Goal: Information Seeking & Learning: Learn about a topic

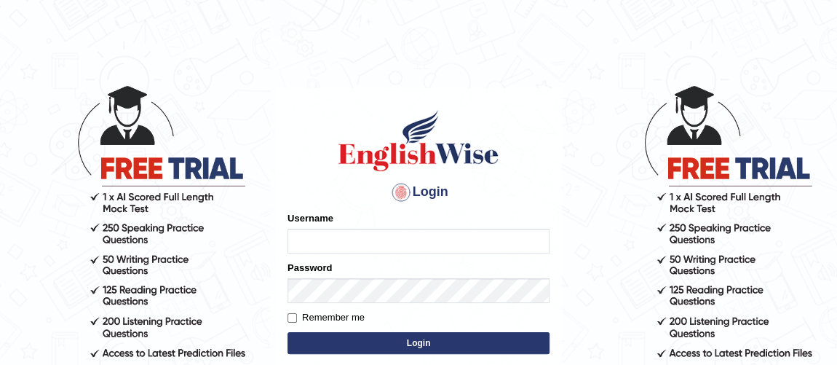
type input "Ferschmall"
click at [403, 336] on button "Login" at bounding box center [419, 343] width 262 height 22
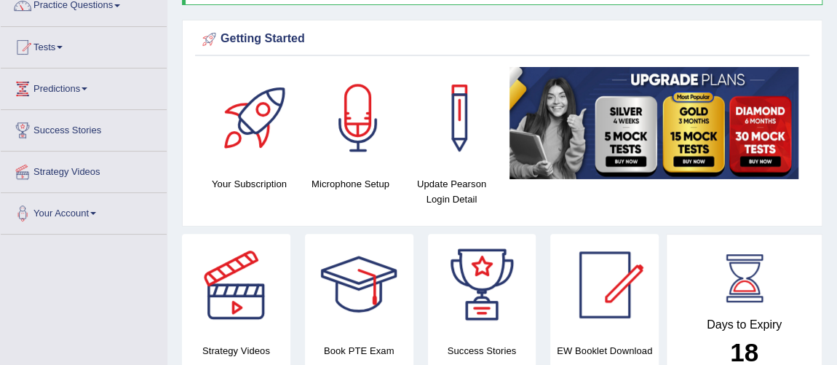
scroll to position [135, 0]
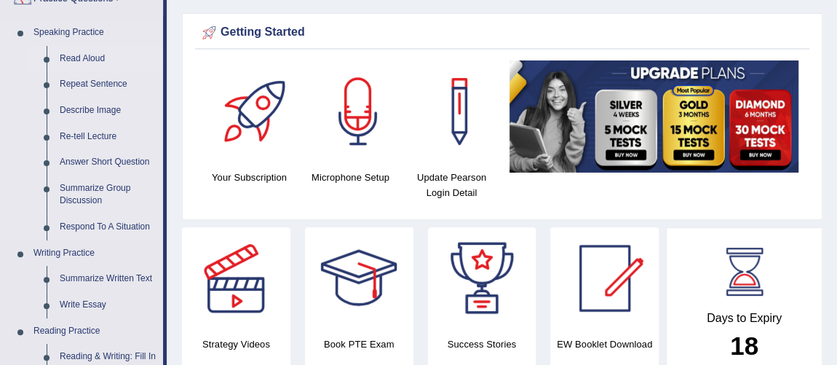
click at [97, 54] on link "Read Aloud" at bounding box center [108, 59] width 110 height 26
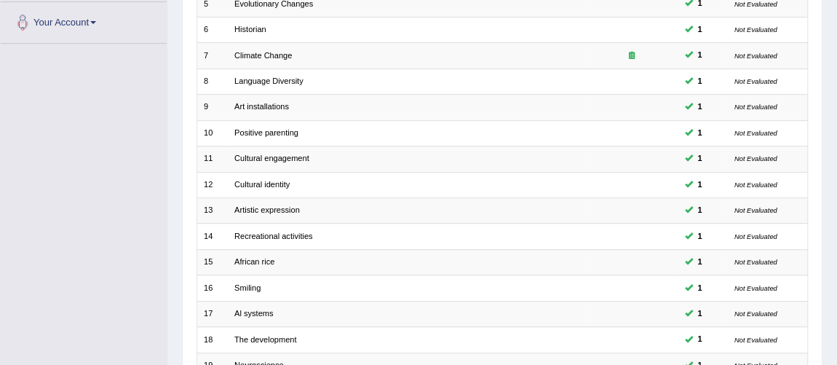
scroll to position [469, 0]
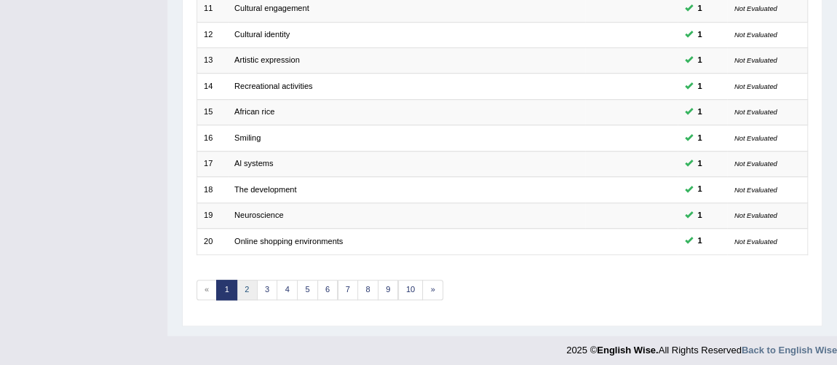
click at [240, 280] on link "2" at bounding box center [247, 290] width 21 height 20
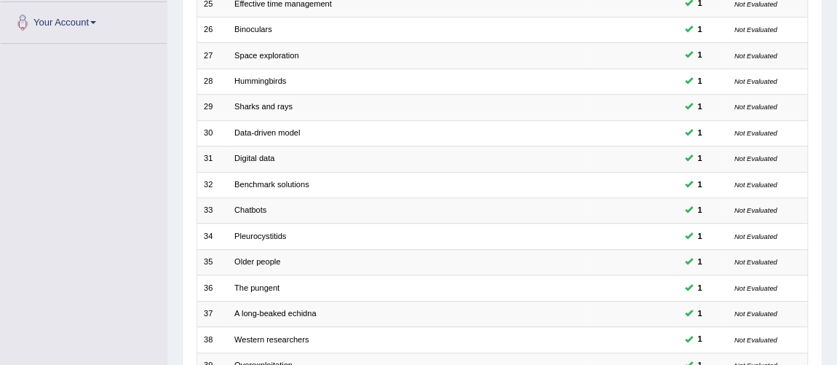
scroll to position [469, 0]
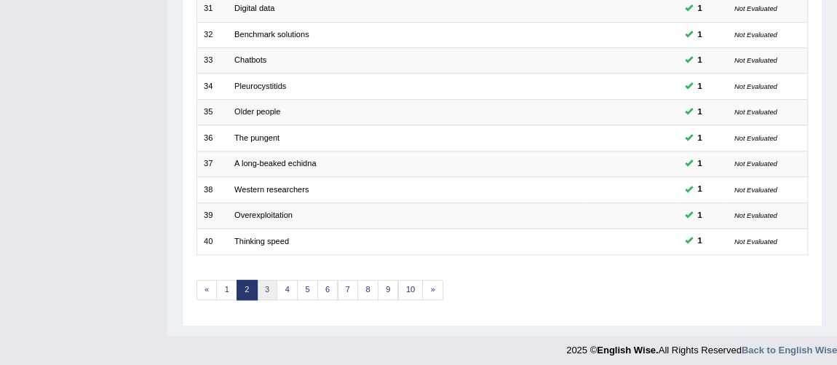
click at [271, 288] on link "3" at bounding box center [267, 290] width 21 height 20
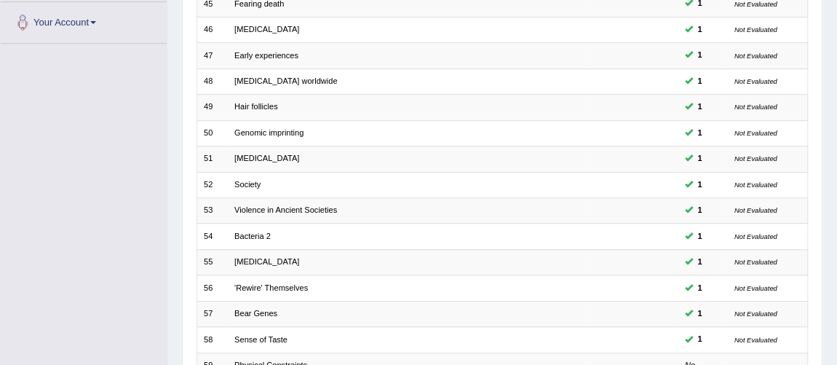
scroll to position [469, 0]
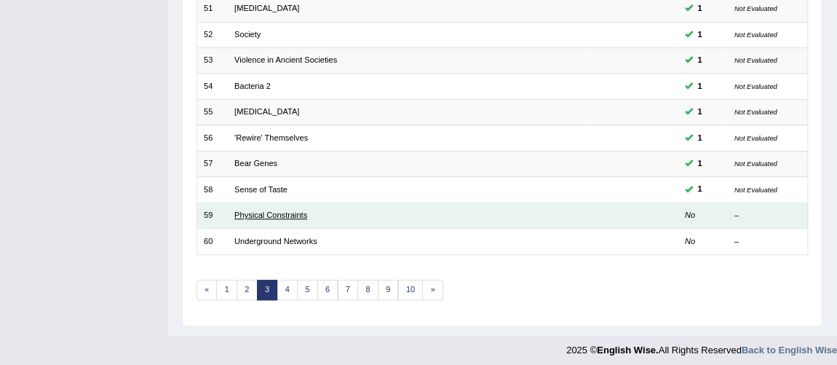
click at [283, 210] on link "Physical Constraints" at bounding box center [270, 214] width 73 height 9
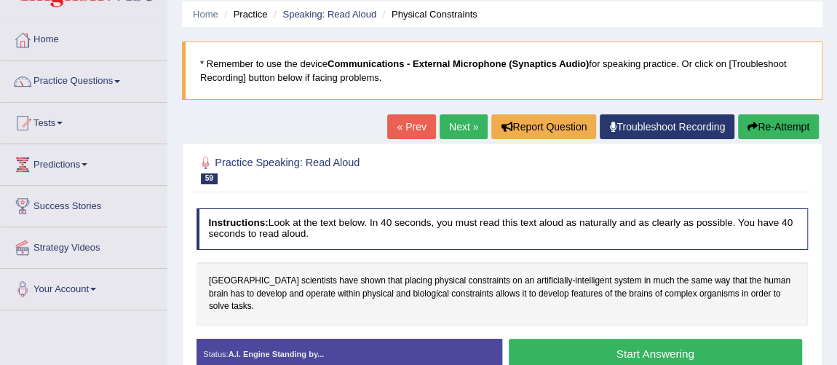
scroll to position [79, 0]
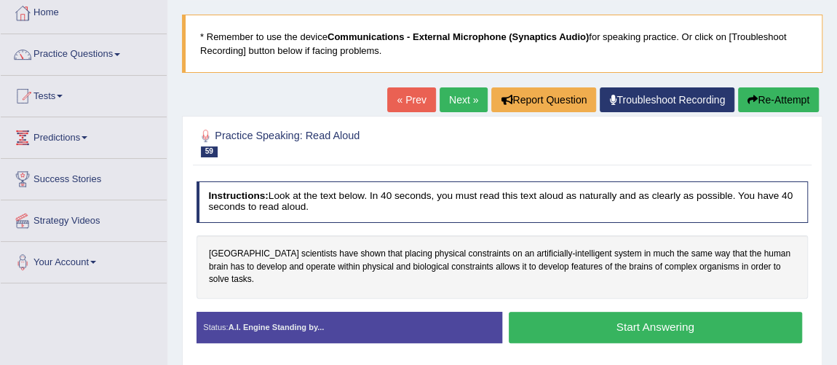
click at [713, 319] on button "Start Answering" at bounding box center [655, 327] width 293 height 31
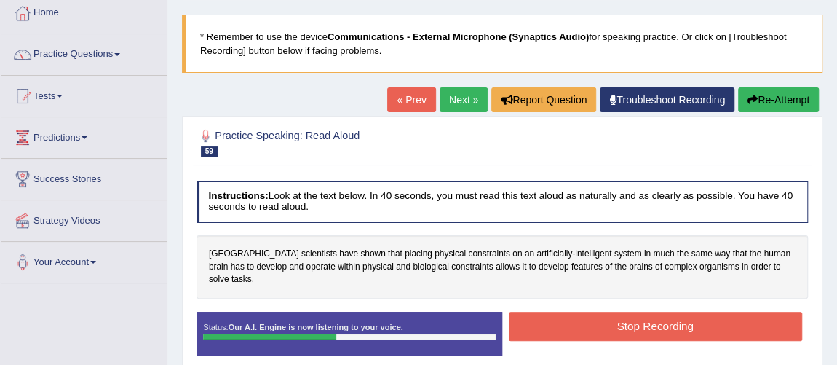
click at [713, 319] on button "Stop Recording" at bounding box center [655, 326] width 293 height 28
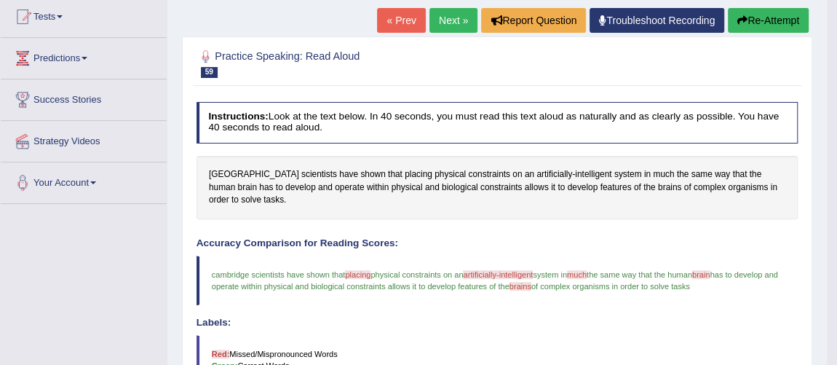
scroll to position [132, 0]
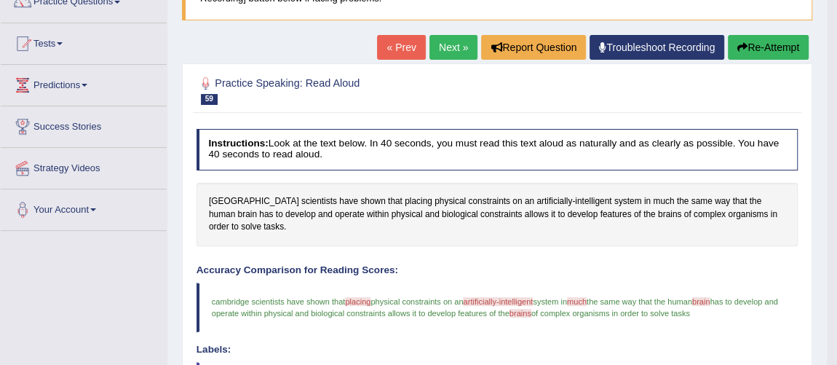
click at [450, 45] on link "Next »" at bounding box center [454, 47] width 48 height 25
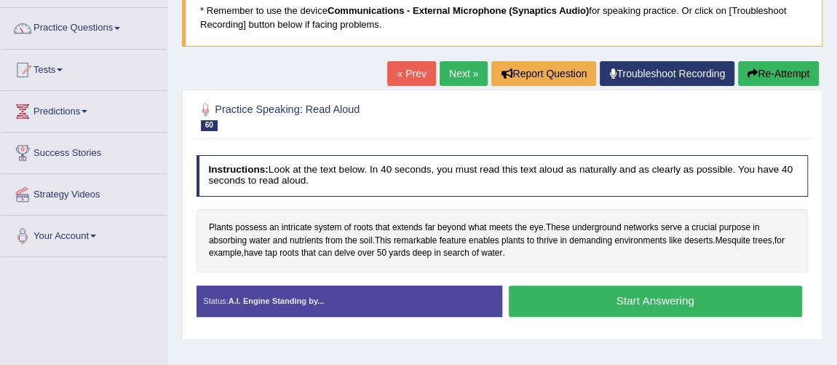
scroll to position [159, 0]
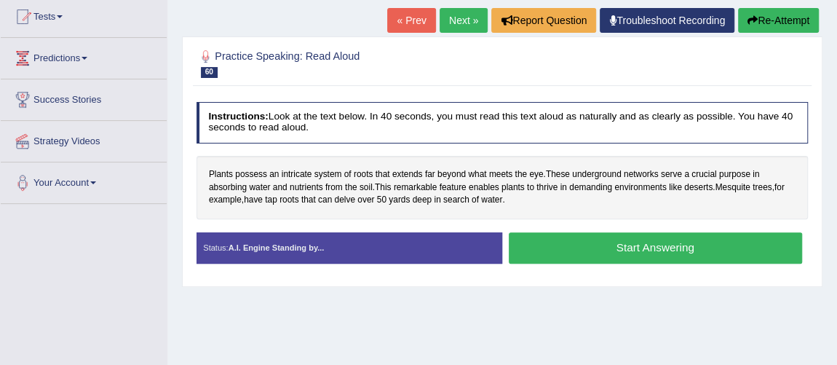
click at [660, 258] on button "Start Answering" at bounding box center [655, 247] width 293 height 31
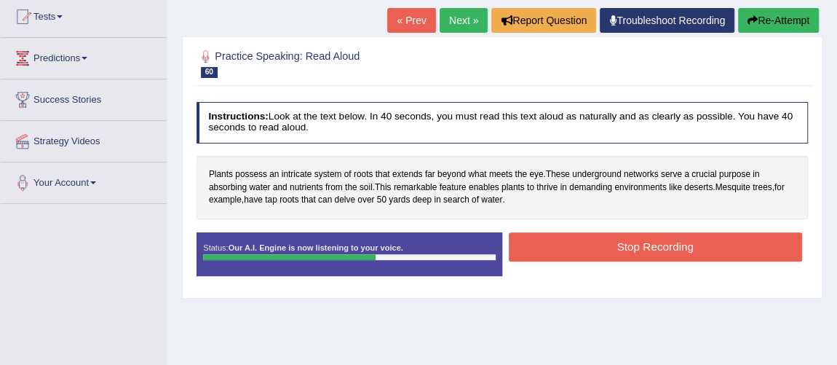
click at [660, 258] on button "Stop Recording" at bounding box center [655, 246] width 293 height 28
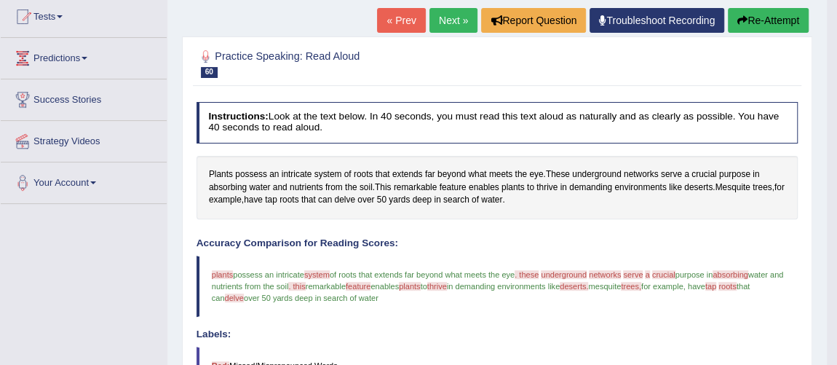
click at [445, 27] on link "Next »" at bounding box center [454, 20] width 48 height 25
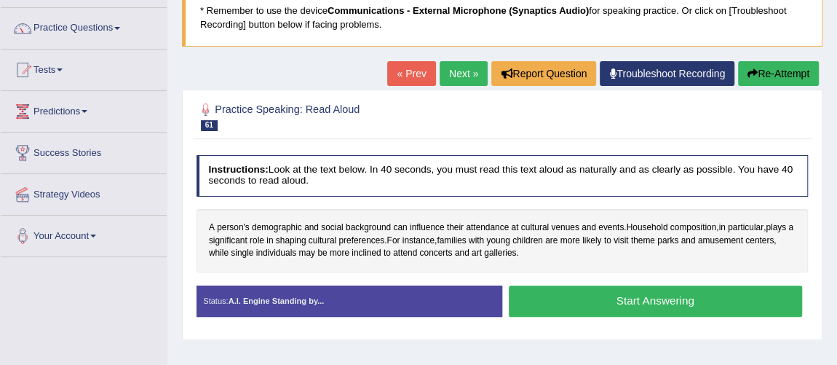
scroll to position [132, 0]
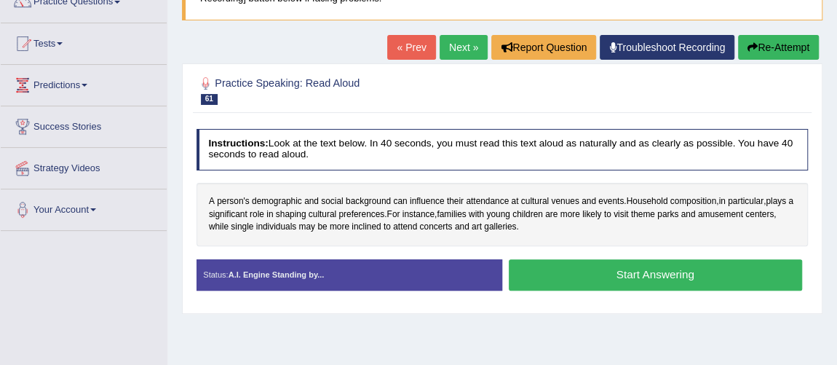
click at [623, 280] on button "Start Answering" at bounding box center [655, 274] width 293 height 31
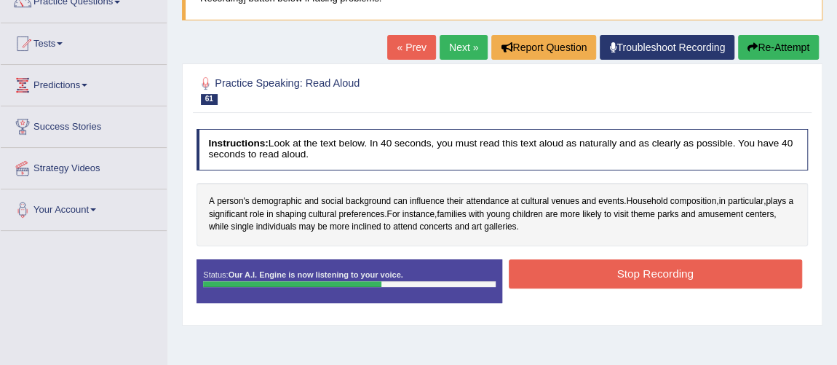
click at [623, 280] on button "Stop Recording" at bounding box center [655, 273] width 293 height 28
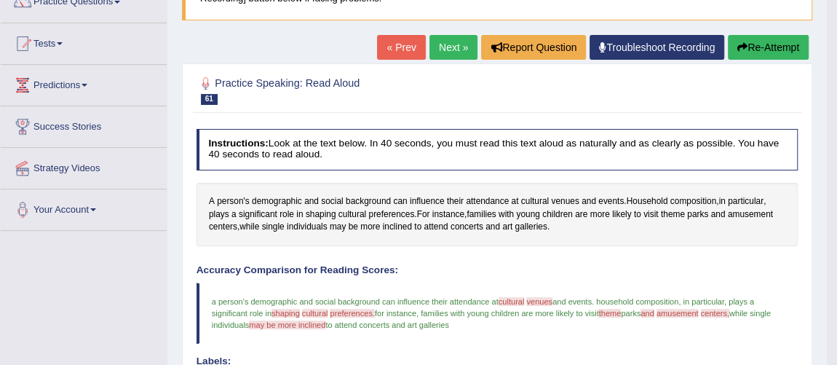
click at [443, 45] on link "Next »" at bounding box center [454, 47] width 48 height 25
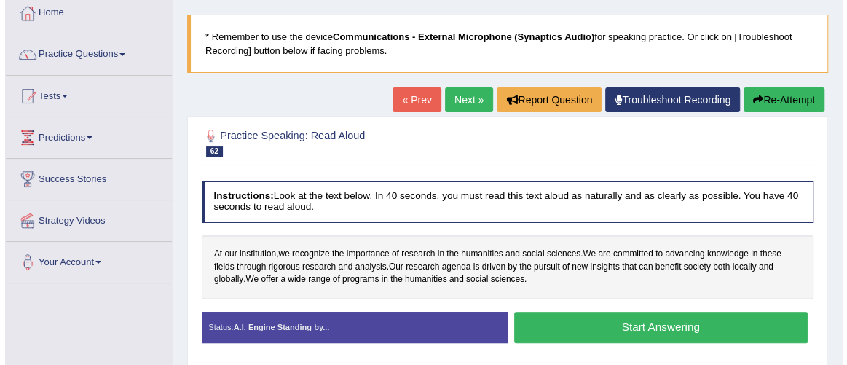
scroll to position [106, 0]
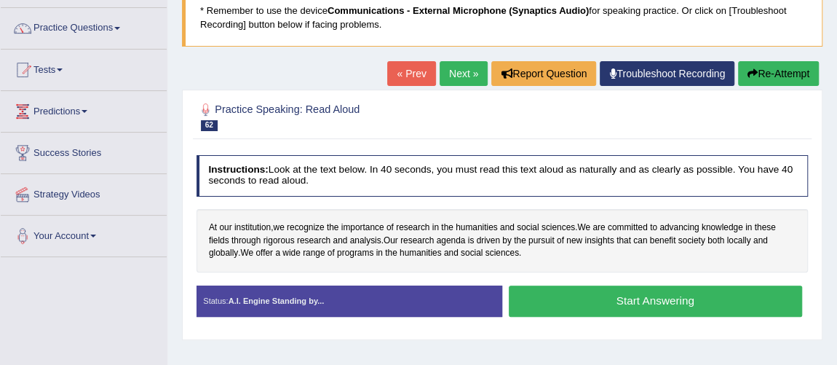
click at [600, 302] on button "Start Answering" at bounding box center [655, 300] width 293 height 31
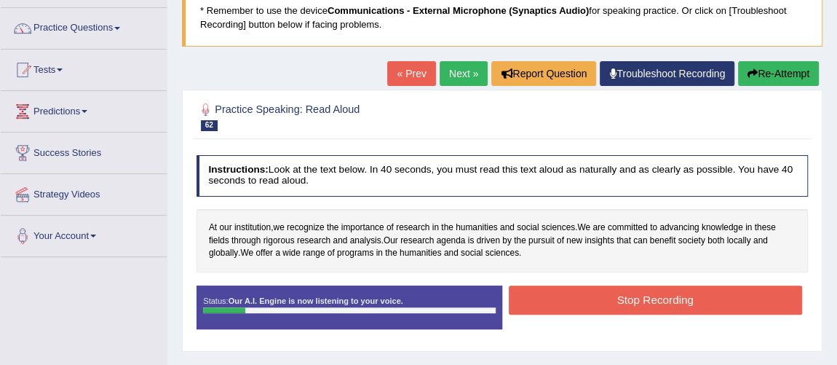
click at [600, 302] on button "Stop Recording" at bounding box center [655, 299] width 293 height 28
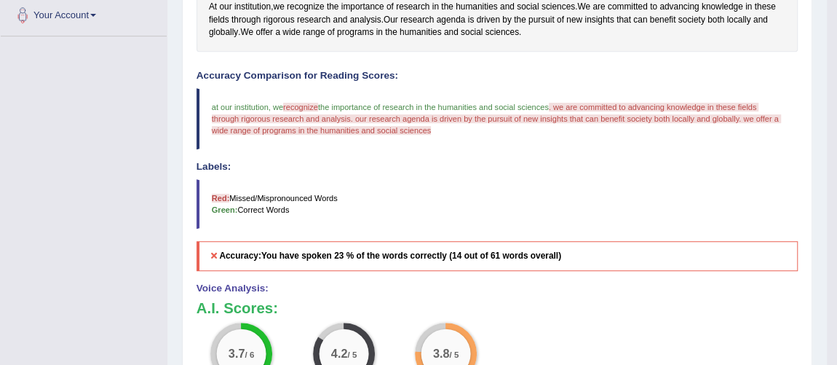
scroll to position [7, 0]
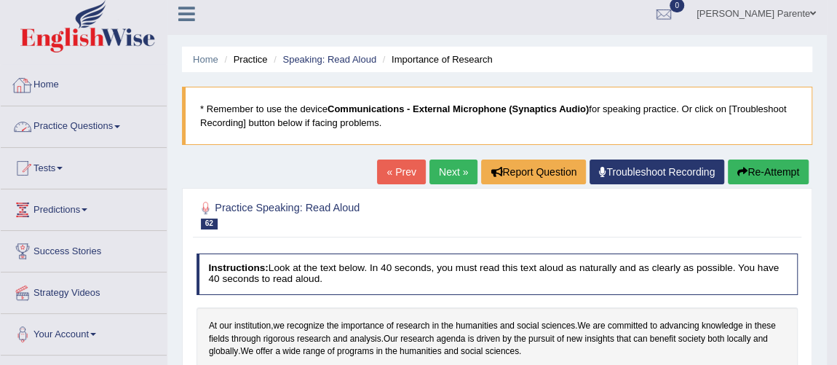
click at [75, 122] on link "Practice Questions" at bounding box center [84, 124] width 166 height 36
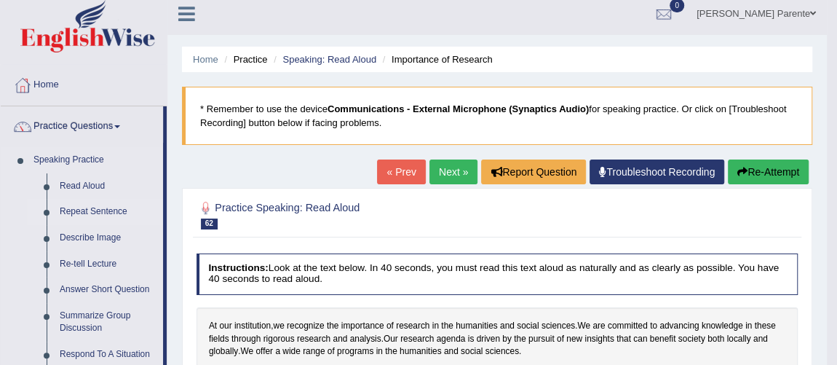
click at [106, 204] on link "Repeat Sentence" at bounding box center [108, 212] width 110 height 26
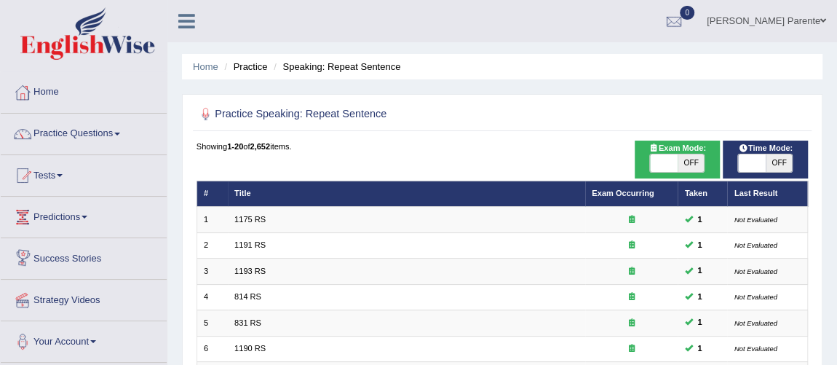
scroll to position [319, 0]
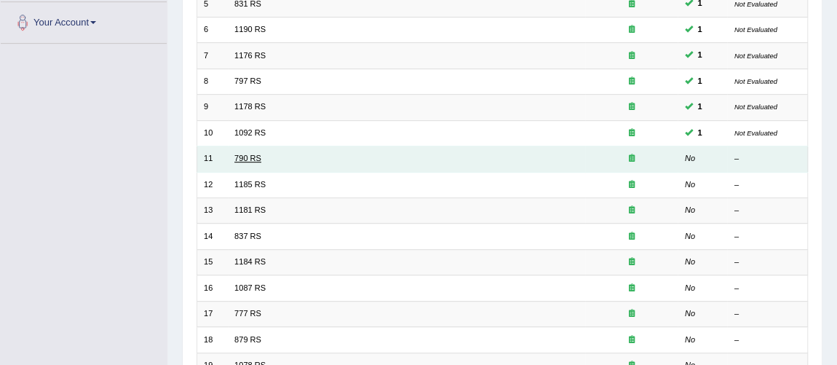
click at [243, 154] on link "790 RS" at bounding box center [247, 158] width 27 height 9
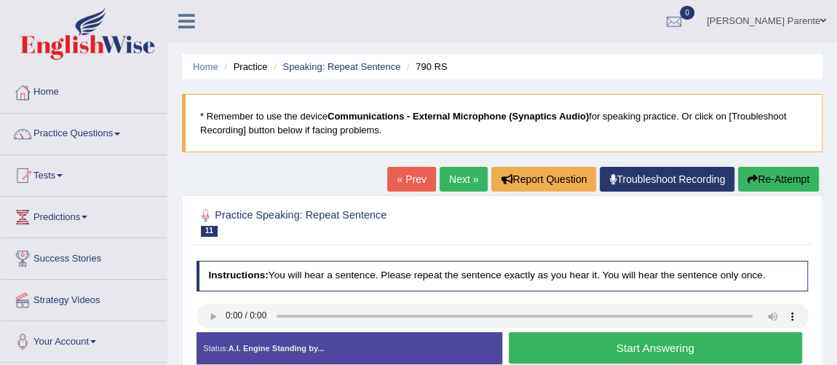
click at [597, 355] on button "Start Answering" at bounding box center [655, 347] width 293 height 31
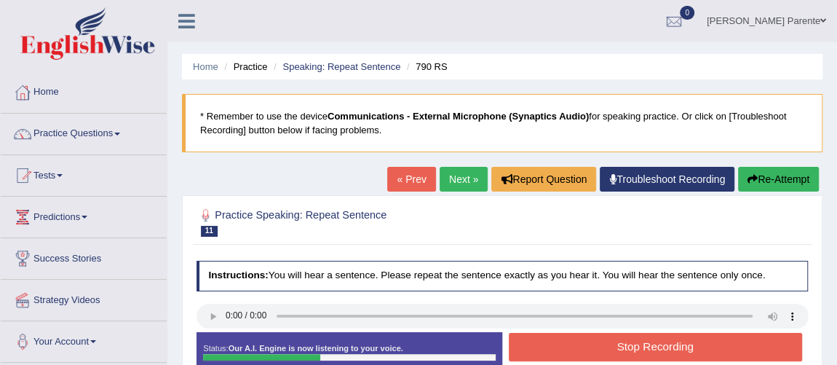
click at [597, 355] on button "Stop Recording" at bounding box center [655, 347] width 293 height 28
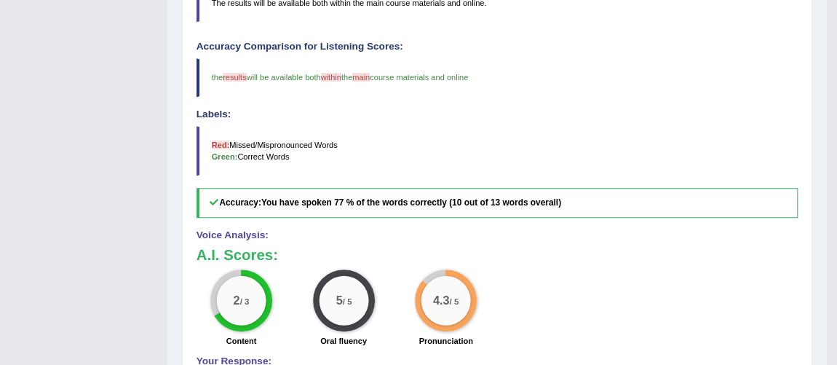
scroll to position [51, 0]
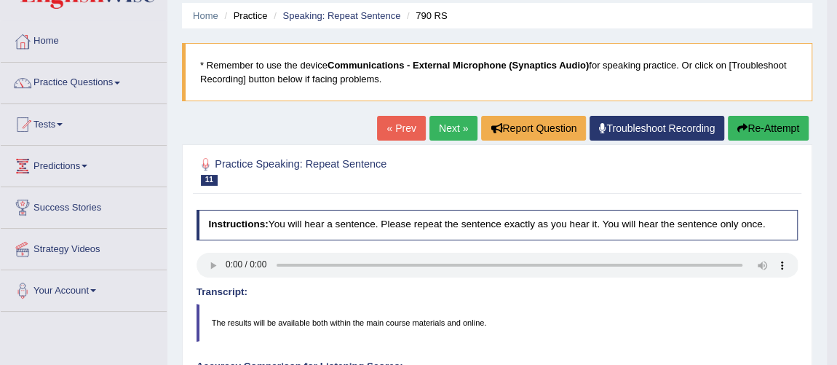
click at [460, 120] on link "Next »" at bounding box center [454, 128] width 48 height 25
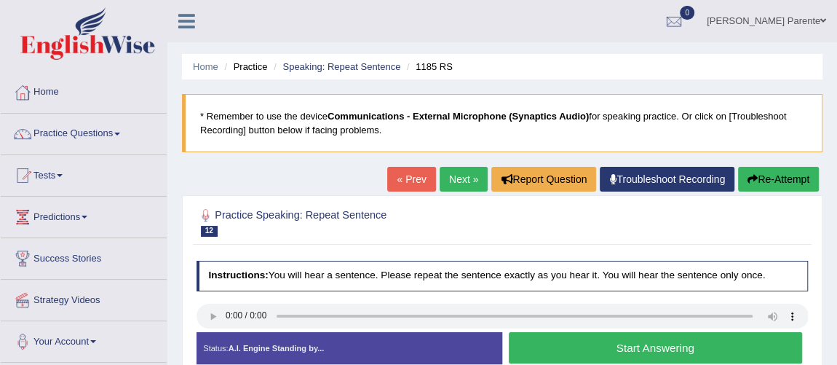
click at [585, 361] on button "Start Answering" at bounding box center [655, 347] width 293 height 31
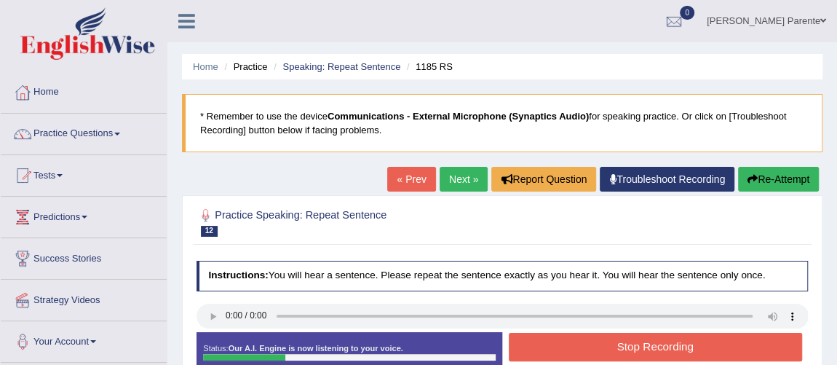
click at [585, 361] on div "Stop Recording" at bounding box center [655, 349] width 306 height 32
click at [600, 350] on button "Stop Recording" at bounding box center [655, 347] width 293 height 28
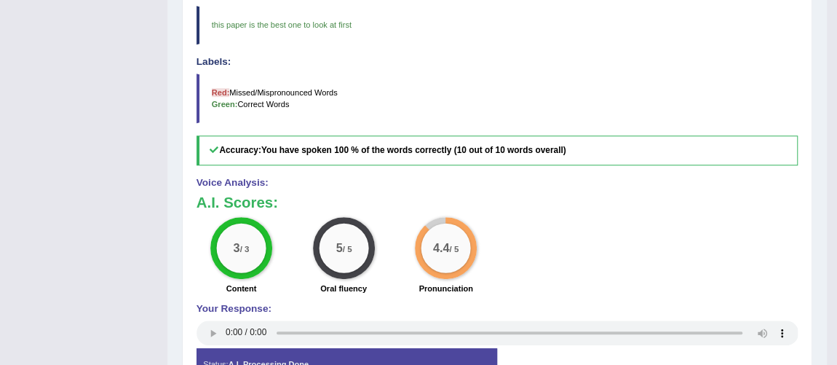
scroll to position [104, 0]
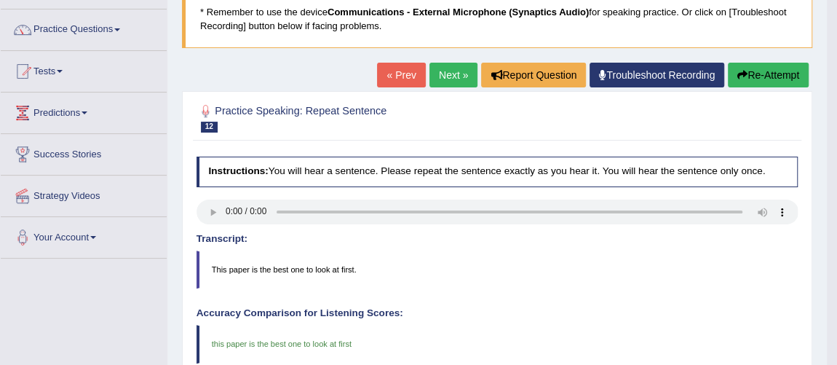
click at [452, 66] on link "Next »" at bounding box center [454, 75] width 48 height 25
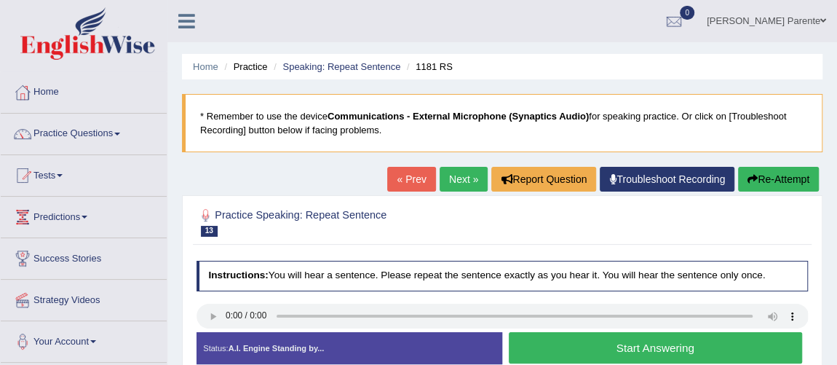
click at [562, 349] on button "Start Answering" at bounding box center [655, 347] width 293 height 31
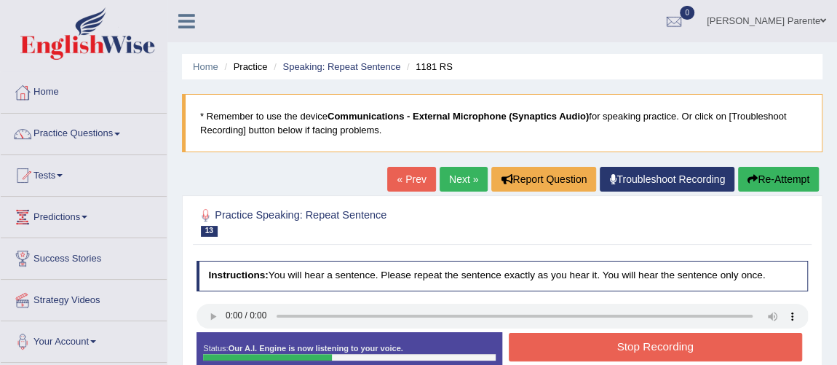
click at [562, 349] on button "Stop Recording" at bounding box center [655, 347] width 293 height 28
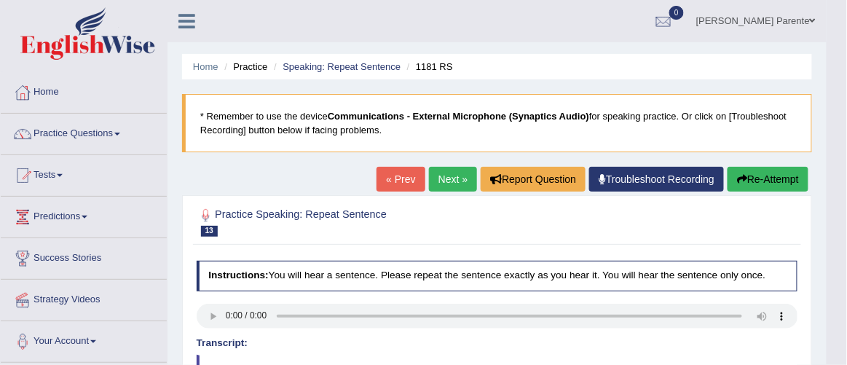
click at [846, 361] on body "Toggle navigation Home Practice Questions Speaking Practice Read Aloud Repeat S…" at bounding box center [423, 182] width 847 height 365
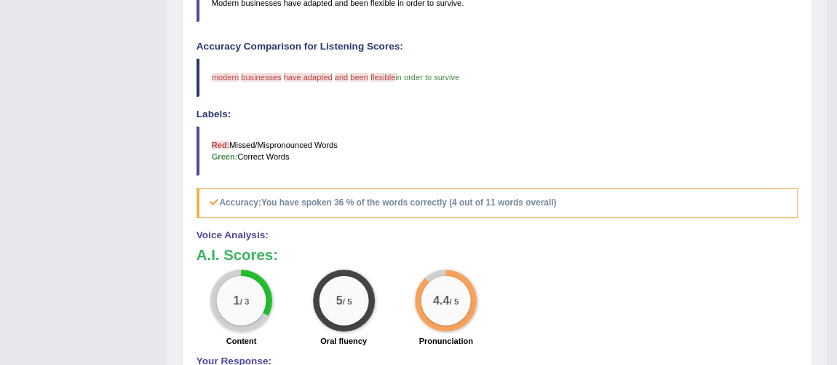
scroll to position [51, 0]
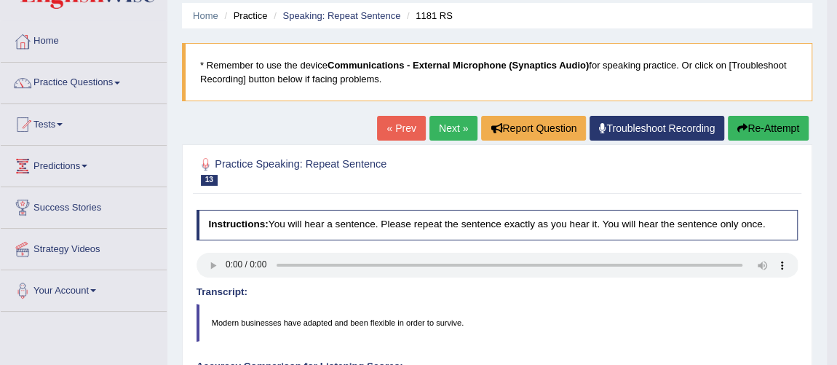
click at [440, 126] on link "Next »" at bounding box center [454, 128] width 48 height 25
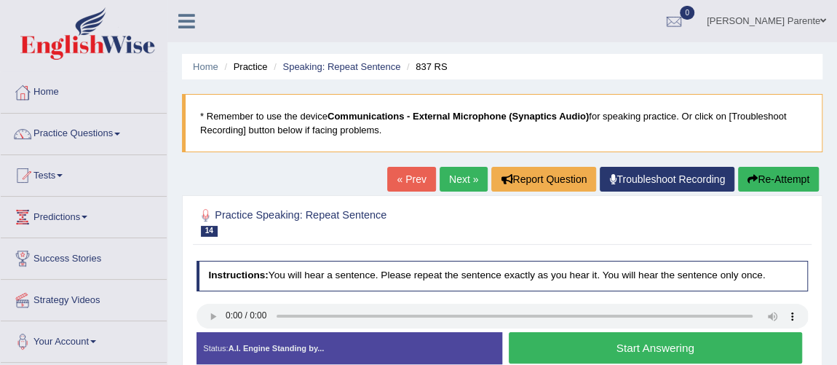
click at [665, 353] on button "Start Answering" at bounding box center [655, 347] width 293 height 31
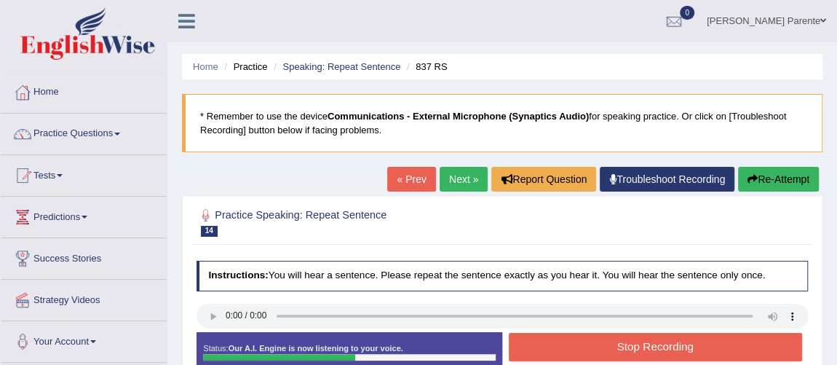
click at [665, 353] on button "Stop Recording" at bounding box center [655, 347] width 293 height 28
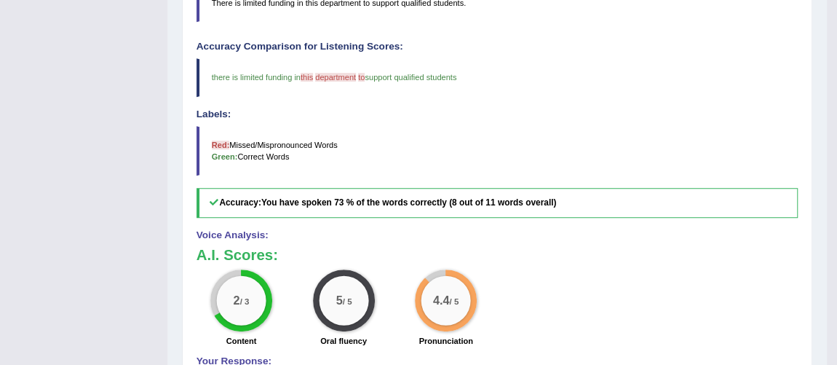
scroll to position [51, 0]
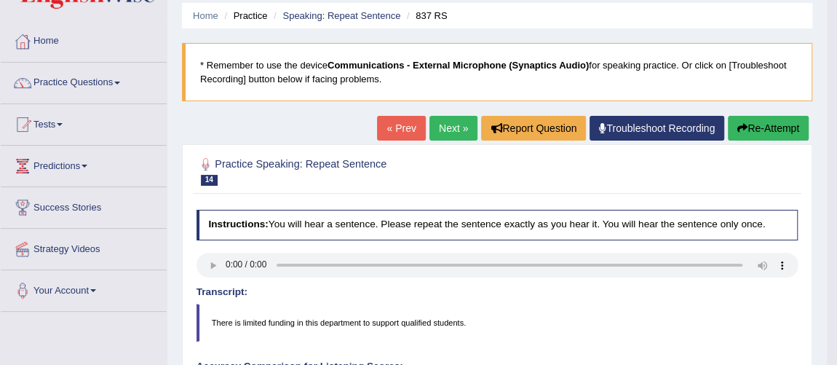
click at [458, 126] on link "Next »" at bounding box center [454, 128] width 48 height 25
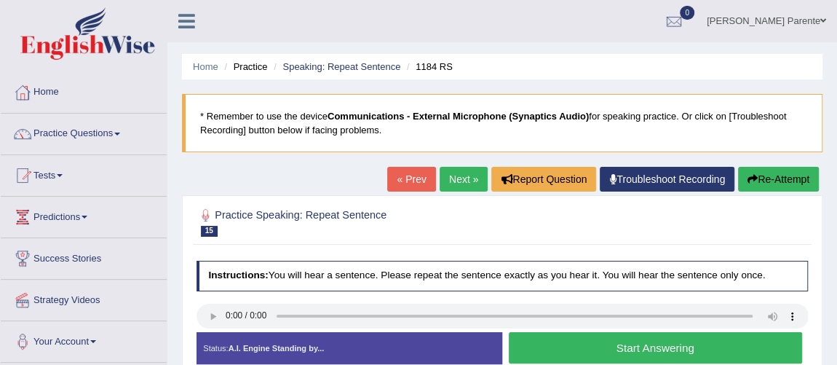
click at [593, 351] on button "Start Answering" at bounding box center [655, 347] width 293 height 31
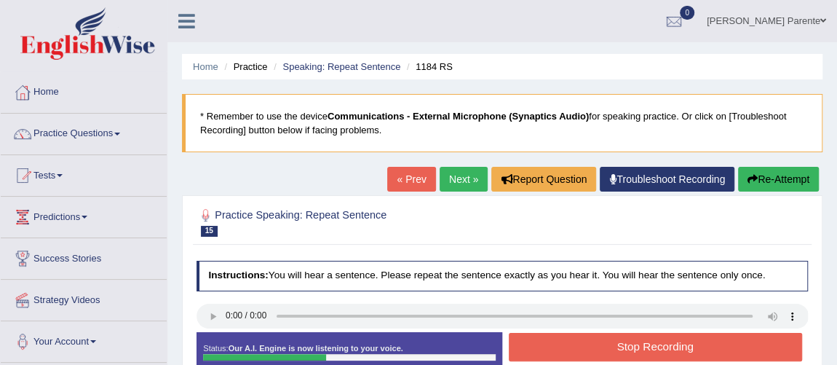
click at [588, 355] on button "Stop Recording" at bounding box center [655, 347] width 293 height 28
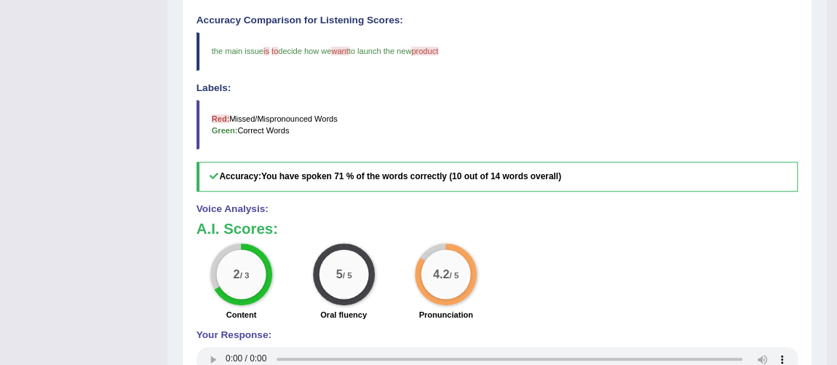
scroll to position [78, 0]
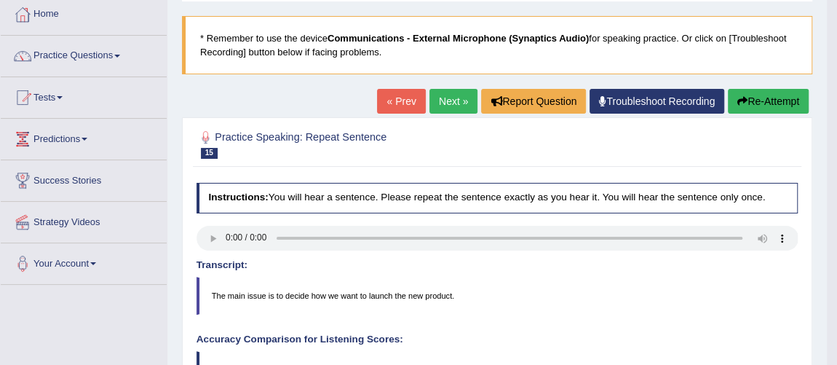
click at [438, 107] on link "Next »" at bounding box center [454, 101] width 48 height 25
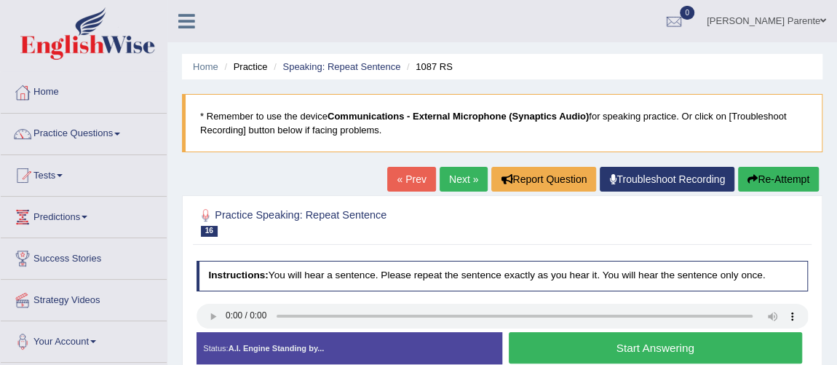
click at [580, 341] on button "Start Answering" at bounding box center [655, 347] width 293 height 31
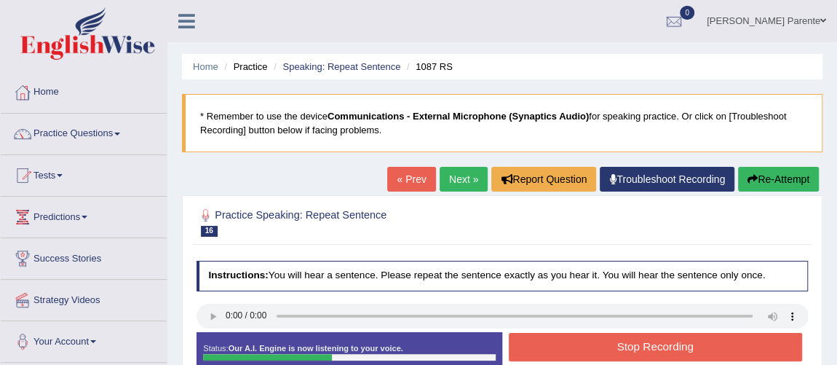
click at [580, 341] on button "Stop Recording" at bounding box center [655, 347] width 293 height 28
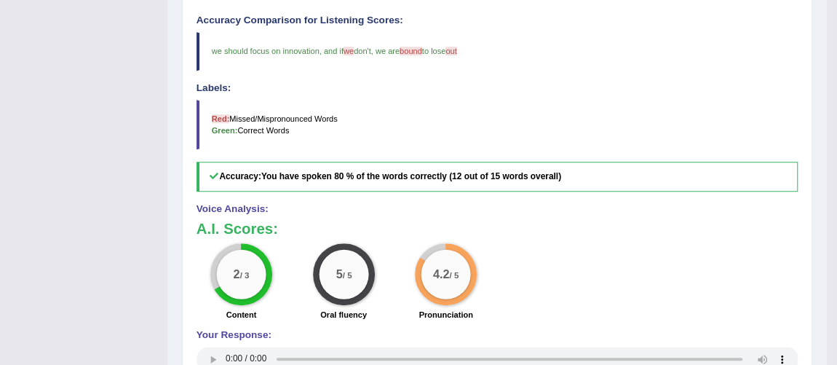
scroll to position [78, 0]
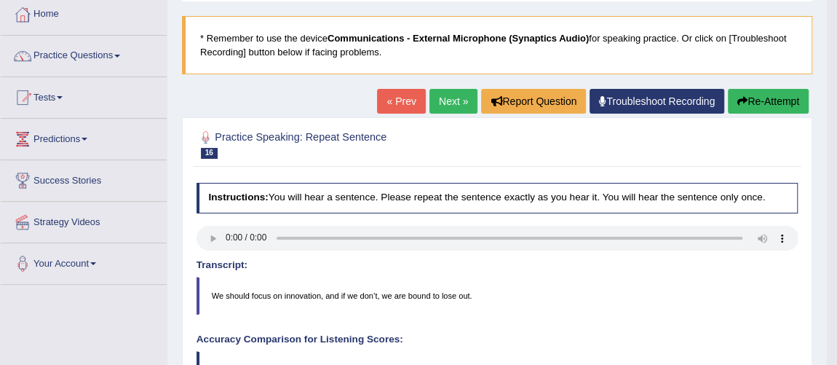
click at [444, 103] on link "Next »" at bounding box center [454, 101] width 48 height 25
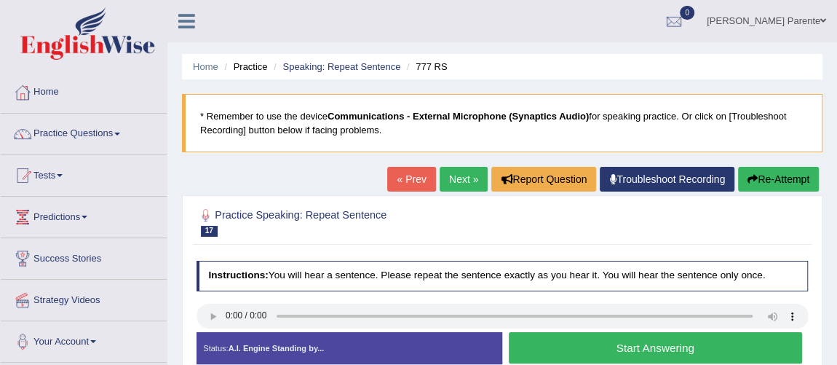
click at [531, 347] on button "Start Answering" at bounding box center [655, 347] width 293 height 31
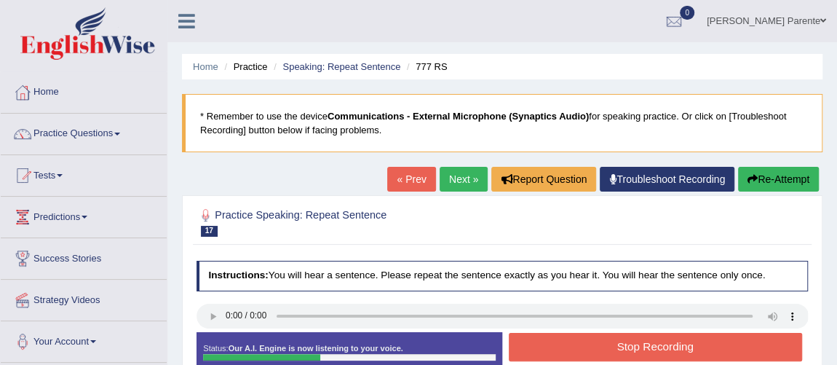
click at [531, 347] on button "Stop Recording" at bounding box center [655, 347] width 293 height 28
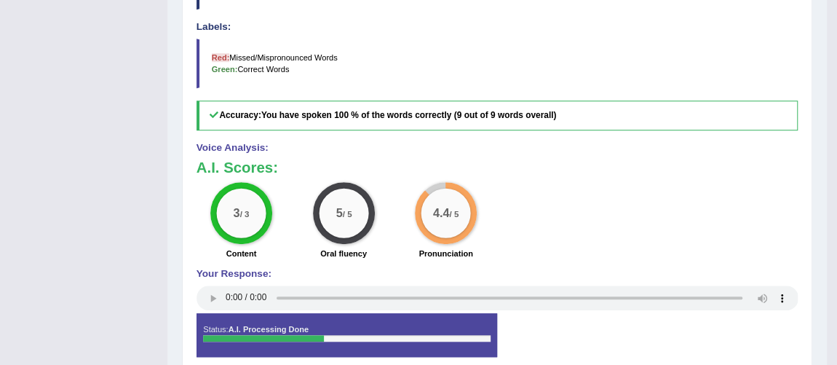
scroll to position [139, 0]
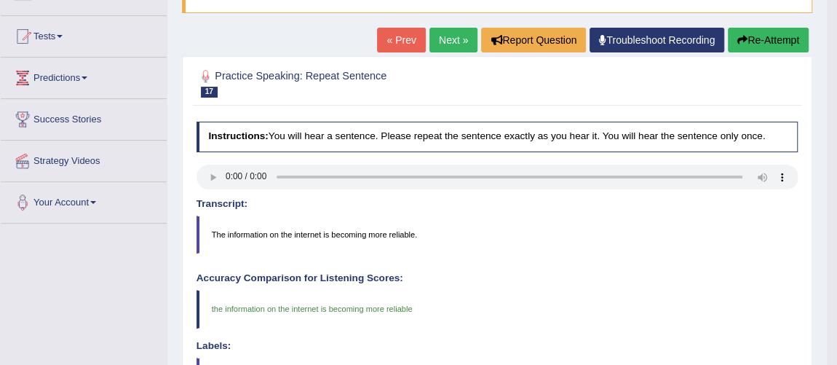
click at [462, 40] on link "Next »" at bounding box center [454, 40] width 48 height 25
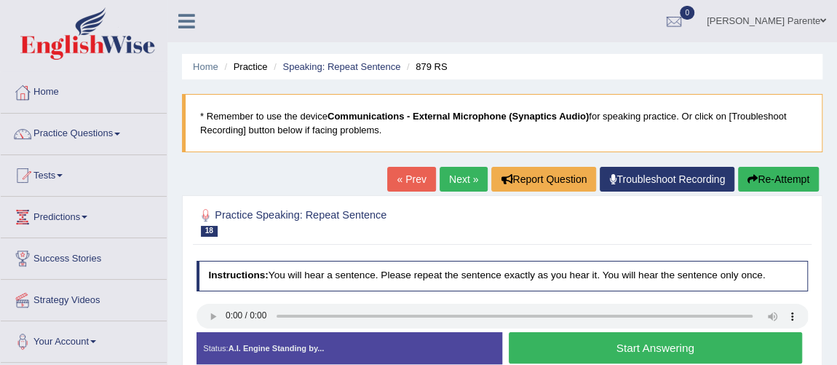
click at [542, 335] on button "Start Answering" at bounding box center [655, 347] width 293 height 31
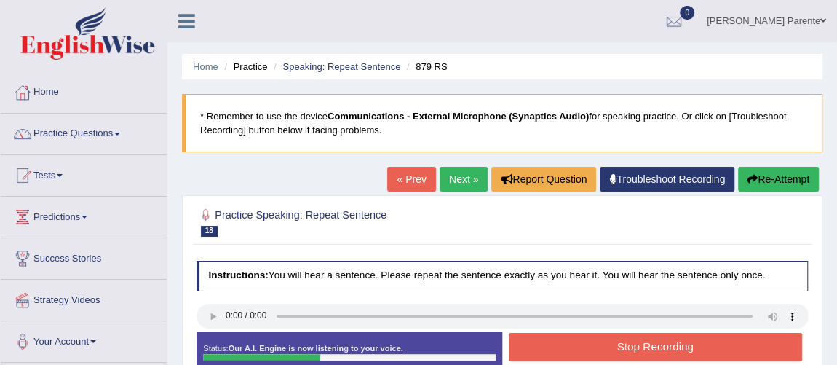
click at [542, 335] on button "Stop Recording" at bounding box center [655, 347] width 293 height 28
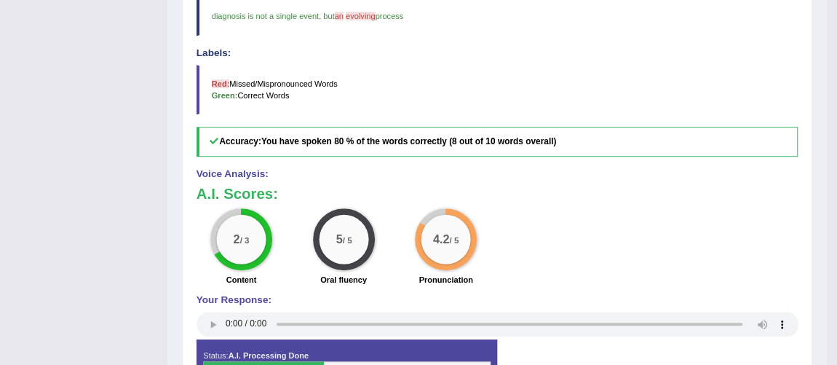
scroll to position [113, 0]
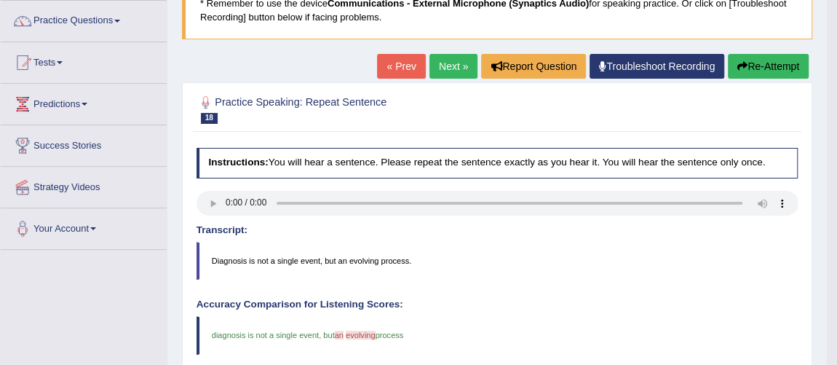
click at [462, 72] on link "Next »" at bounding box center [454, 66] width 48 height 25
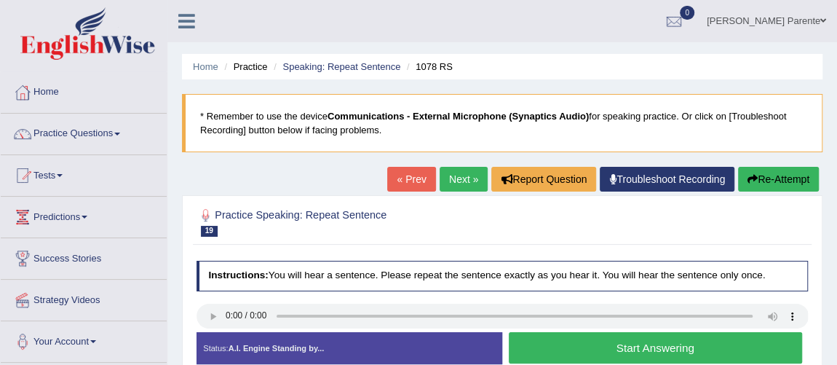
click at [534, 343] on button "Start Answering" at bounding box center [655, 347] width 293 height 31
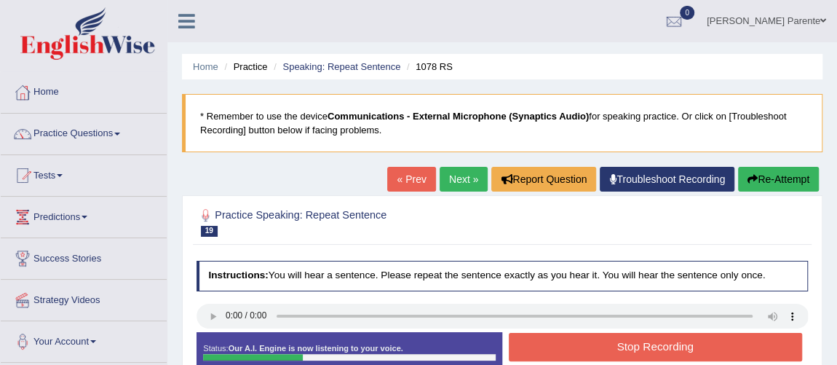
click at [534, 343] on button "Stop Recording" at bounding box center [655, 347] width 293 height 28
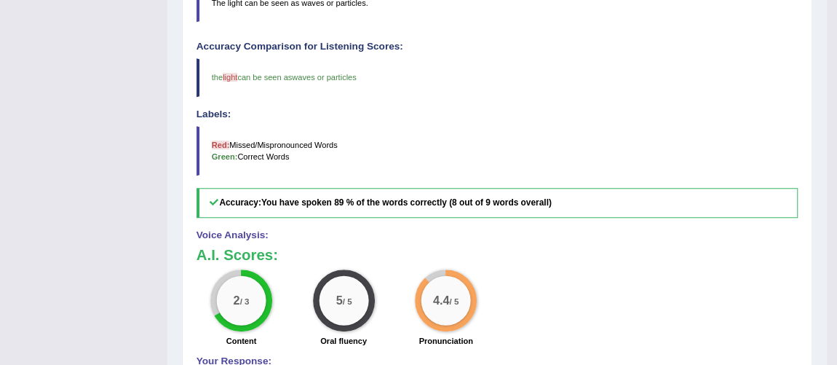
scroll to position [51, 0]
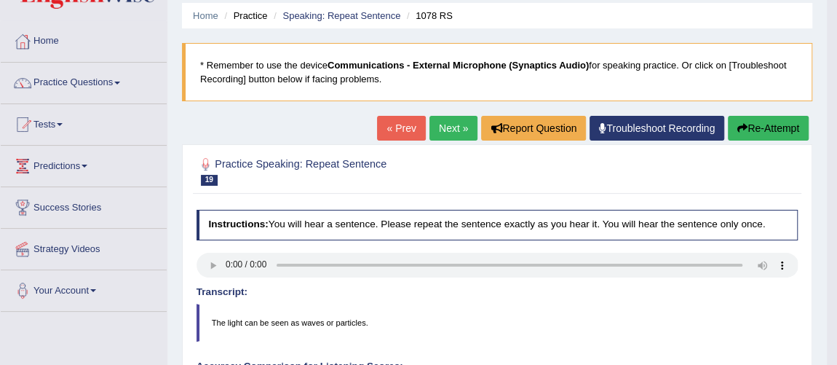
click at [458, 135] on link "Next »" at bounding box center [454, 128] width 48 height 25
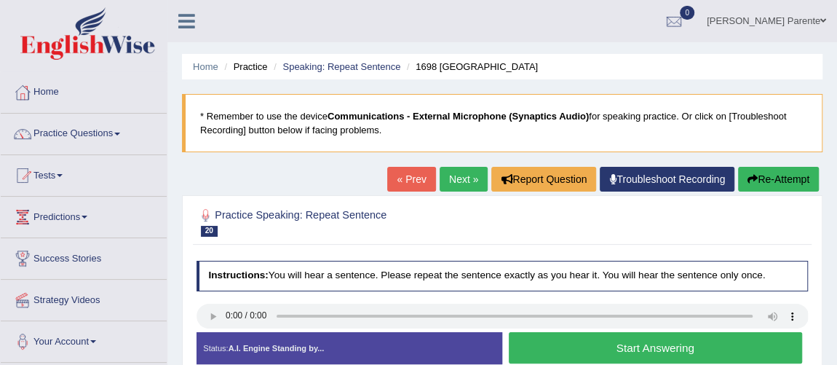
click at [628, 341] on button "Start Answering" at bounding box center [655, 347] width 293 height 31
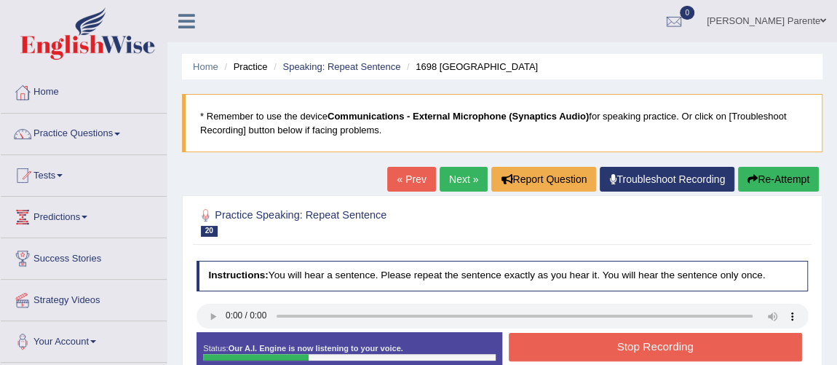
click at [628, 341] on button "Stop Recording" at bounding box center [655, 347] width 293 height 28
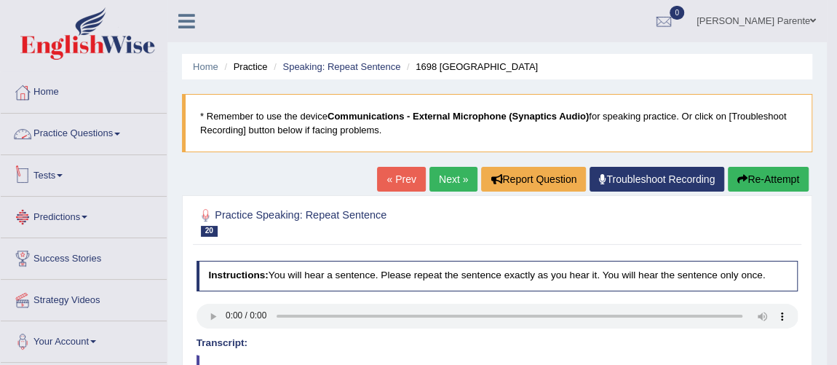
click at [73, 126] on link "Practice Questions" at bounding box center [84, 132] width 166 height 36
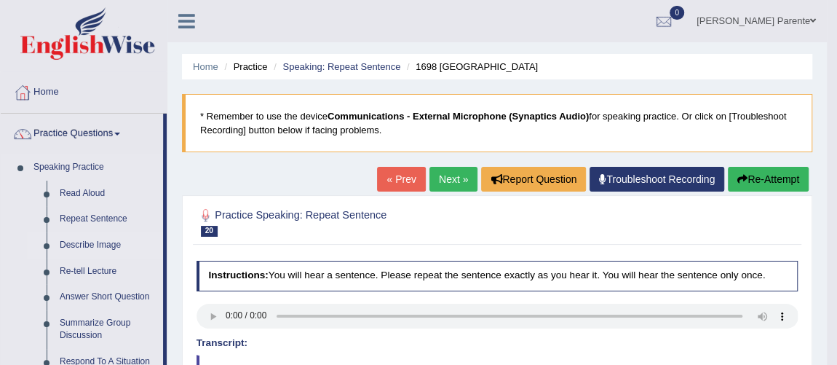
click at [98, 249] on link "Describe Image" at bounding box center [108, 245] width 110 height 26
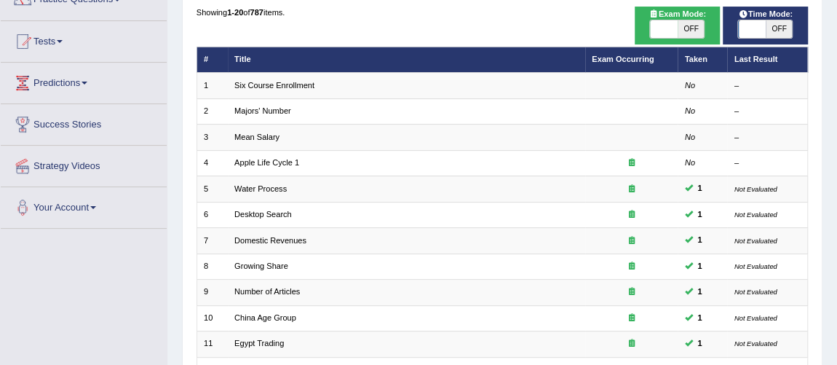
scroll to position [132, 0]
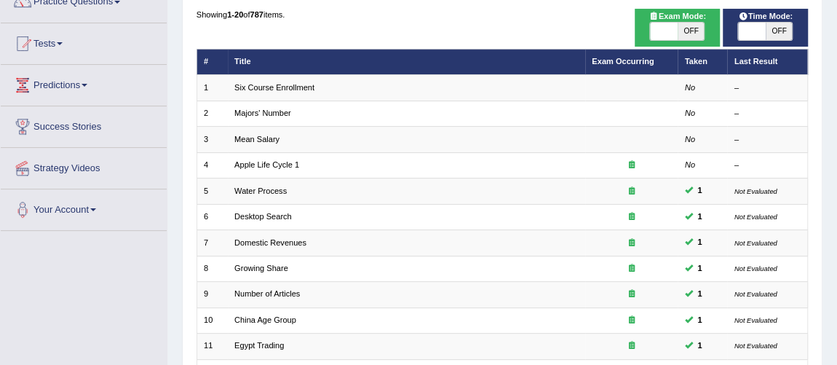
click at [837, 191] on html "Toggle navigation Home Practice Questions Speaking Practice Read Aloud Repeat S…" at bounding box center [418, 50] width 837 height 365
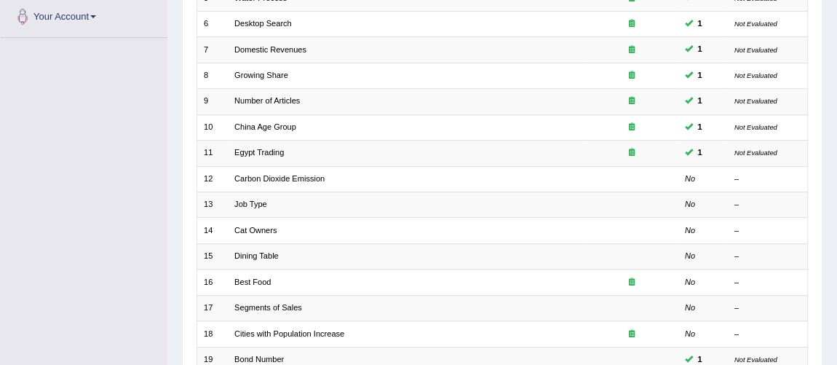
scroll to position [406, 0]
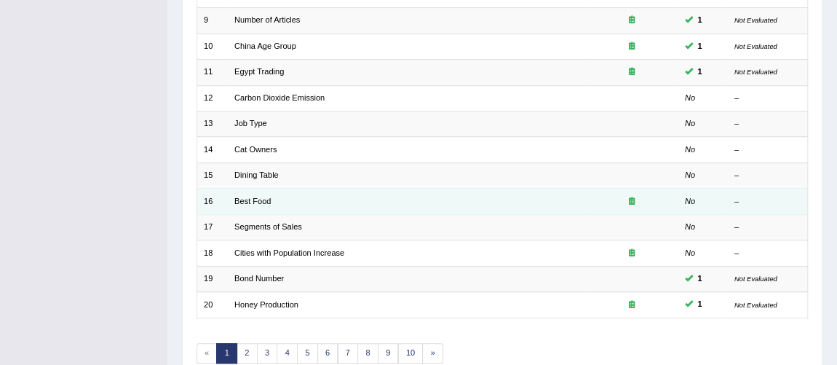
click at [633, 197] on icon at bounding box center [632, 201] width 6 height 8
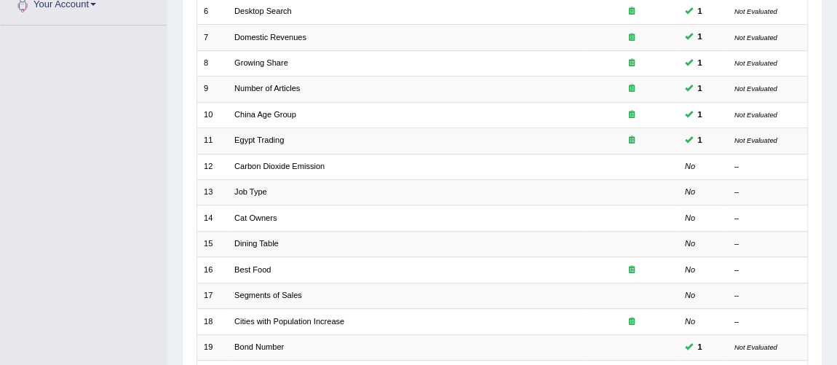
scroll to position [360, 0]
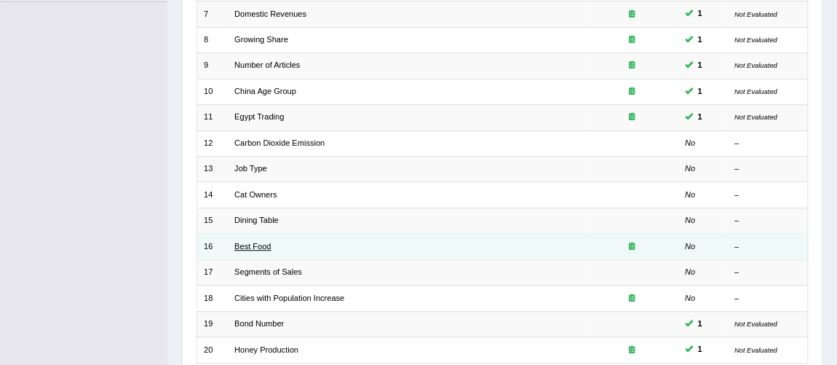
click at [240, 242] on link "Best Food" at bounding box center [252, 246] width 36 height 9
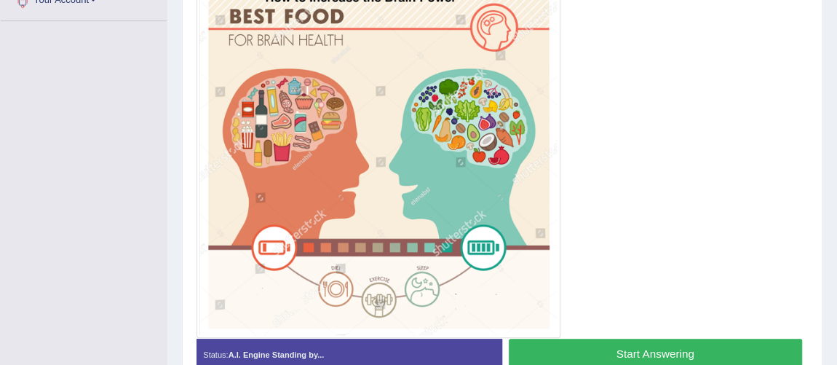
scroll to position [352, 0]
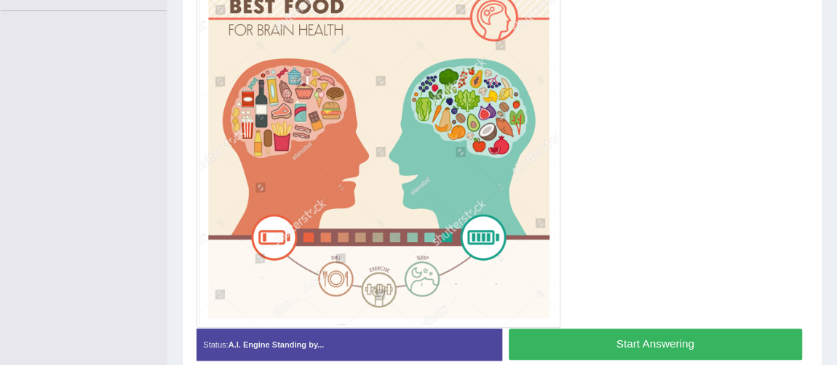
drag, startPoint x: 847, startPoint y: 266, endPoint x: 847, endPoint y: 258, distance: 8.0
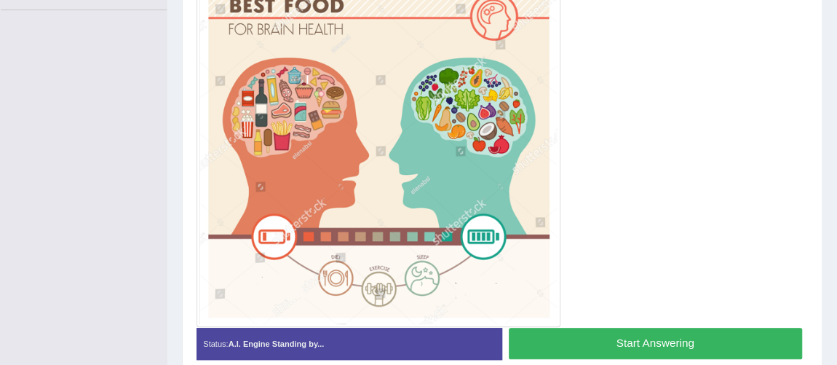
click at [670, 334] on button "Start Answering" at bounding box center [655, 343] width 293 height 31
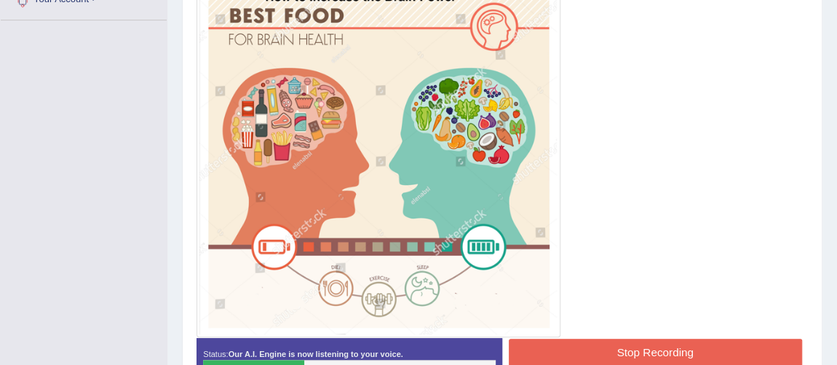
scroll to position [350, 0]
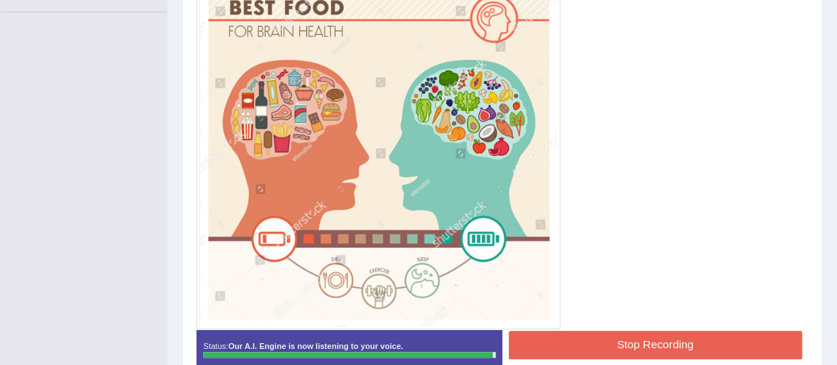
click at [670, 331] on button "Stop Recording" at bounding box center [655, 345] width 293 height 28
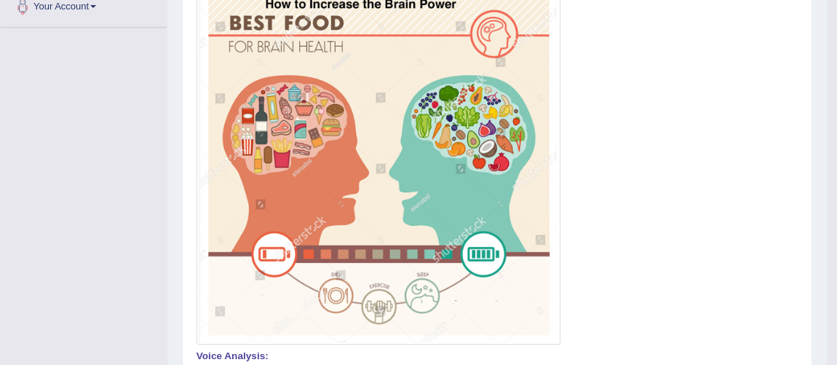
scroll to position [0, 0]
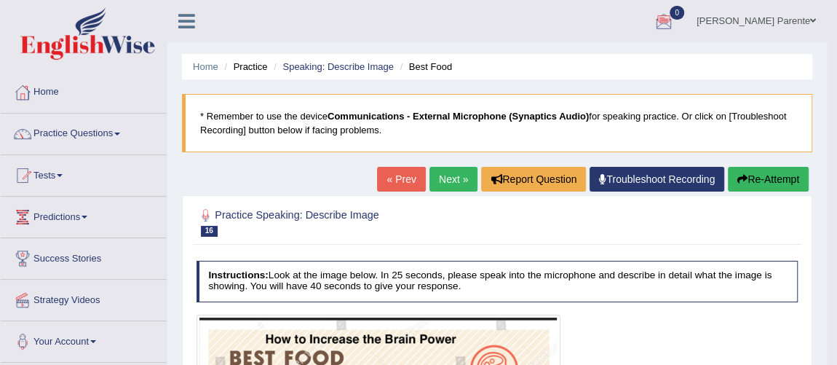
click at [430, 177] on link "Next »" at bounding box center [454, 179] width 48 height 25
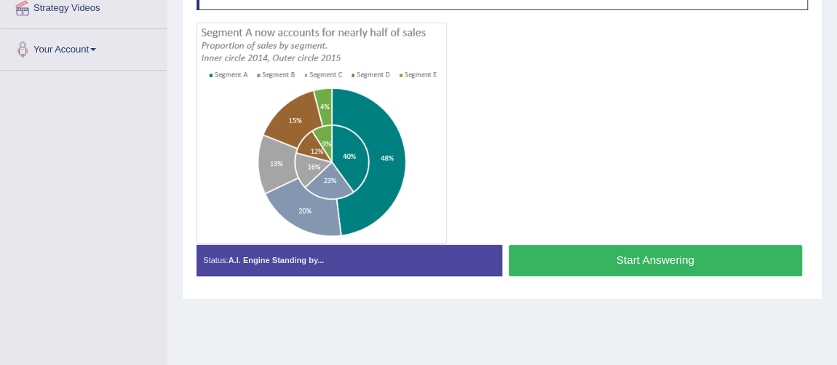
scroll to position [266, 0]
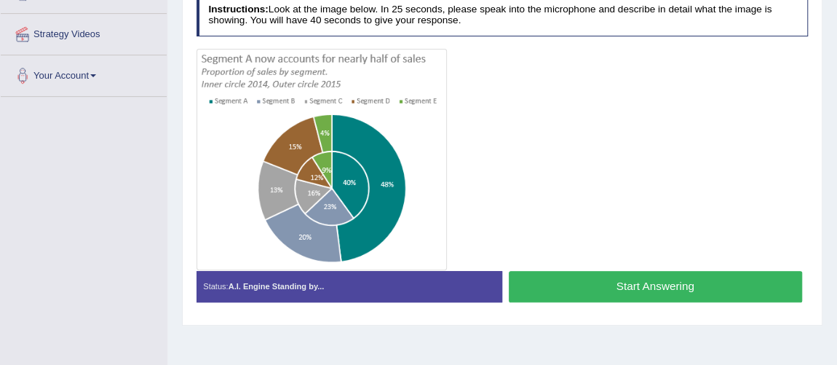
click at [588, 280] on button "Start Answering" at bounding box center [655, 286] width 293 height 31
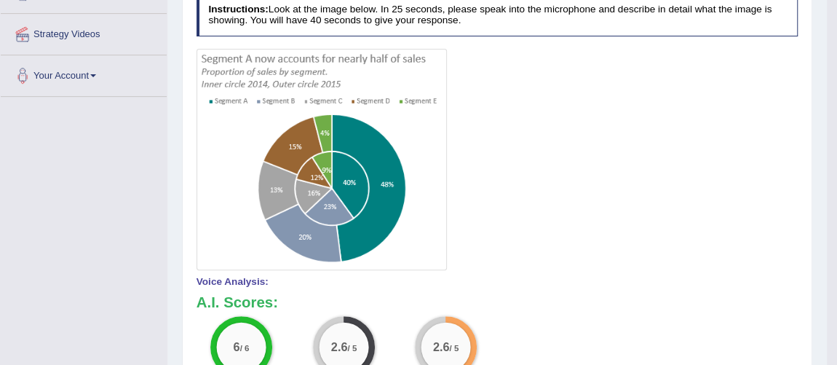
scroll to position [0, 0]
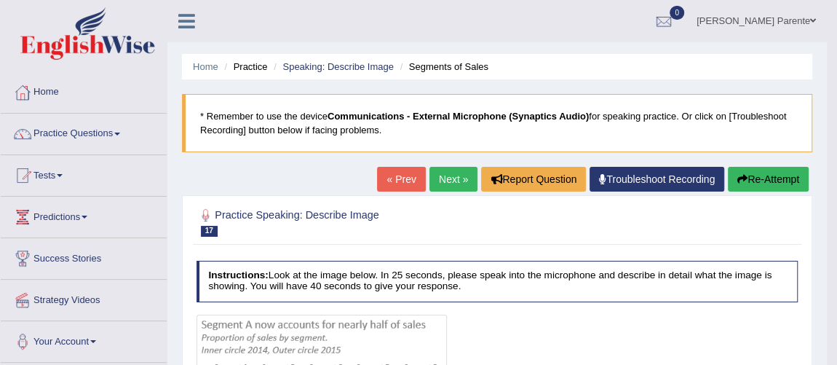
click at [452, 181] on link "Next »" at bounding box center [454, 179] width 48 height 25
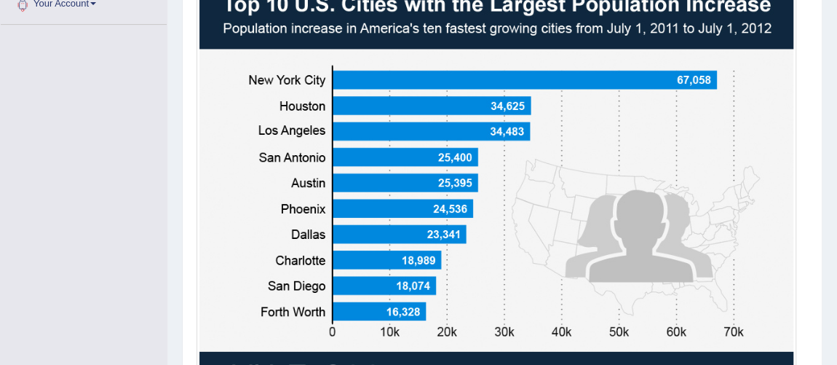
scroll to position [349, 0]
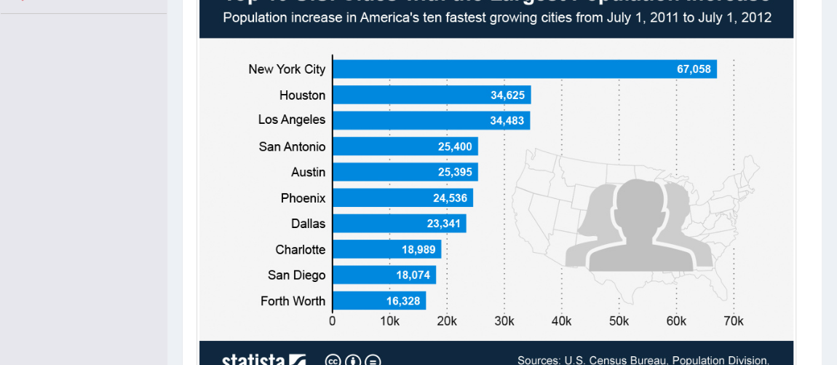
drag, startPoint x: 834, startPoint y: 266, endPoint x: 847, endPoint y: 307, distance: 43.5
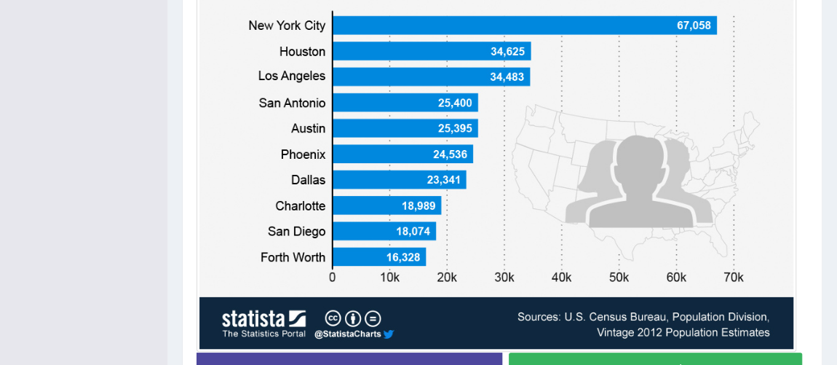
scroll to position [427, 0]
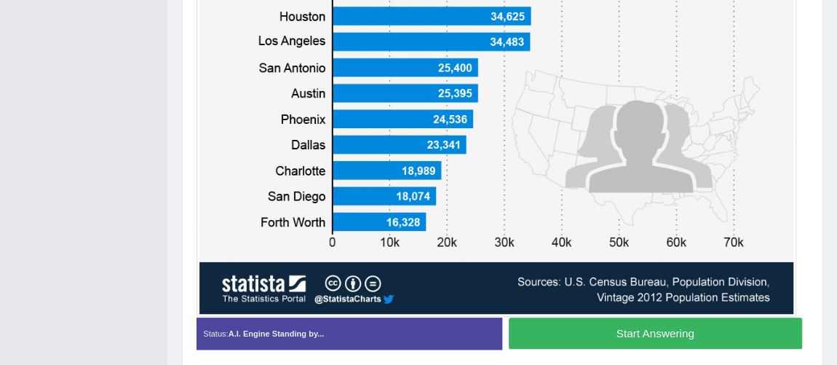
click at [716, 339] on button "Start Answering" at bounding box center [655, 332] width 293 height 31
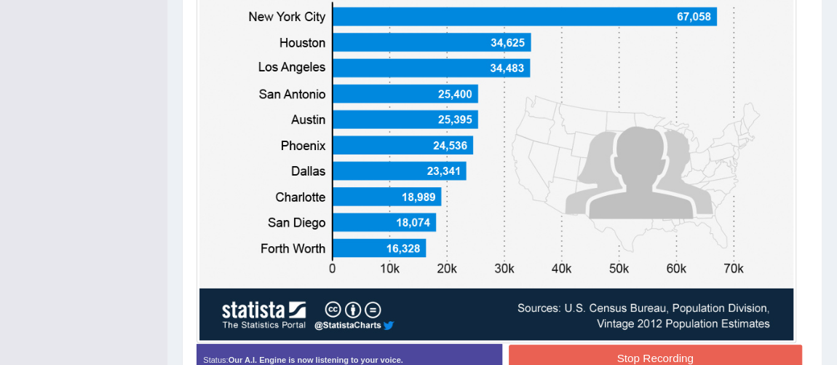
scroll to position [490, 0]
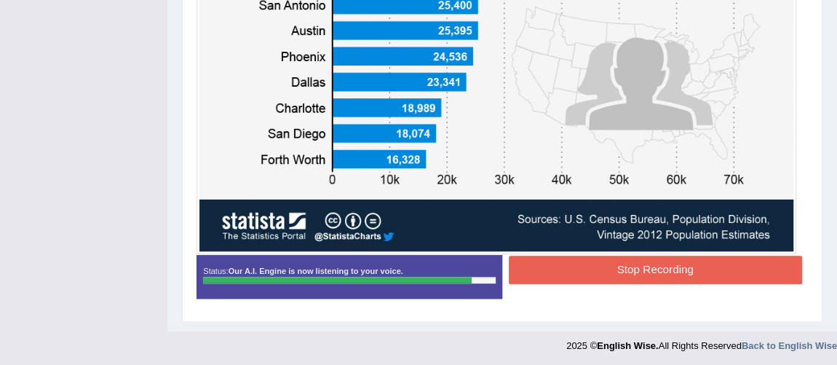
click at [716, 270] on button "Stop Recording" at bounding box center [655, 270] width 293 height 28
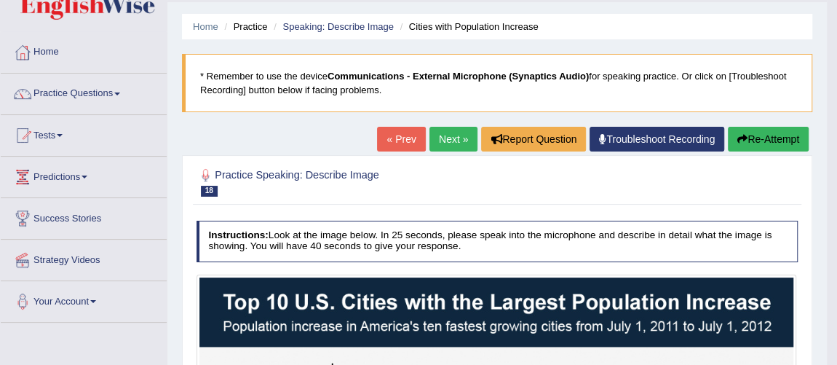
scroll to position [36, 0]
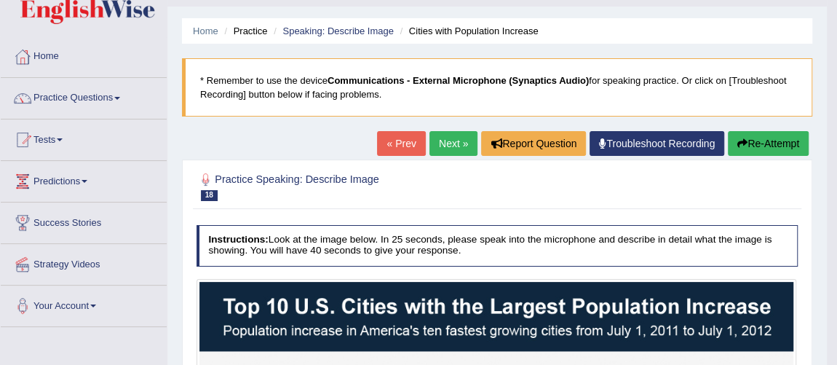
click at [455, 152] on link "Next »" at bounding box center [454, 143] width 48 height 25
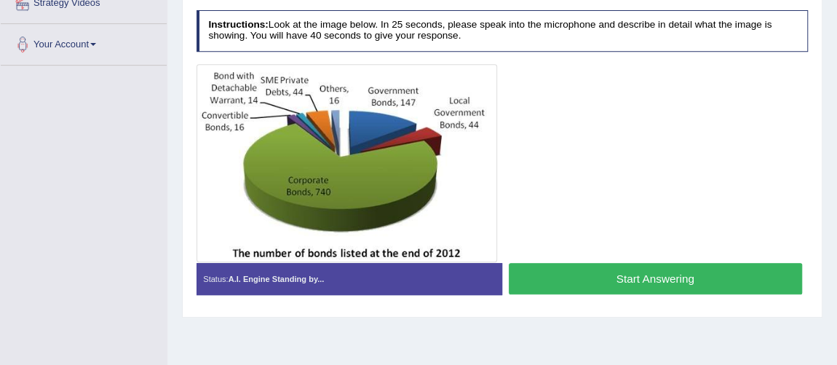
scroll to position [320, 0]
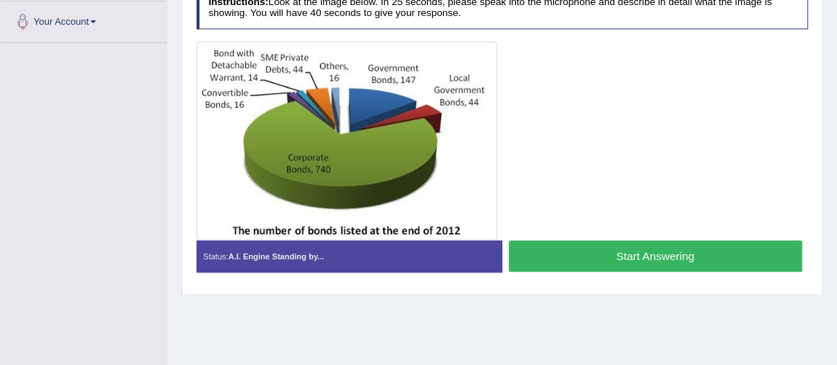
drag, startPoint x: 0, startPoint y: 0, endPoint x: 847, endPoint y: 269, distance: 888.4
click at [556, 257] on button "Start Answering" at bounding box center [655, 255] width 293 height 31
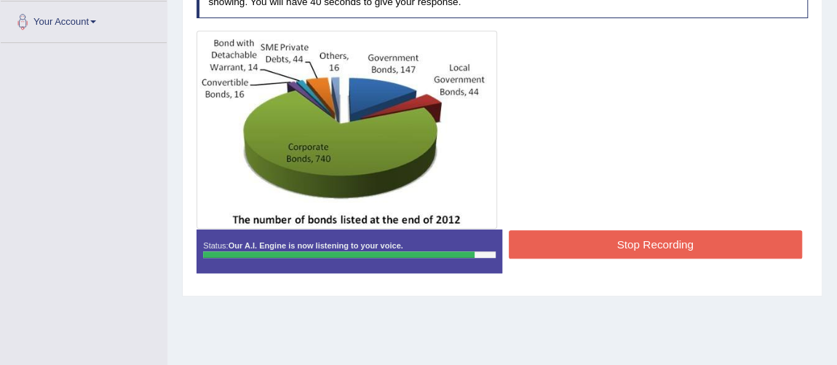
click at [625, 241] on button "Stop Recording" at bounding box center [655, 244] width 293 height 28
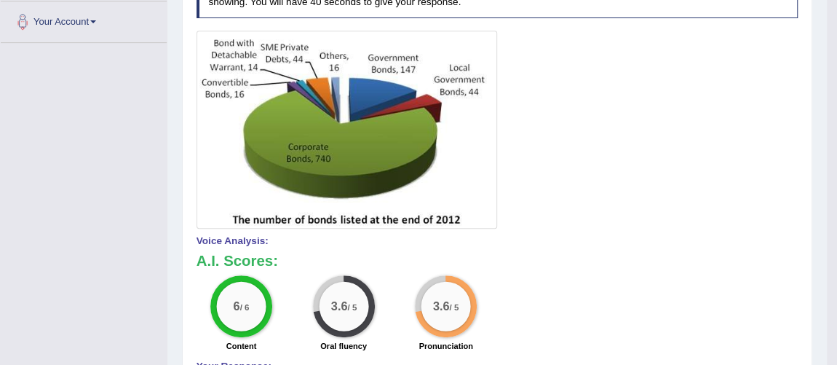
scroll to position [1, 0]
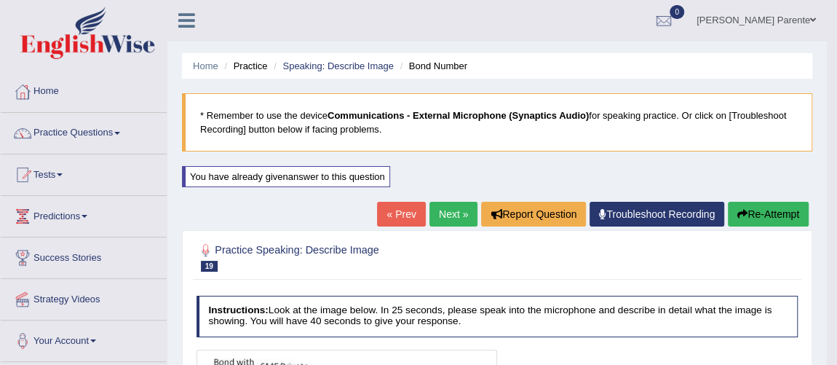
click at [454, 202] on link "Next »" at bounding box center [454, 214] width 48 height 25
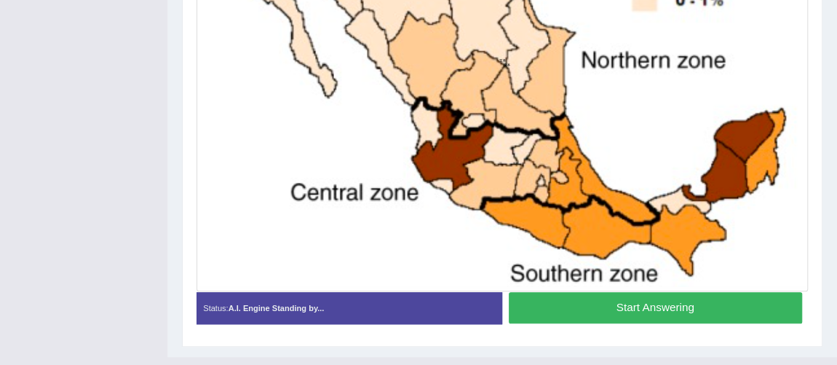
scroll to position [534, 0]
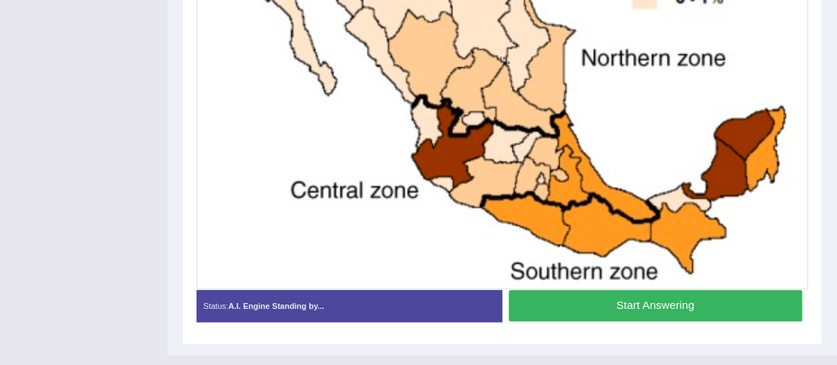
click at [679, 304] on button "Start Answering" at bounding box center [655, 305] width 293 height 31
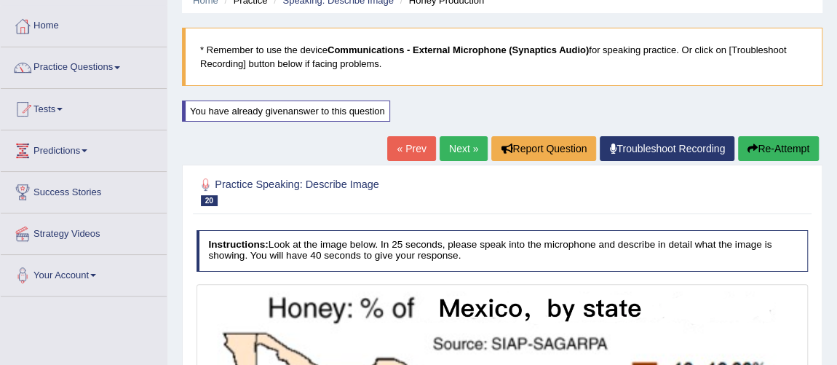
scroll to position [138, 0]
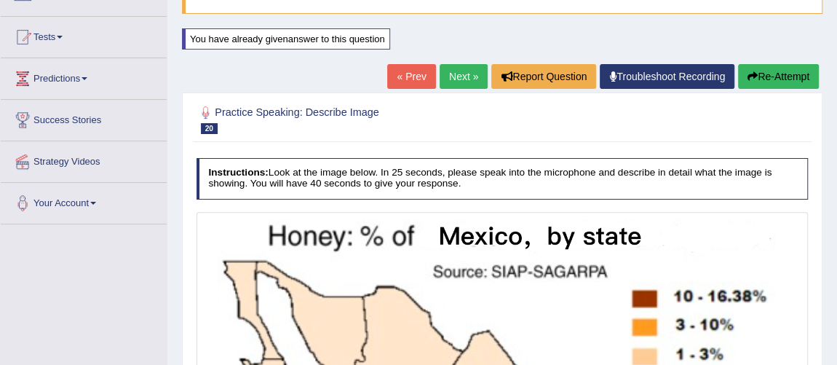
click at [756, 76] on button "Re-Attempt" at bounding box center [778, 76] width 81 height 25
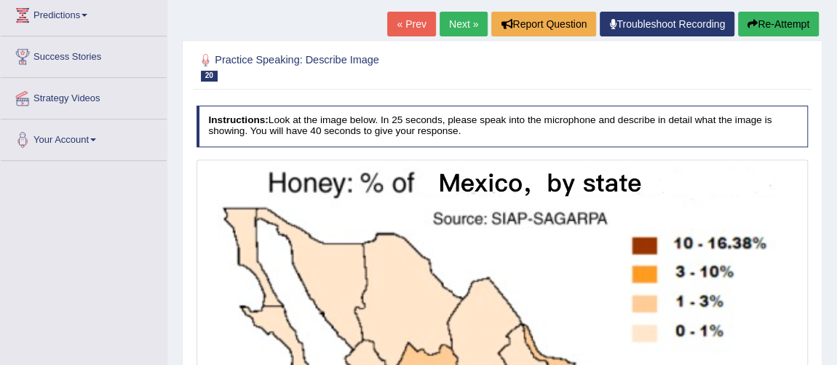
scroll to position [226, 0]
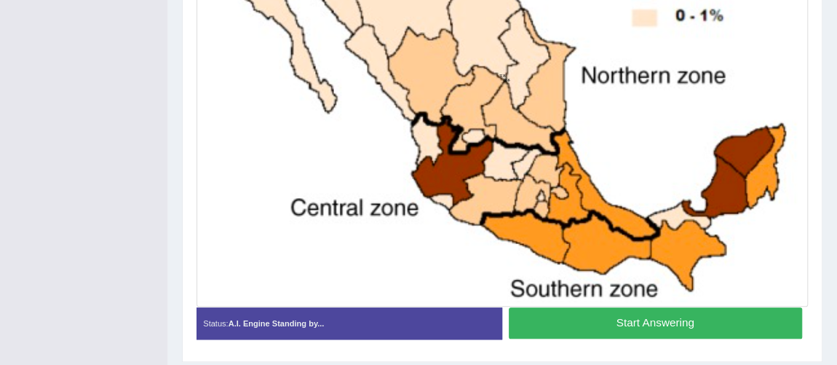
click at [697, 320] on button "Start Answering" at bounding box center [655, 322] width 293 height 31
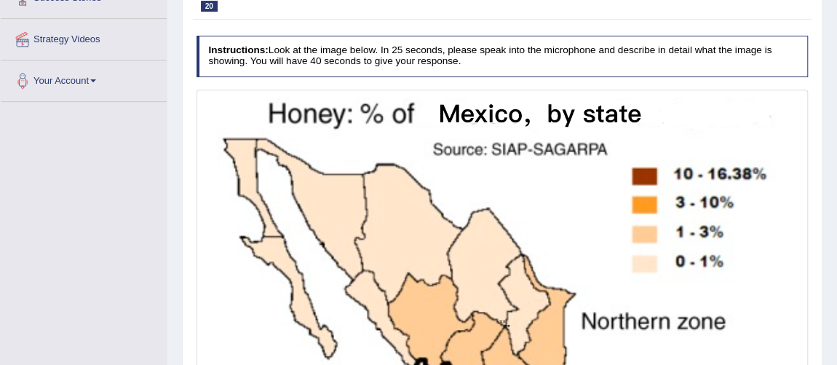
scroll to position [523, 0]
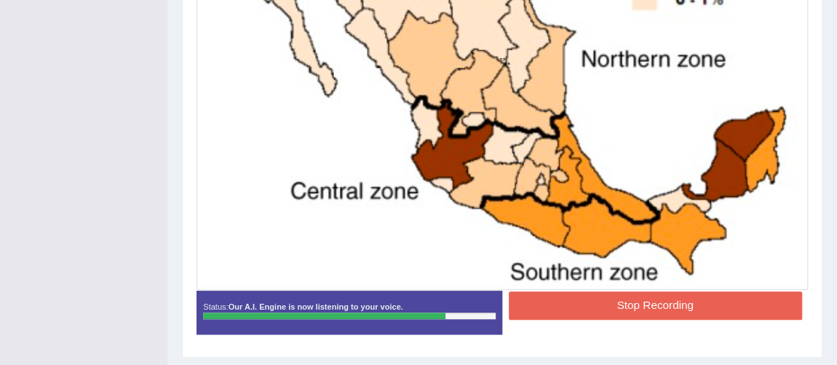
click at [631, 320] on div "Status: Our A.I. Engine is now listening to your voice. Start Answering Stop Re…" at bounding box center [503, 319] width 612 height 56
click at [660, 303] on button "Stop Recording" at bounding box center [655, 305] width 293 height 28
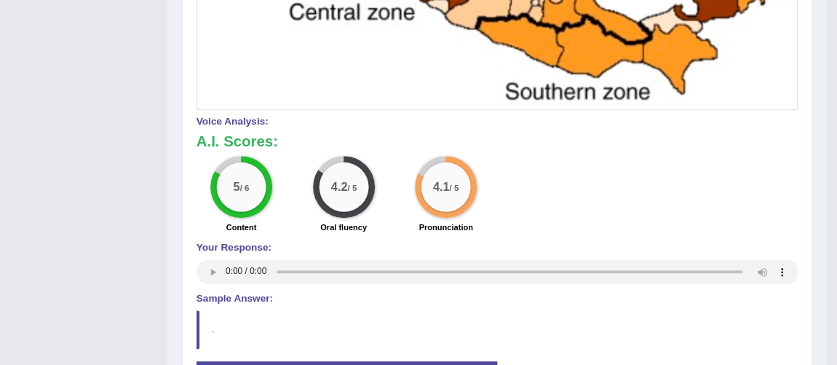
scroll to position [168, 0]
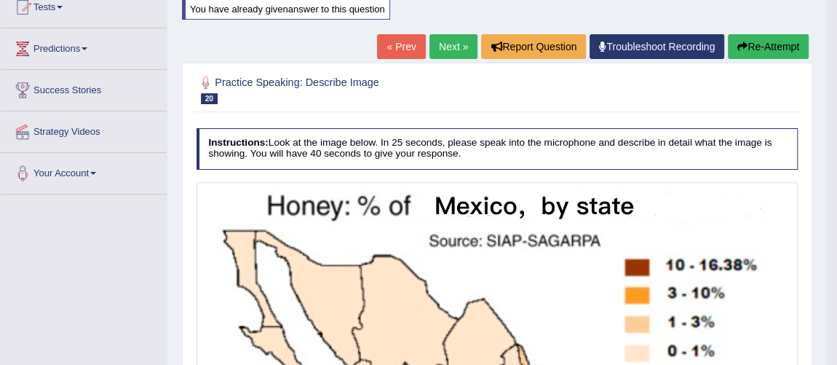
click at [431, 46] on link "Next »" at bounding box center [454, 46] width 48 height 25
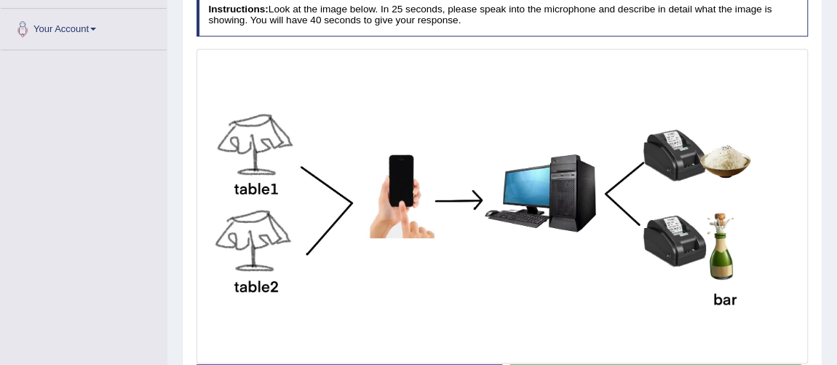
scroll to position [409, 0]
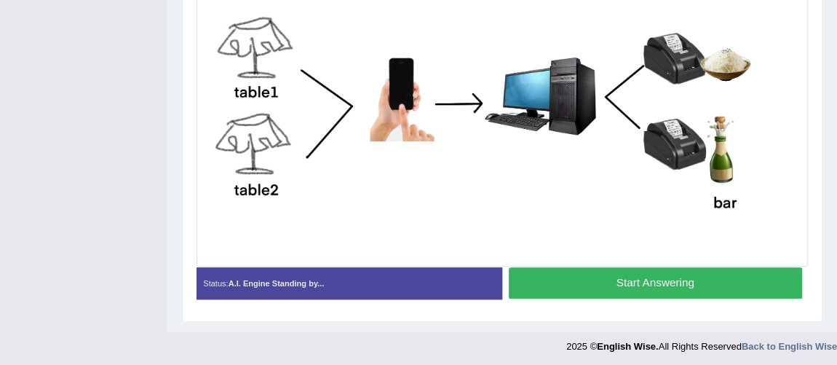
click at [639, 283] on button "Start Answering" at bounding box center [655, 282] width 293 height 31
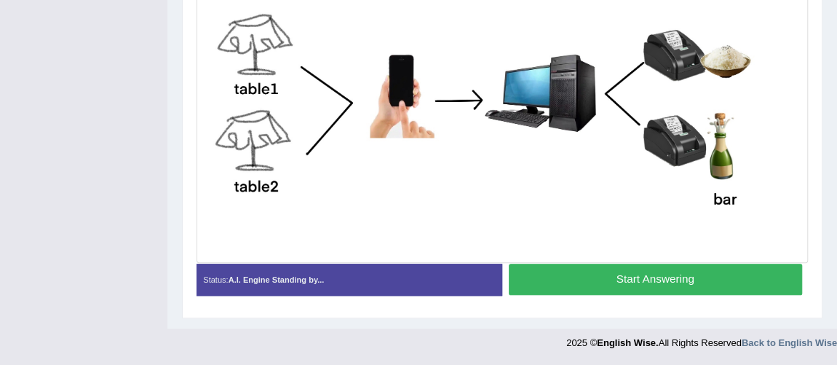
scroll to position [399, 0]
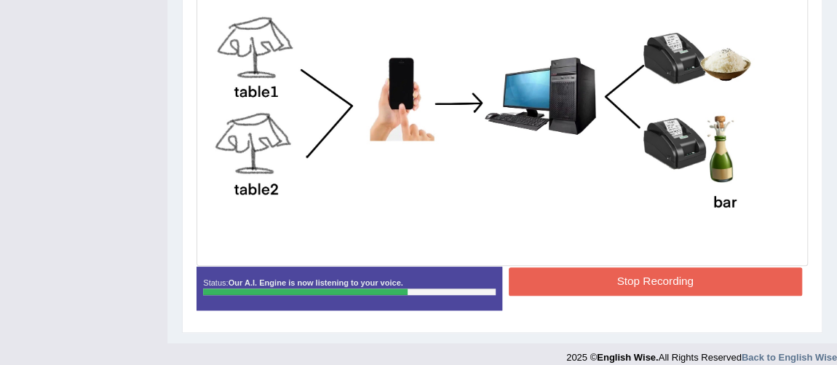
click at [706, 280] on button "Stop Recording" at bounding box center [655, 281] width 293 height 28
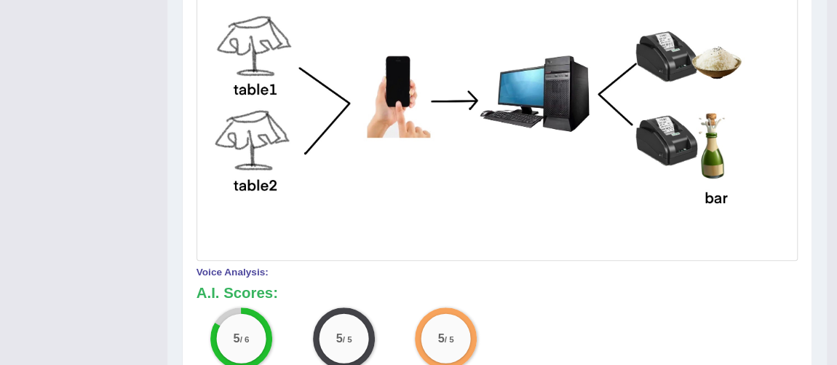
scroll to position [80, 0]
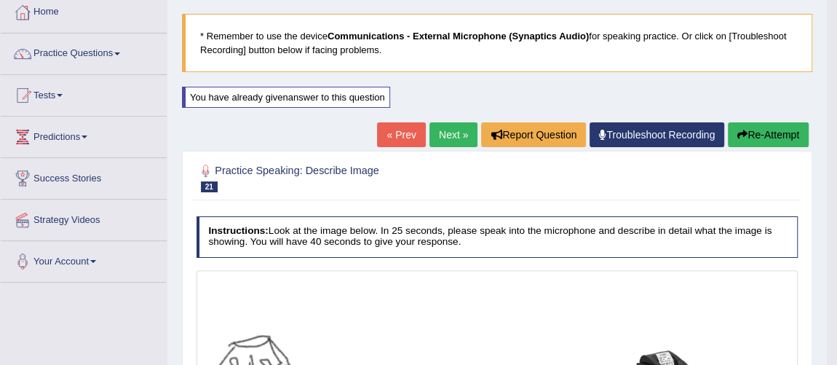
click at [439, 135] on link "Next »" at bounding box center [454, 134] width 48 height 25
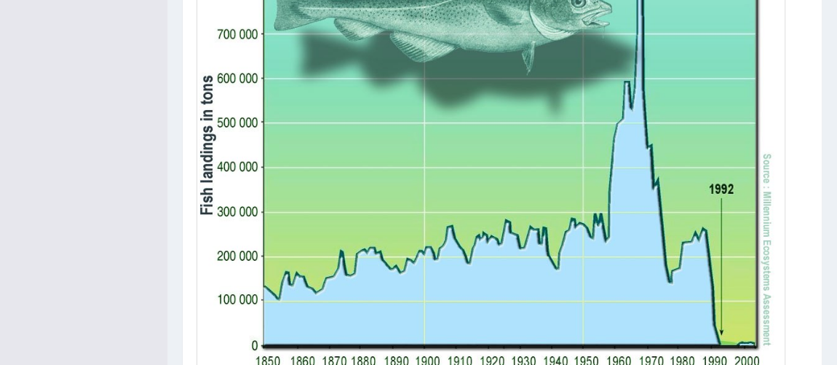
scroll to position [468, 0]
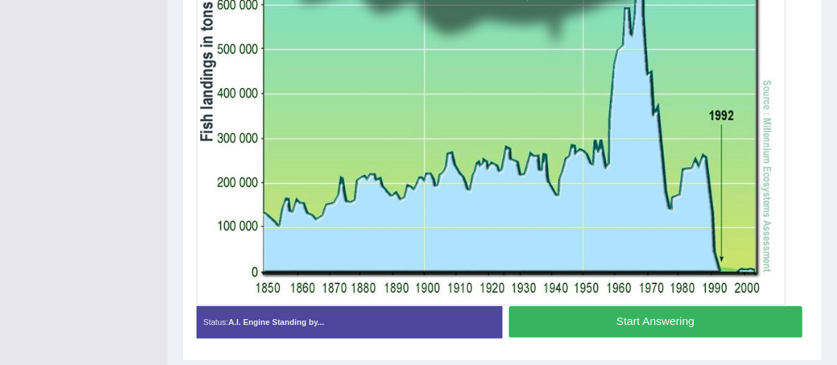
click at [745, 320] on button "Start Answering" at bounding box center [655, 321] width 293 height 31
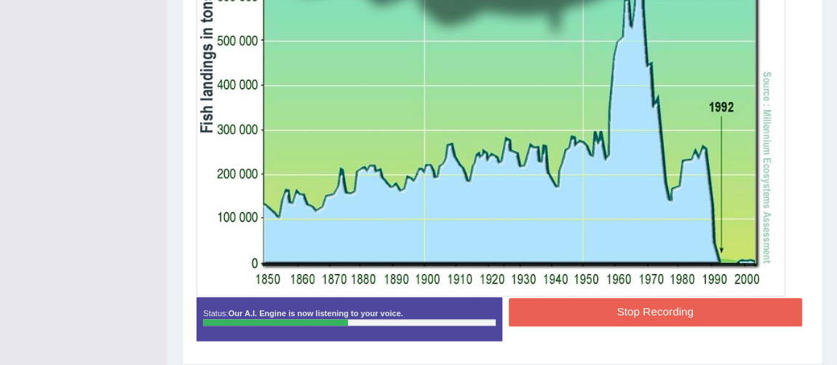
scroll to position [521, 0]
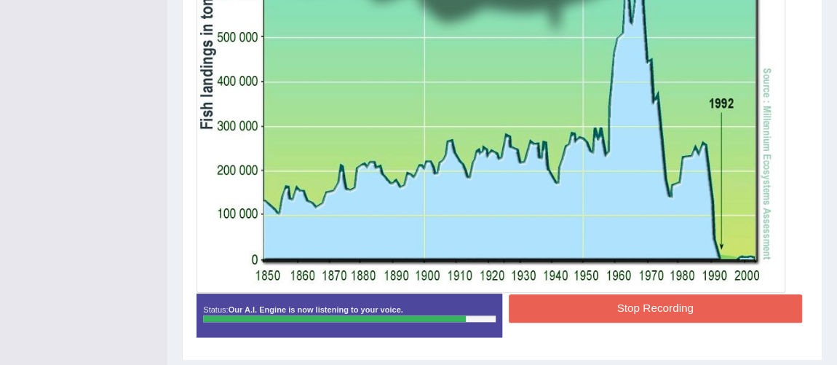
click at [648, 301] on button "Stop Recording" at bounding box center [655, 308] width 293 height 28
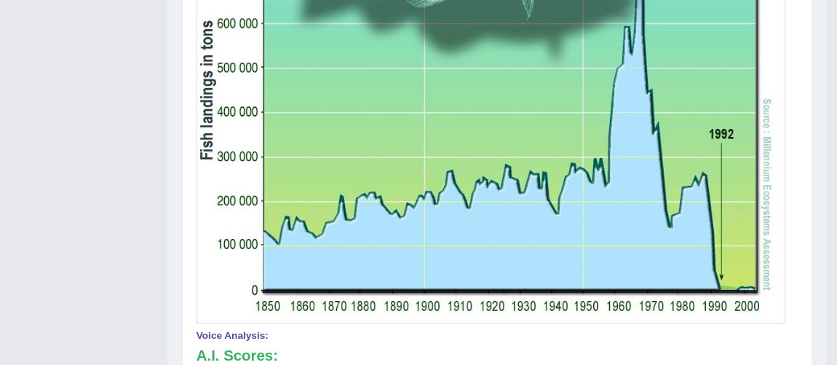
scroll to position [171, 0]
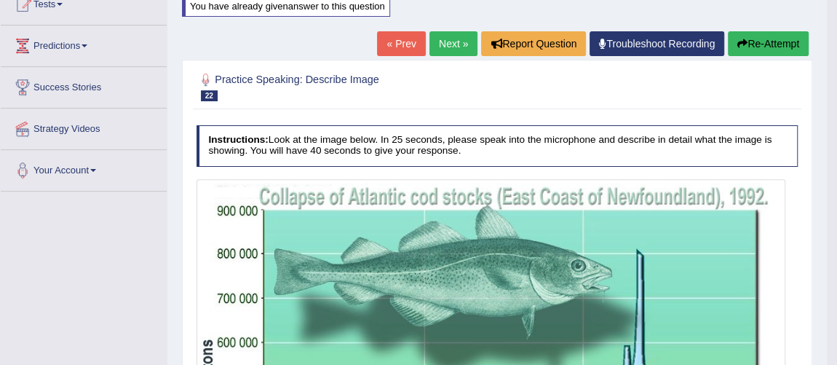
click at [430, 48] on link "Next »" at bounding box center [454, 43] width 48 height 25
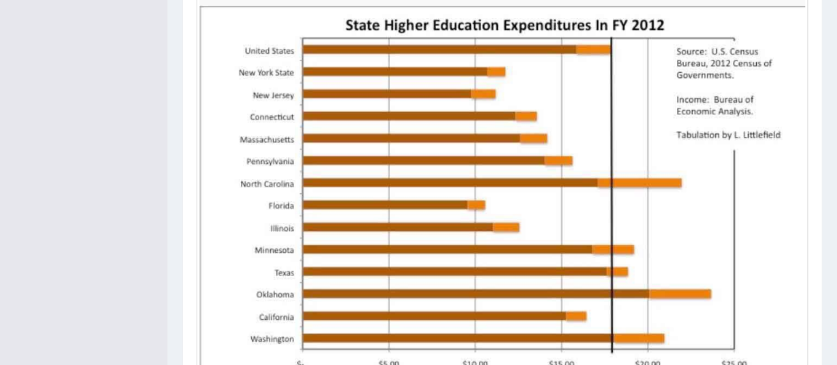
scroll to position [309, 0]
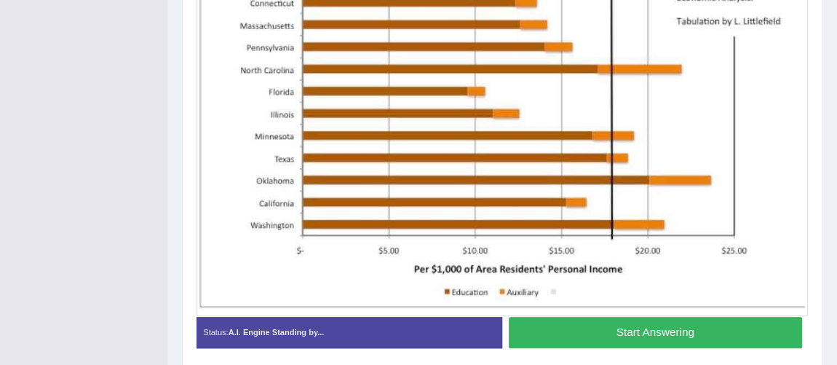
click at [706, 328] on button "Start Answering" at bounding box center [655, 332] width 293 height 31
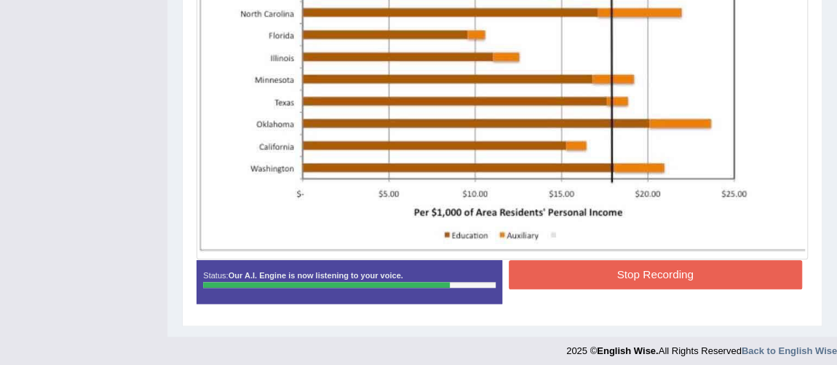
scroll to position [526, 0]
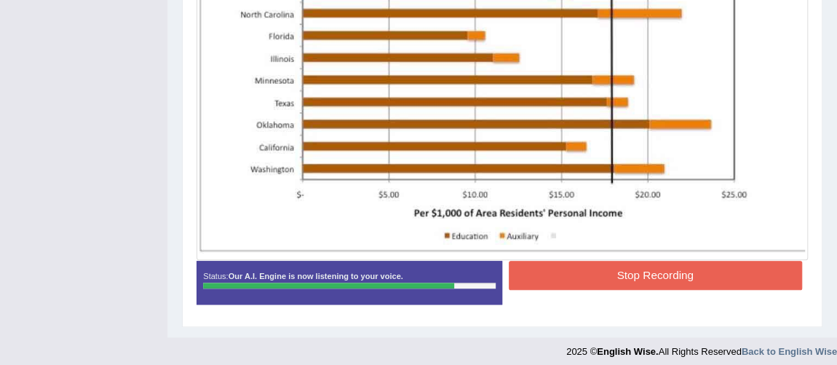
click at [636, 285] on button "Stop Recording" at bounding box center [655, 275] width 293 height 28
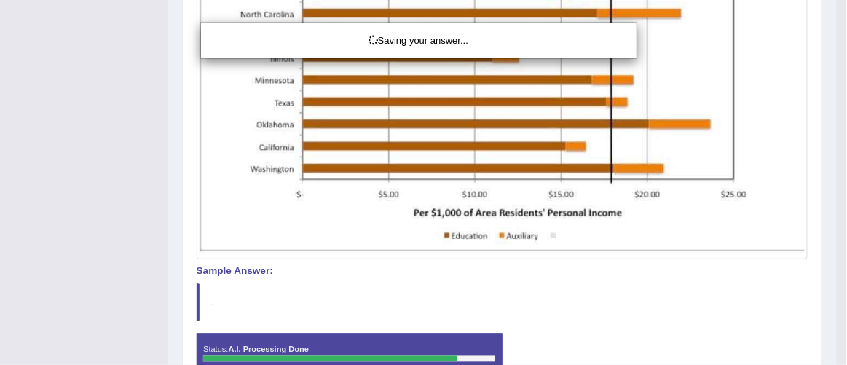
click at [837, 163] on div "Saving your answer..." at bounding box center [423, 182] width 847 height 365
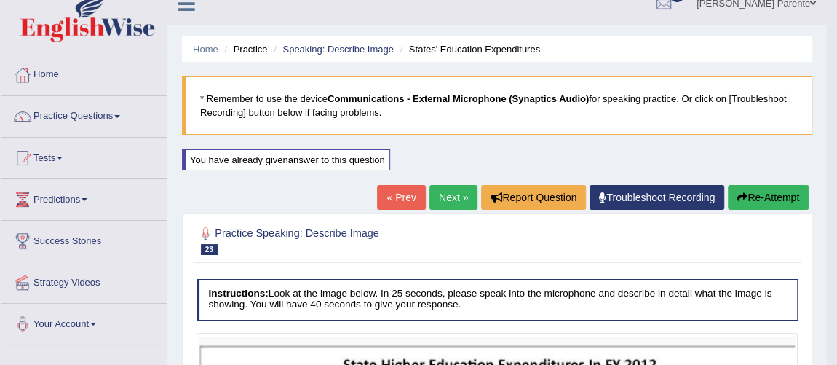
scroll to position [26, 0]
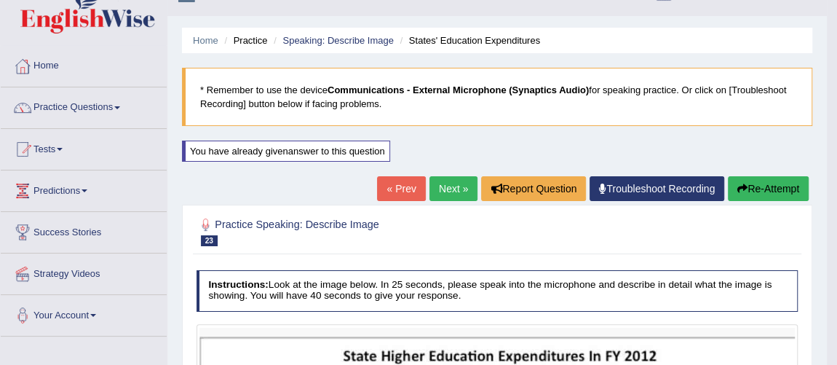
click at [449, 181] on link "Next »" at bounding box center [454, 188] width 48 height 25
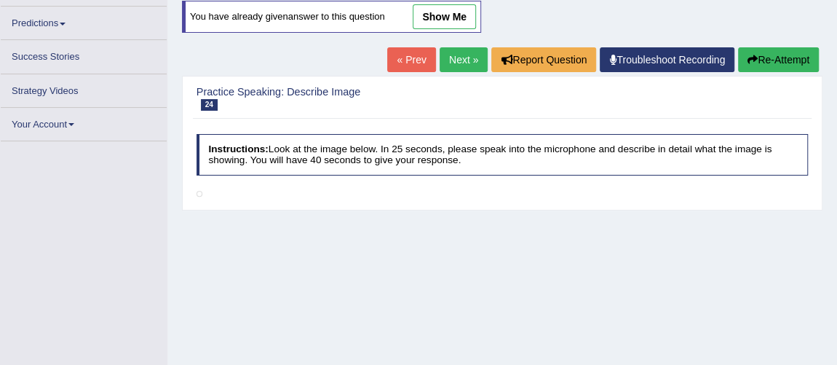
scroll to position [162, 0]
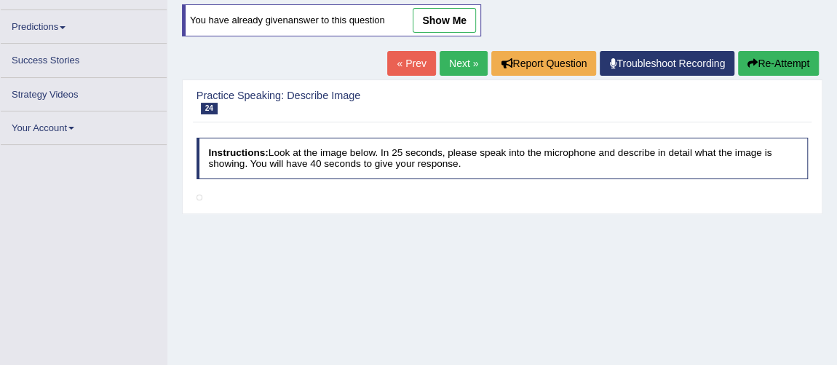
click at [456, 66] on link "Next »" at bounding box center [464, 63] width 48 height 25
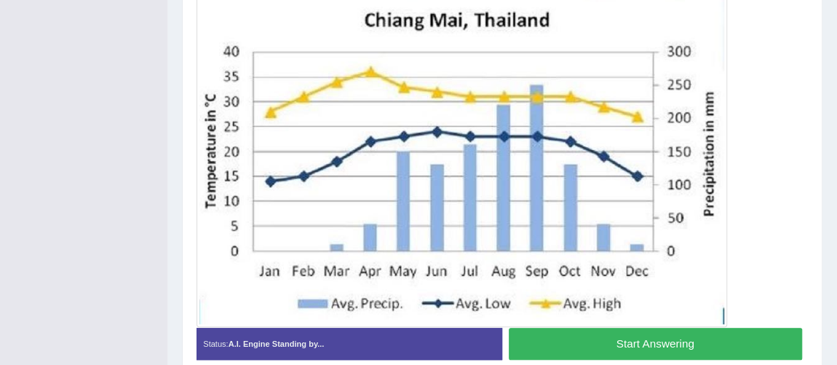
drag, startPoint x: 847, startPoint y: 111, endPoint x: 847, endPoint y: 255, distance: 144.2
click at [580, 345] on button "Start Answering" at bounding box center [655, 343] width 293 height 31
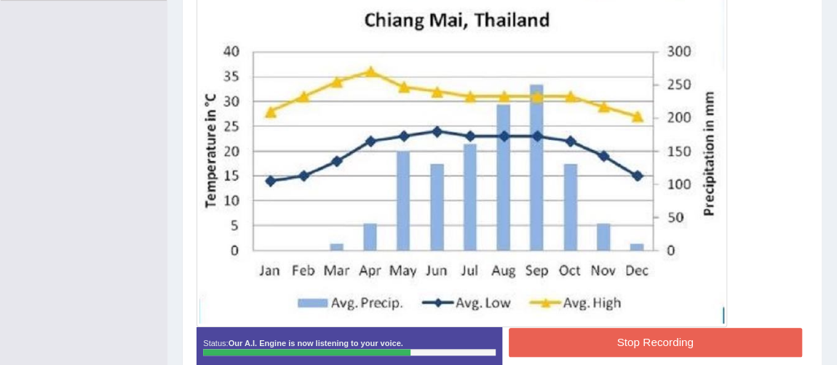
click at [579, 328] on button "Stop Recording" at bounding box center [655, 342] width 293 height 28
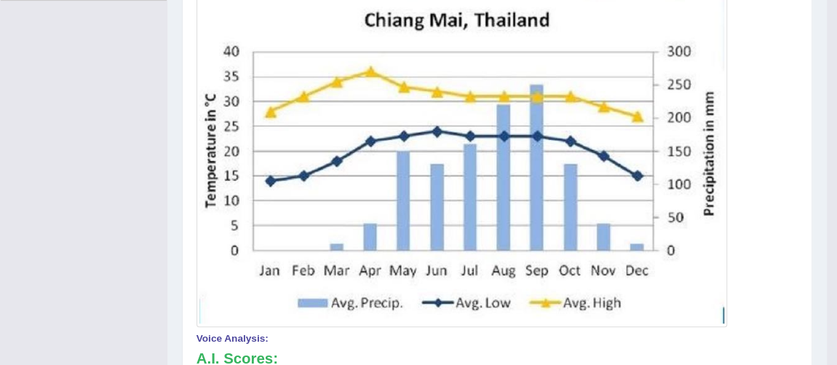
scroll to position [43, 0]
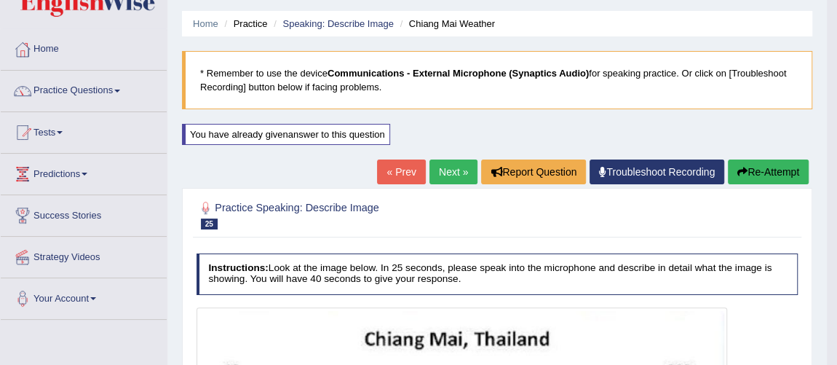
click at [450, 170] on link "Next »" at bounding box center [454, 171] width 48 height 25
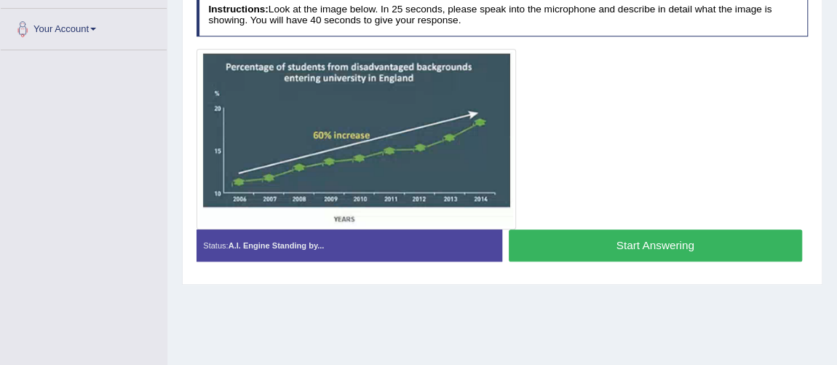
scroll to position [286, 0]
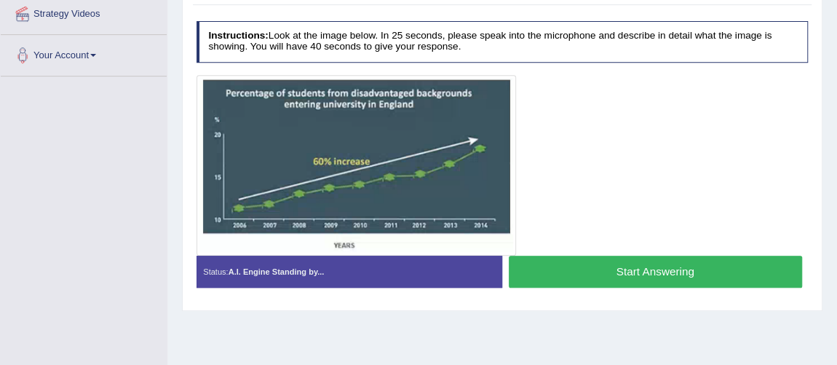
click at [571, 273] on button "Start Answering" at bounding box center [655, 271] width 293 height 31
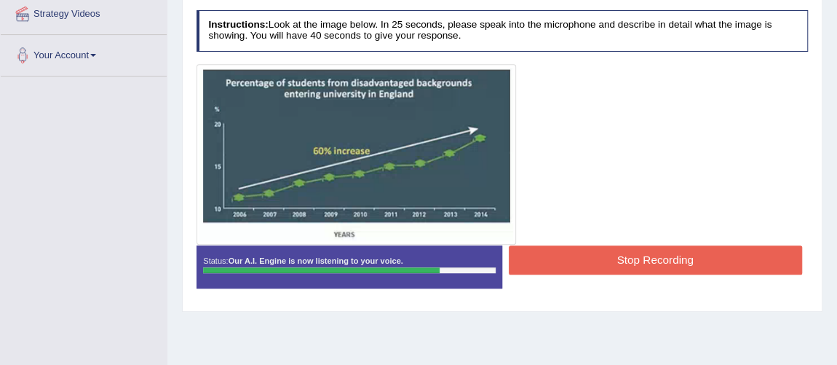
click at [605, 266] on button "Stop Recording" at bounding box center [655, 259] width 293 height 28
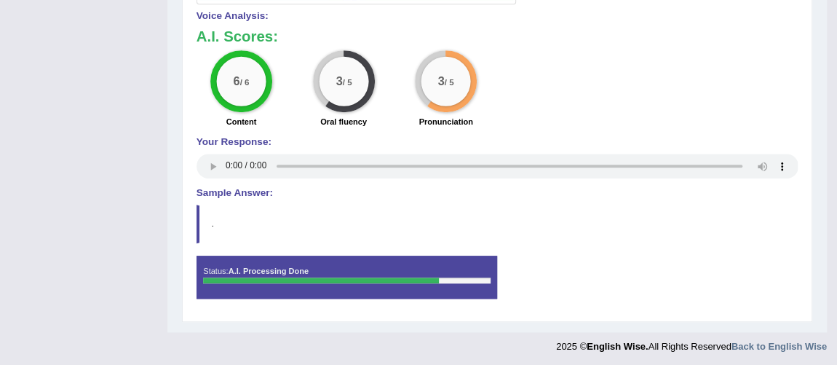
scroll to position [208, 0]
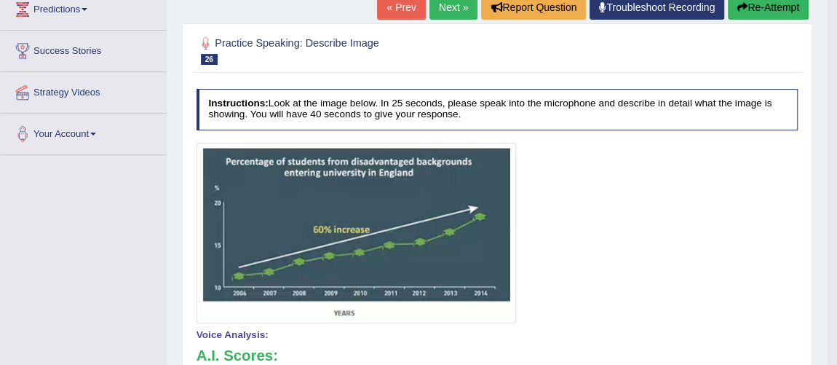
click at [461, 9] on link "Next »" at bounding box center [454, 7] width 48 height 25
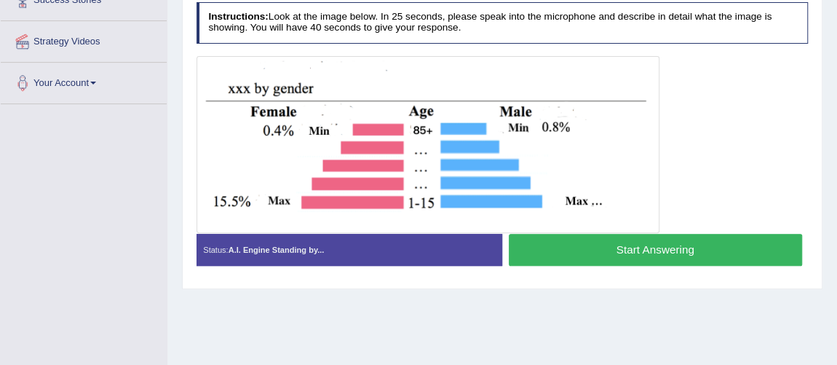
scroll to position [205, 0]
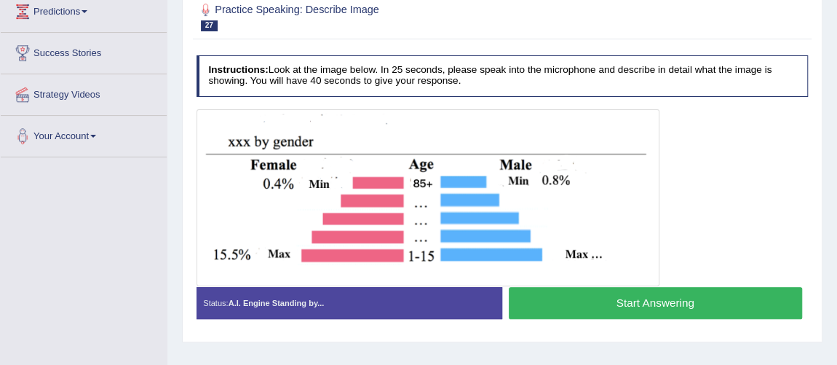
click at [648, 308] on button "Start Answering" at bounding box center [655, 302] width 293 height 31
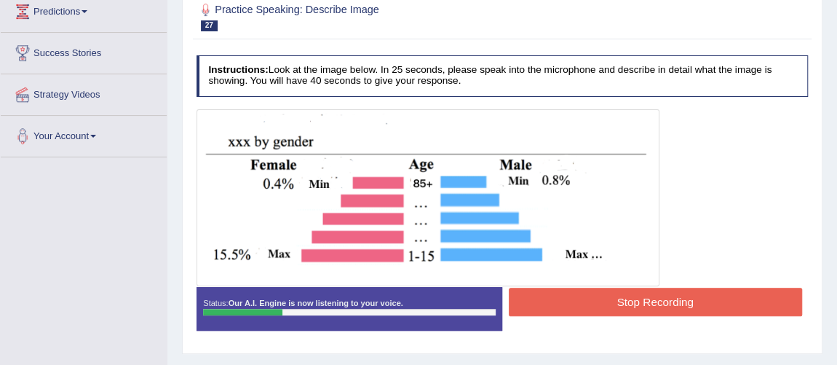
scroll to position [0, 0]
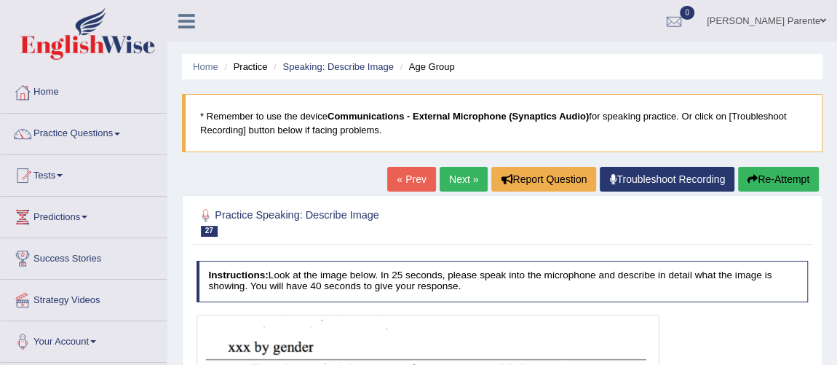
click at [833, 232] on div "Home Practice Speaking: Describe Image Age Group * Remember to use the device C…" at bounding box center [502, 364] width 670 height 728
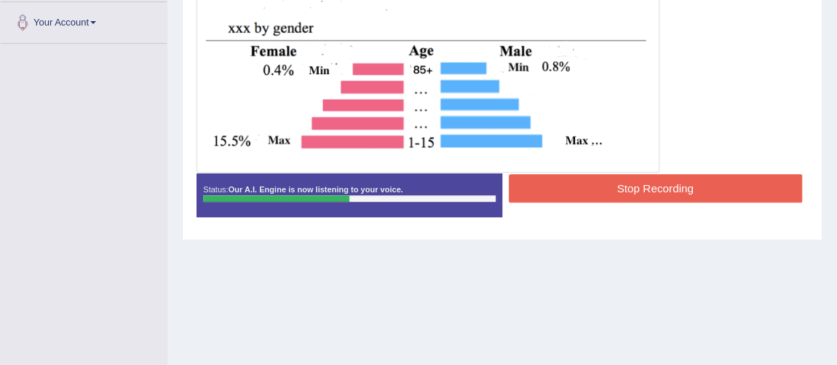
click at [587, 183] on button "Stop Recording" at bounding box center [655, 188] width 293 height 28
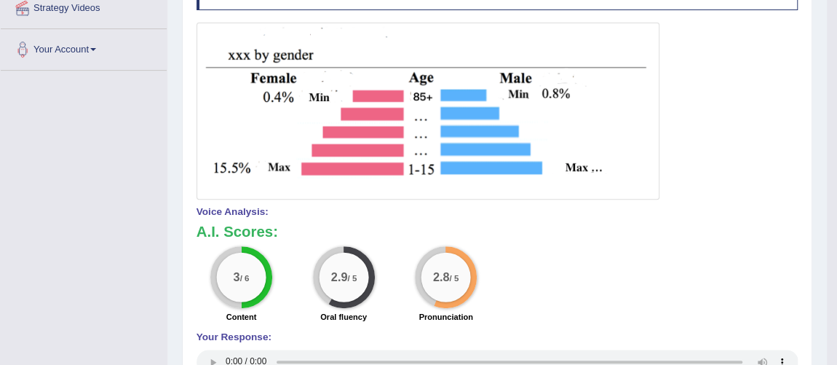
scroll to position [0, 0]
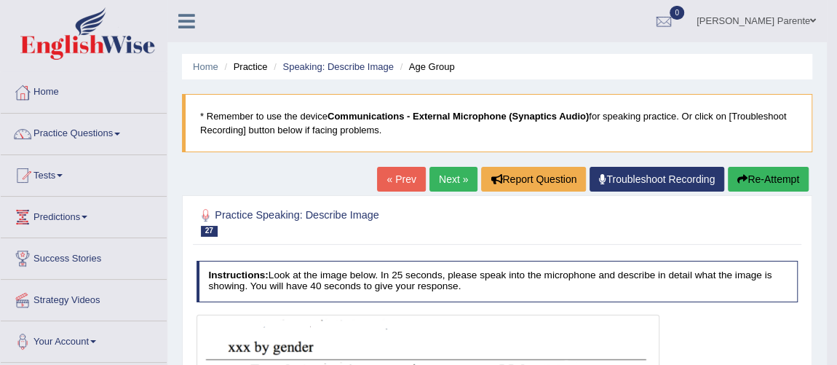
click at [773, 183] on button "Re-Attempt" at bounding box center [768, 179] width 81 height 25
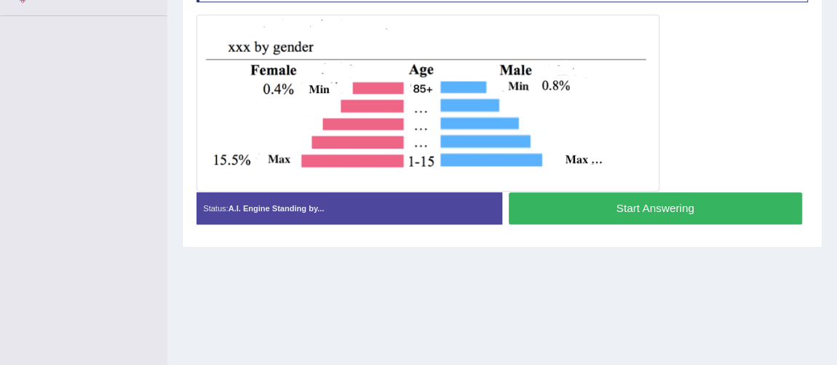
scroll to position [320, 0]
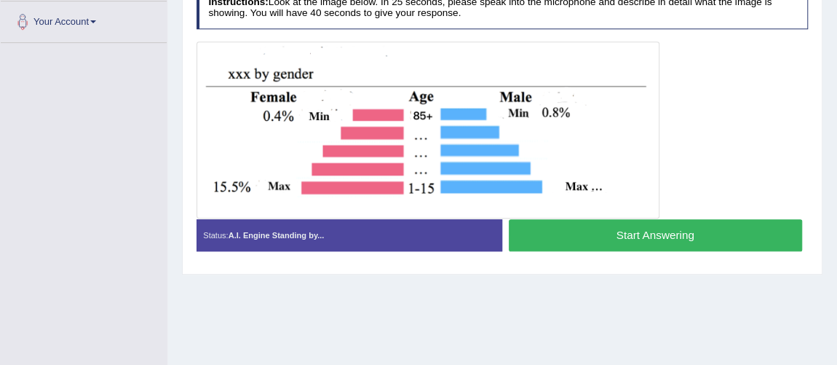
click at [589, 221] on button "Start Answering" at bounding box center [655, 234] width 293 height 31
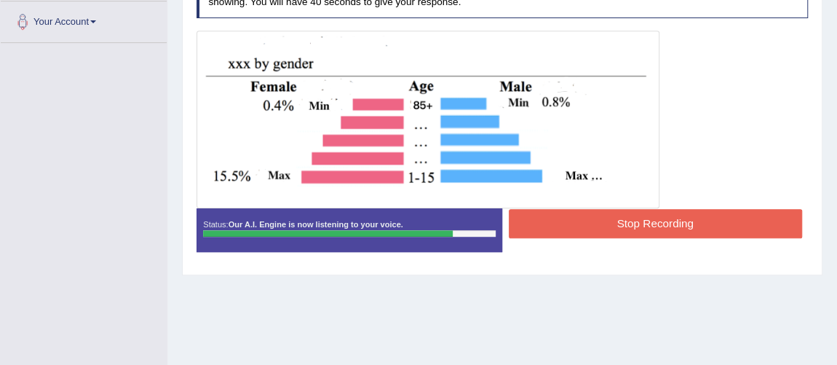
click at [589, 221] on button "Stop Recording" at bounding box center [655, 223] width 293 height 28
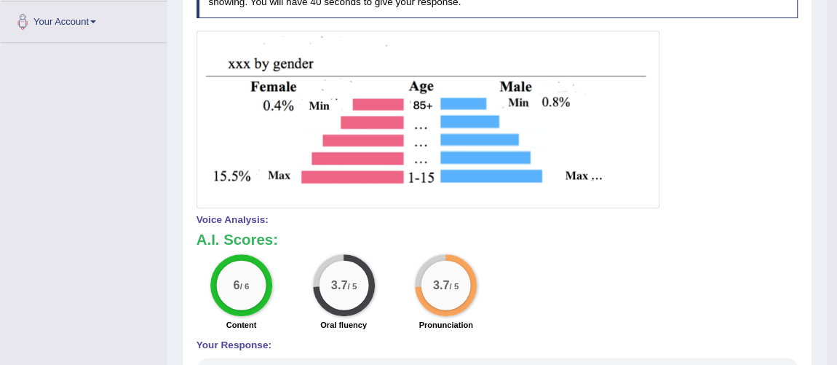
scroll to position [1, 0]
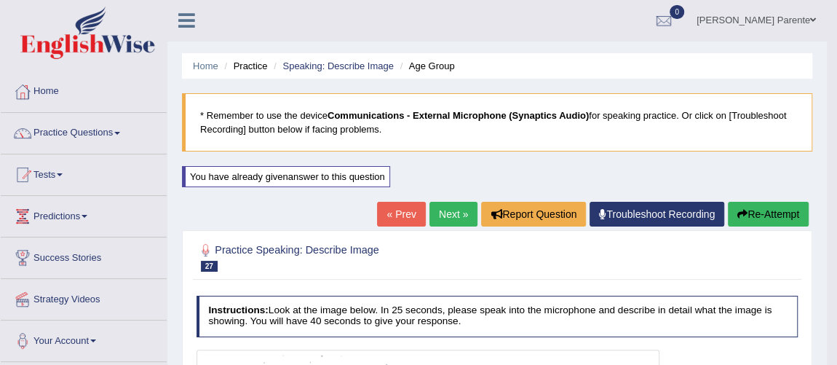
click at [438, 213] on link "Next »" at bounding box center [454, 214] width 48 height 25
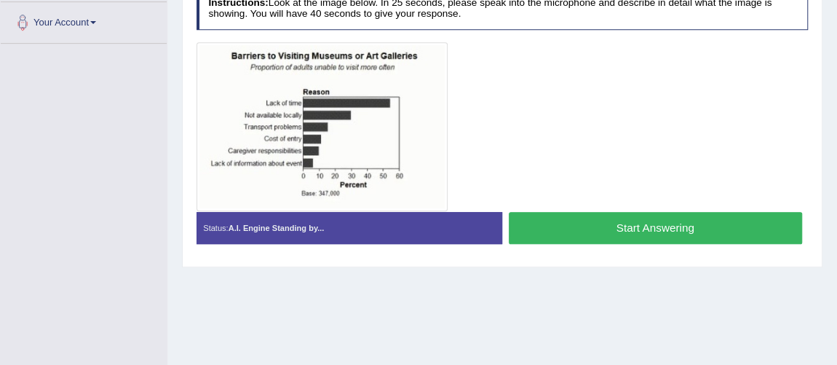
scroll to position [325, 0]
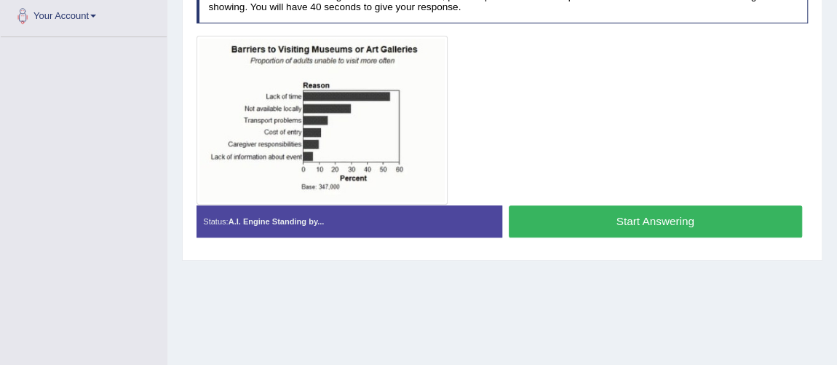
click at [562, 206] on button "Start Answering" at bounding box center [655, 220] width 293 height 31
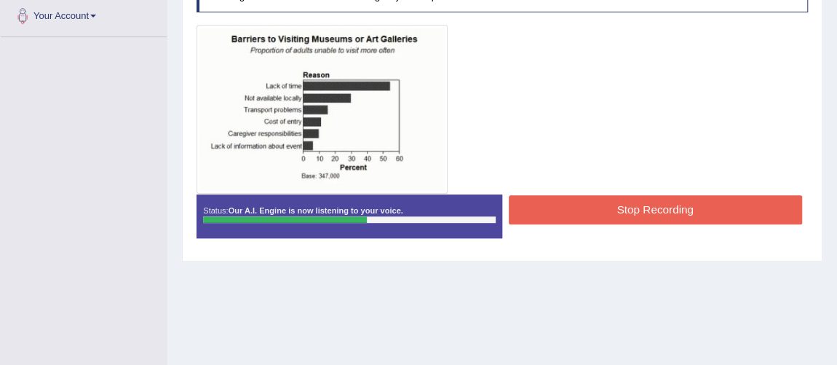
drag, startPoint x: 354, startPoint y: 230, endPoint x: 387, endPoint y: 74, distance: 159.4
click at [387, 74] on div "Instructions: Look at the image below. In 25 seconds, please speak into the mic…" at bounding box center [502, 109] width 618 height 290
click at [606, 210] on button "Stop Recording" at bounding box center [655, 209] width 293 height 28
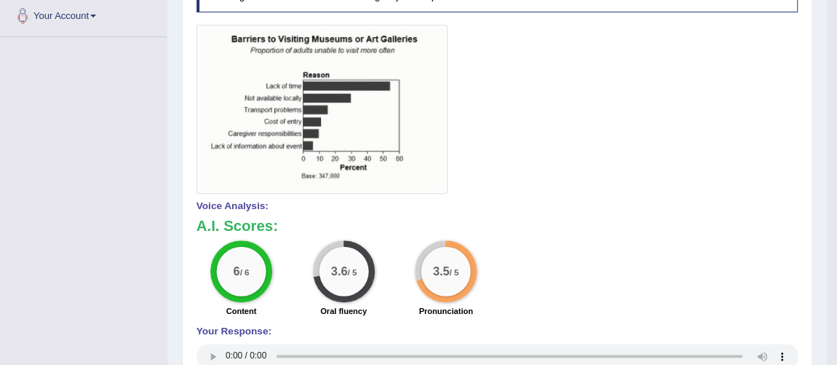
scroll to position [7, 0]
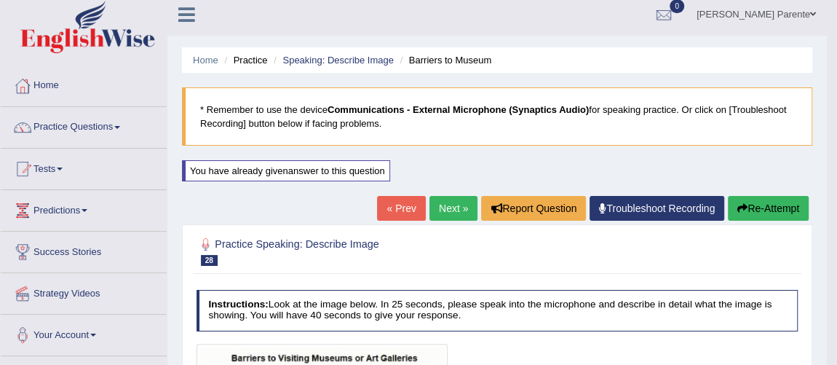
click at [75, 127] on link "Practice Questions" at bounding box center [84, 125] width 166 height 36
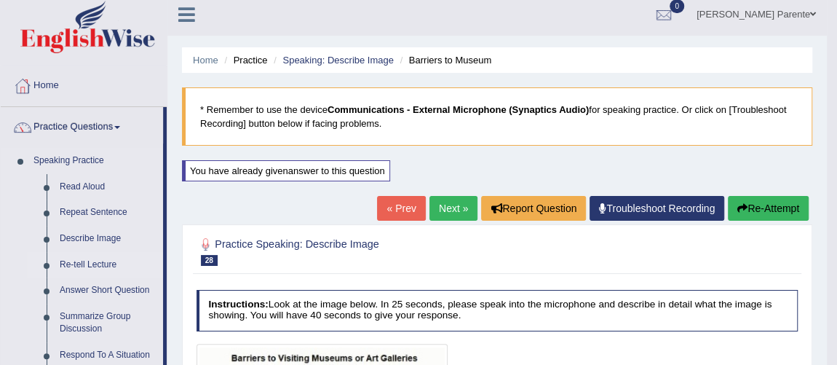
click at [98, 256] on link "Re-tell Lecture" at bounding box center [108, 265] width 110 height 26
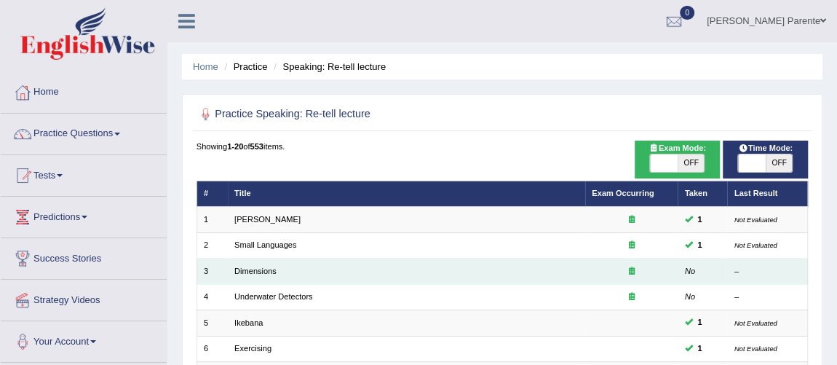
click at [262, 274] on td "Dimensions" at bounding box center [406, 270] width 357 height 25
click at [264, 261] on td "Dimensions" at bounding box center [406, 270] width 357 height 25
click at [263, 273] on link "Dimensions" at bounding box center [255, 270] width 42 height 9
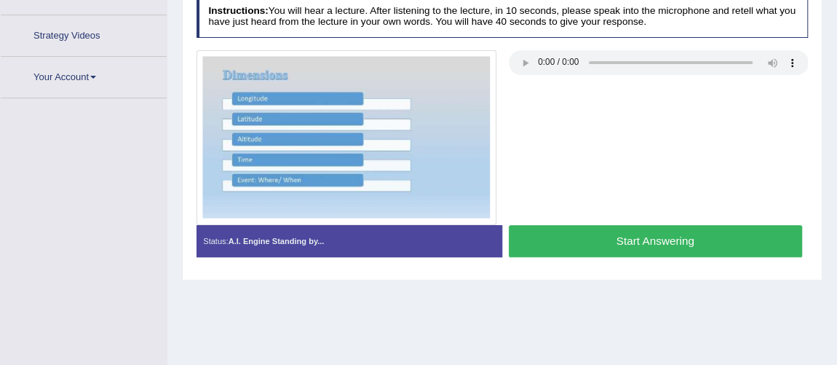
scroll to position [304, 0]
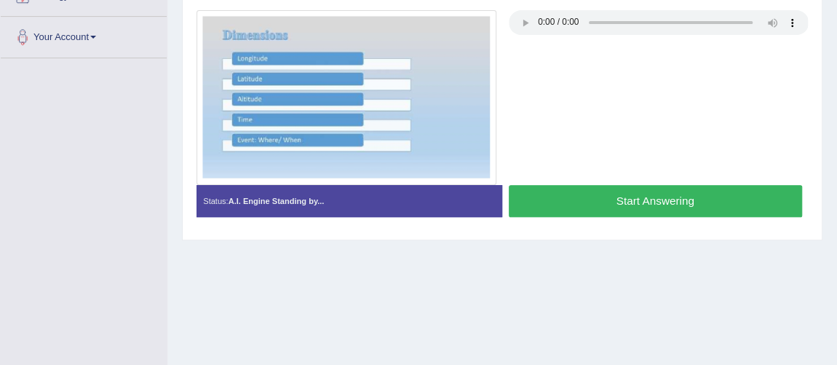
click at [713, 204] on button "Start Answering" at bounding box center [655, 200] width 293 height 31
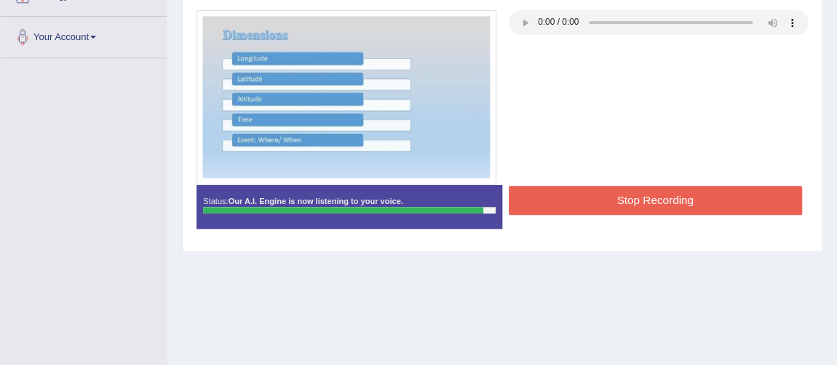
click at [713, 204] on button "Stop Recording" at bounding box center [655, 200] width 293 height 28
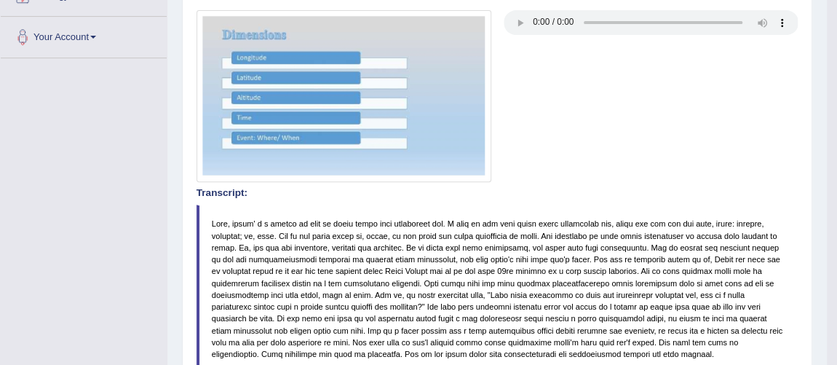
scroll to position [0, 0]
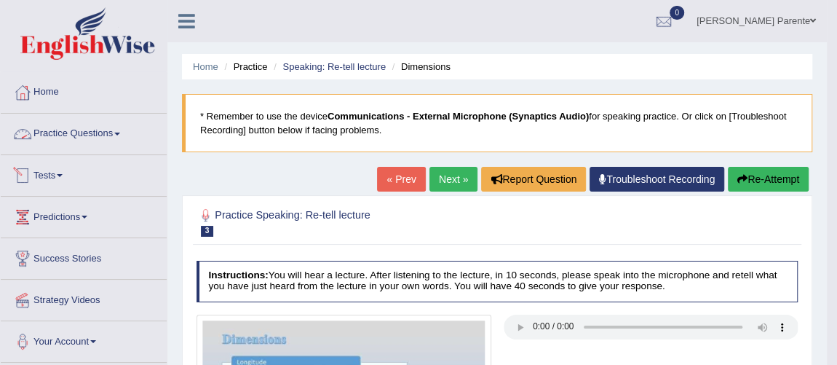
click at [116, 119] on link "Practice Questions" at bounding box center [84, 132] width 166 height 36
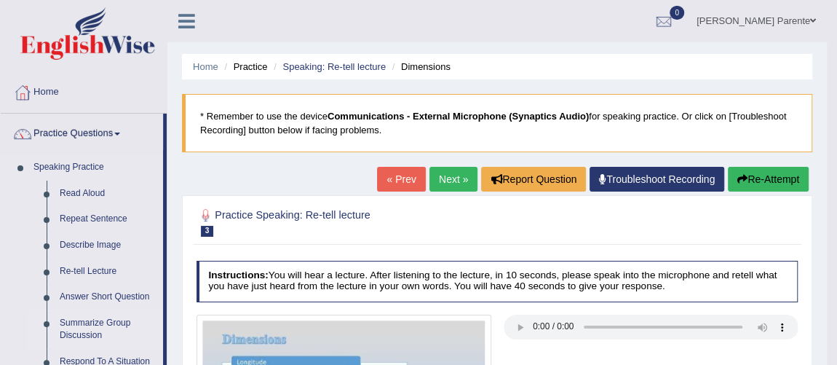
click at [82, 323] on link "Summarize Group Discussion" at bounding box center [108, 329] width 110 height 39
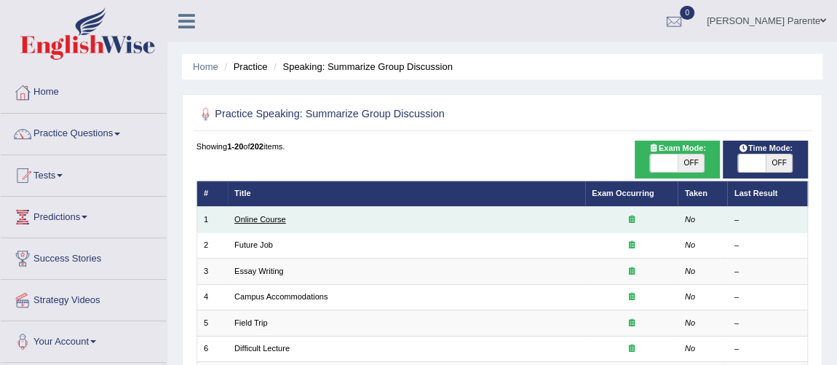
click at [250, 218] on link "Online Course" at bounding box center [260, 219] width 52 height 9
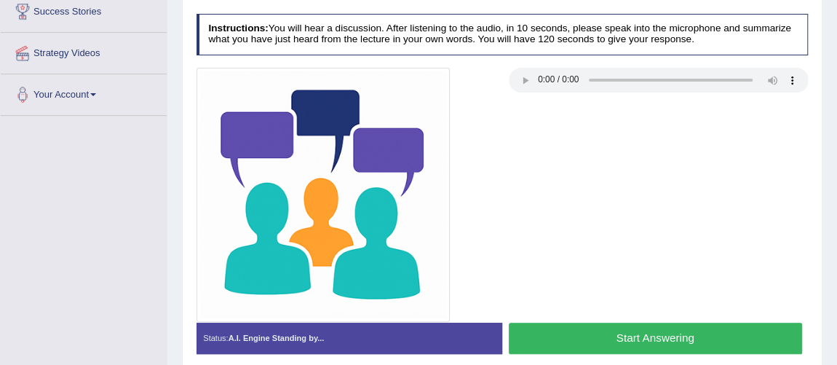
scroll to position [326, 0]
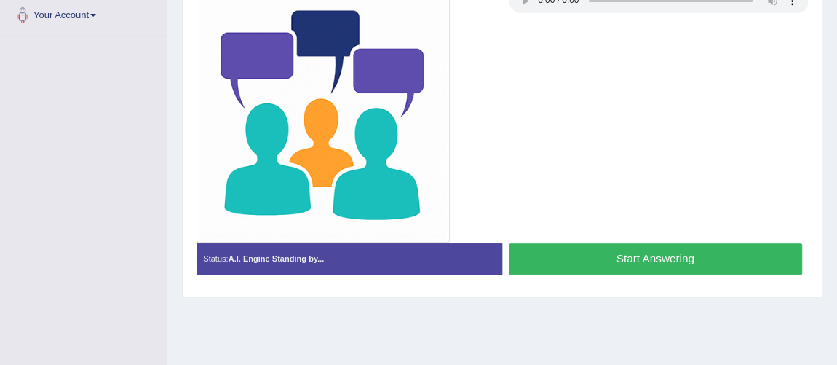
click at [665, 259] on button "Start Answering" at bounding box center [655, 258] width 293 height 31
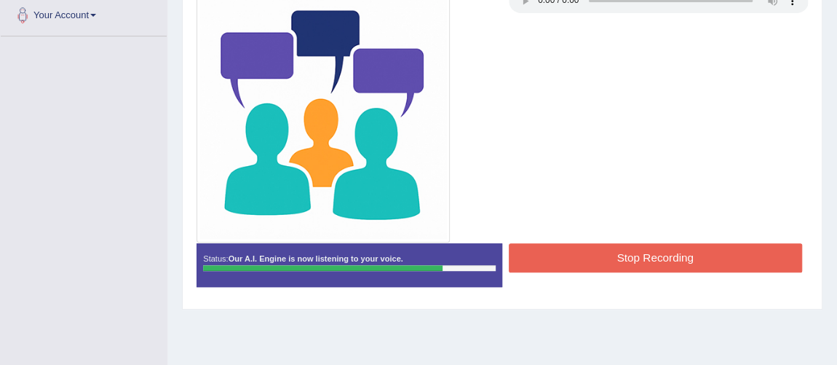
click at [665, 259] on button "Stop Recording" at bounding box center [655, 257] width 293 height 28
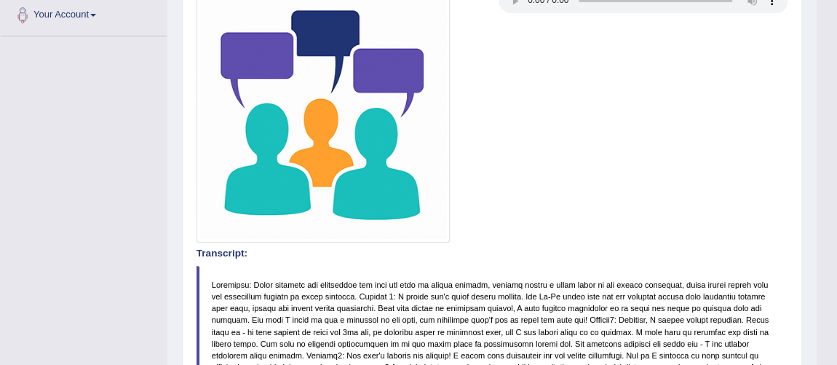
scroll to position [645, 0]
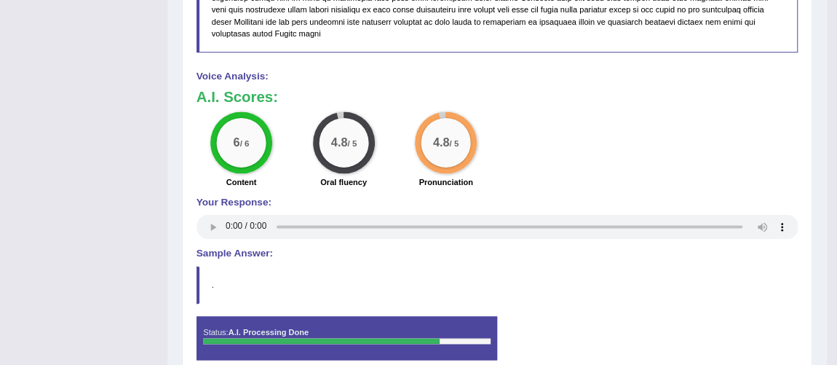
scroll to position [0, 0]
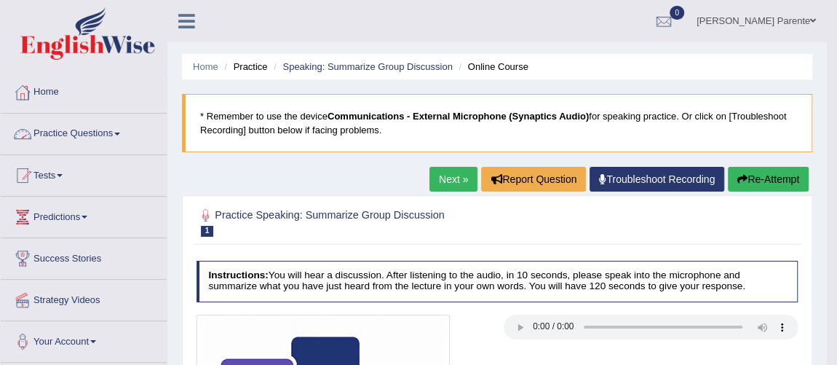
click at [75, 141] on link "Practice Questions" at bounding box center [84, 132] width 166 height 36
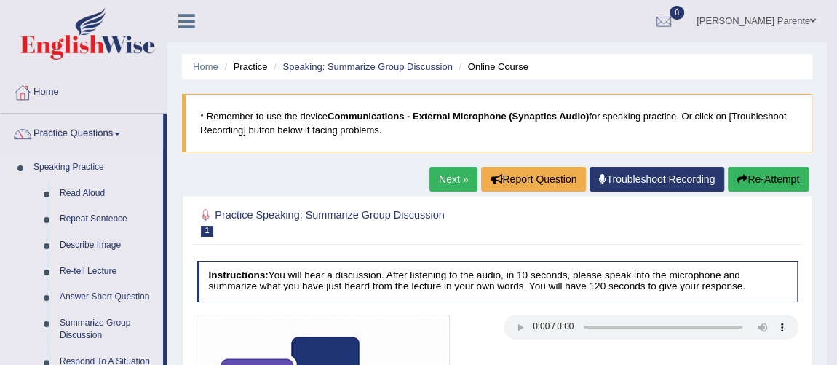
click at [98, 360] on link "Respond To A Situation" at bounding box center [108, 362] width 110 height 26
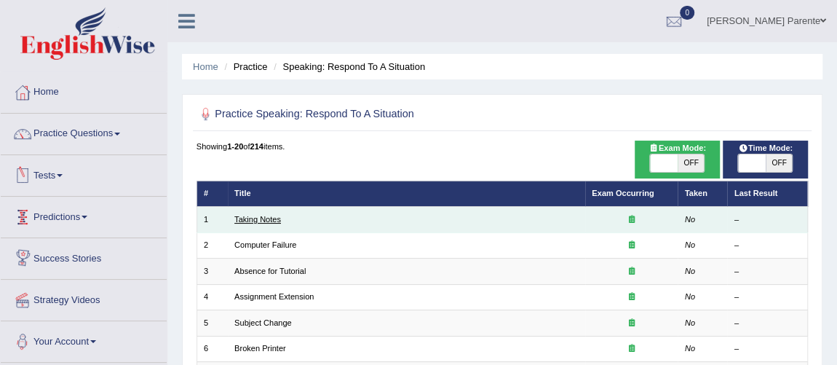
click at [258, 221] on link "Taking Notes" at bounding box center [257, 219] width 47 height 9
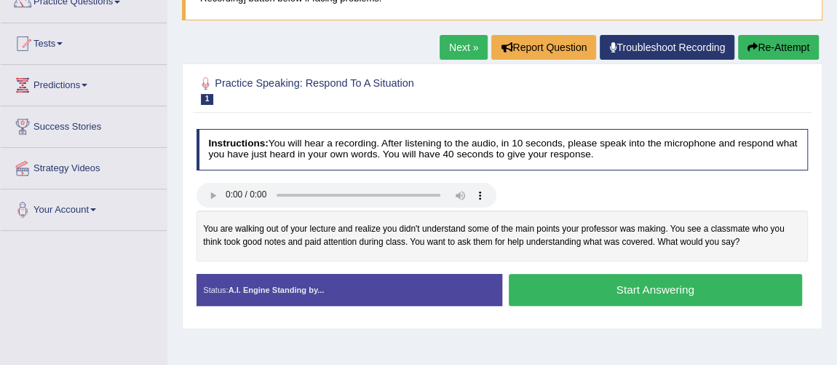
scroll to position [159, 0]
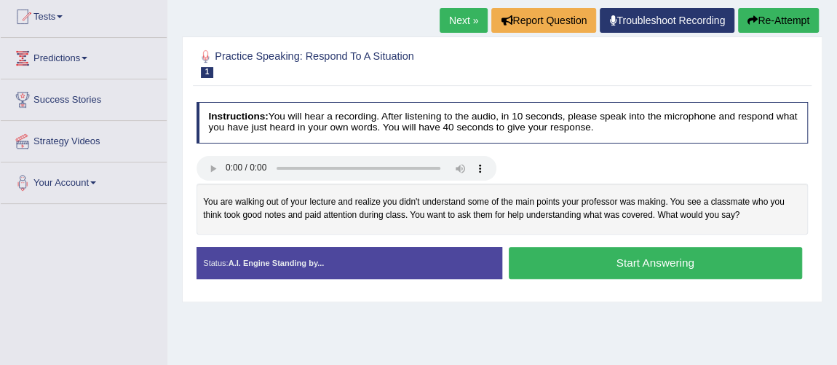
click at [673, 259] on button "Start Answering" at bounding box center [655, 262] width 293 height 31
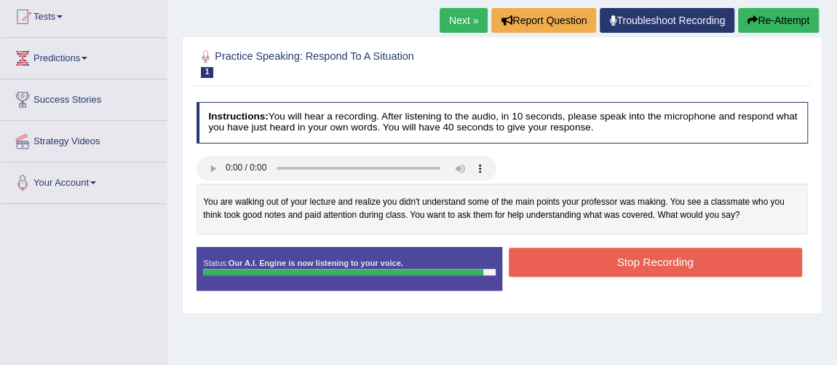
click at [673, 259] on button "Stop Recording" at bounding box center [655, 262] width 293 height 28
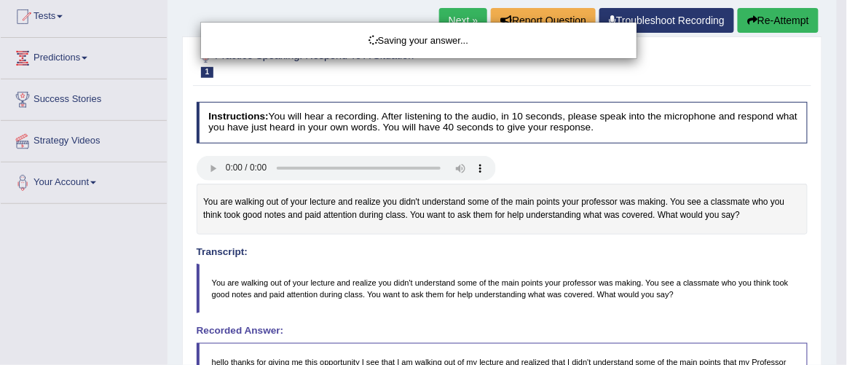
click at [837, 214] on div "Saving your answer..." at bounding box center [423, 182] width 847 height 365
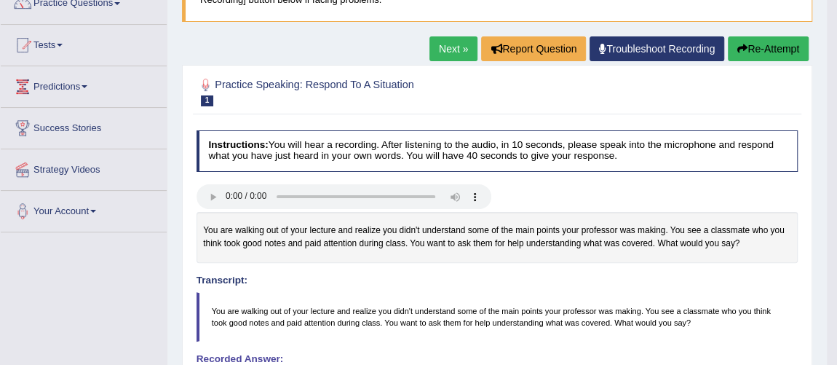
scroll to position [0, 0]
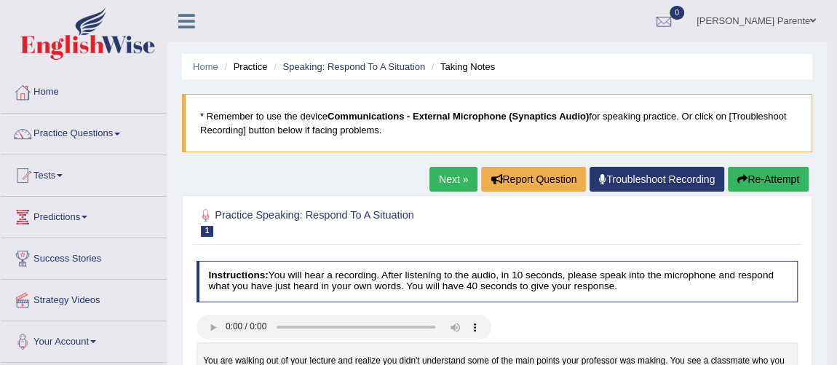
click at [461, 175] on link "Next »" at bounding box center [454, 179] width 48 height 25
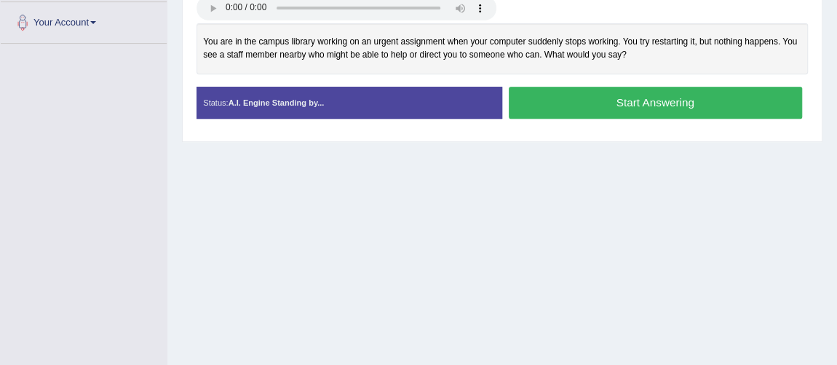
click at [544, 101] on button "Start Answering" at bounding box center [655, 102] width 293 height 31
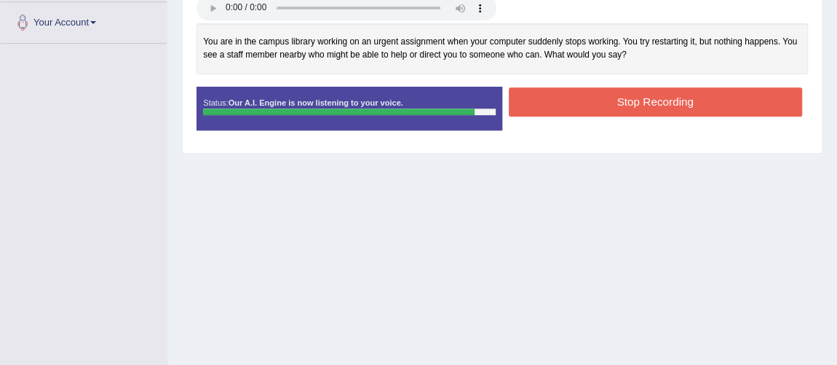
click at [544, 101] on button "Stop Recording" at bounding box center [655, 101] width 293 height 28
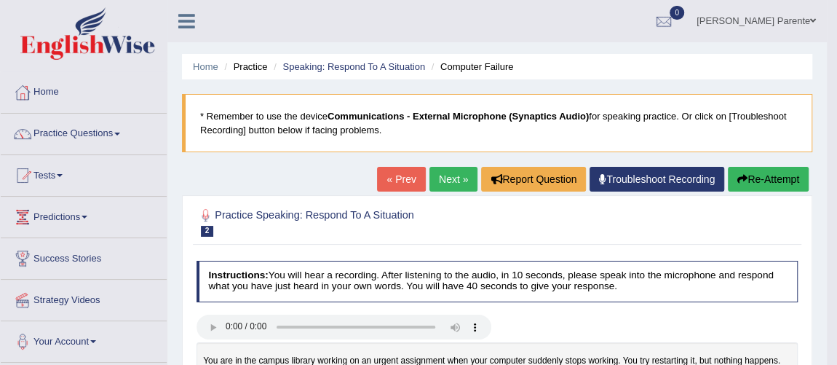
click at [451, 176] on link "Next »" at bounding box center [454, 179] width 48 height 25
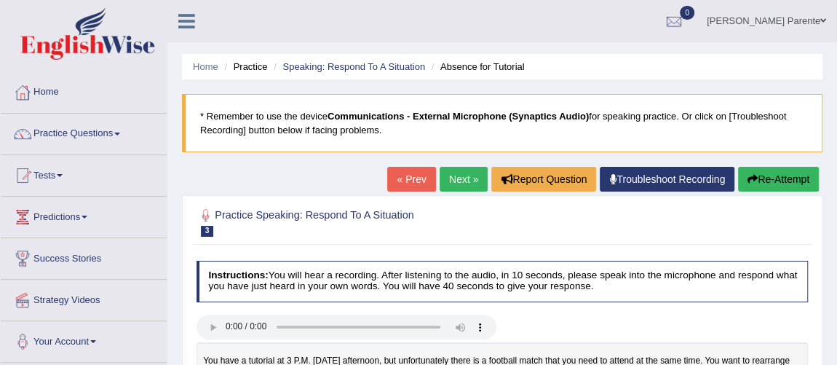
scroll to position [319, 0]
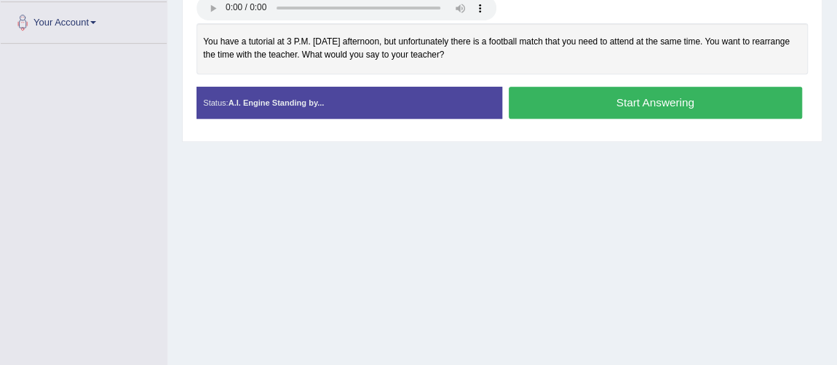
click at [628, 94] on button "Start Answering" at bounding box center [655, 102] width 293 height 31
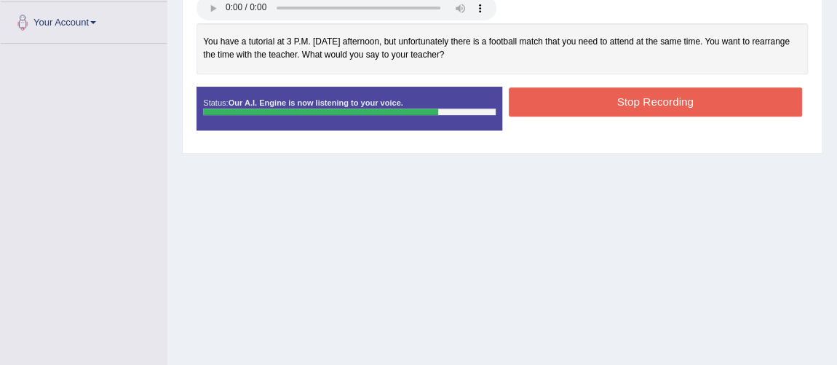
click at [628, 94] on button "Stop Recording" at bounding box center [655, 101] width 293 height 28
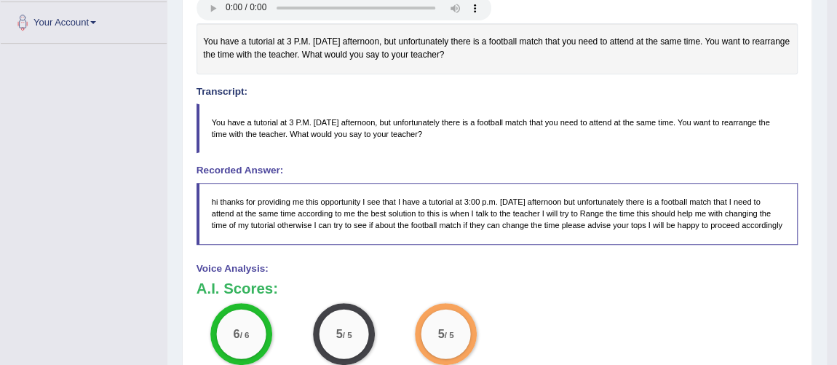
scroll to position [0, 0]
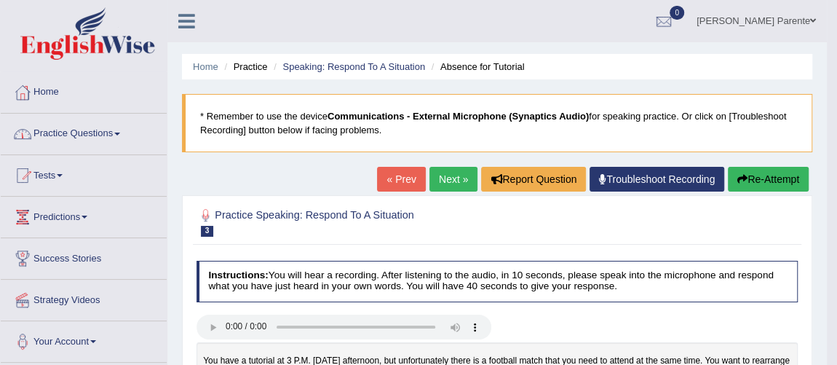
click at [88, 130] on link "Practice Questions" at bounding box center [84, 132] width 166 height 36
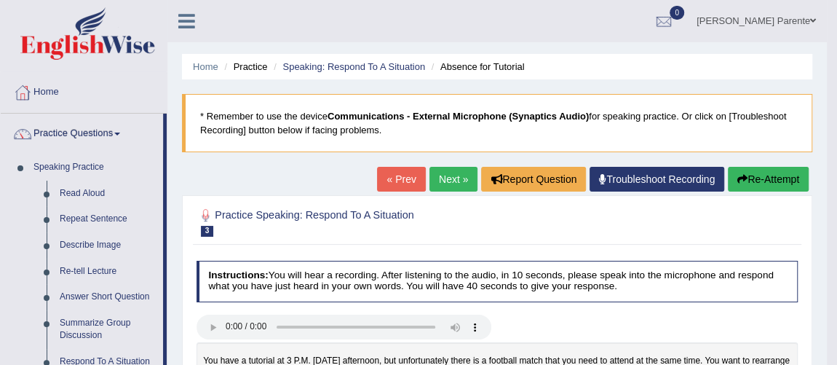
scroll to position [319, 0]
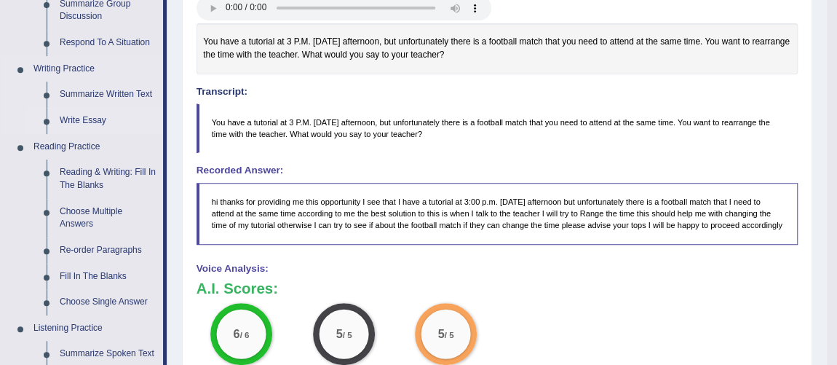
click at [92, 114] on link "Write Essay" at bounding box center [108, 121] width 110 height 26
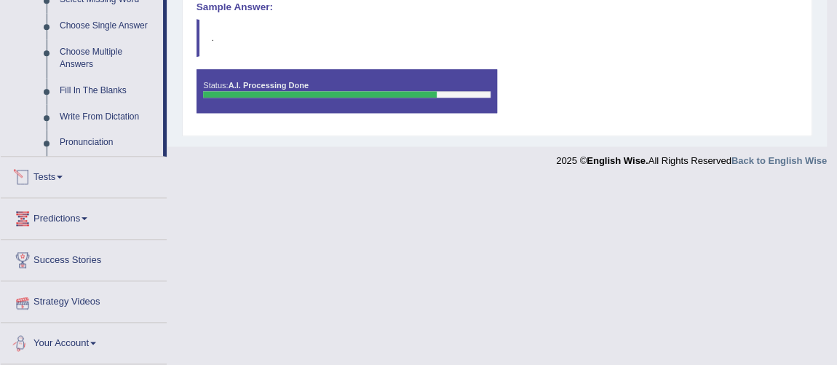
scroll to position [751, 0]
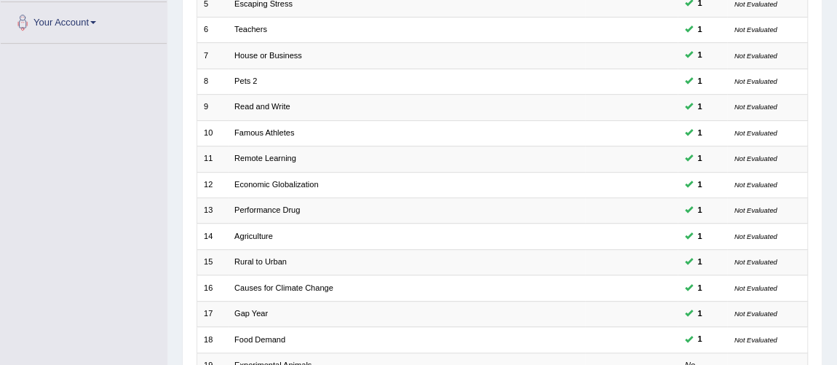
scroll to position [469, 0]
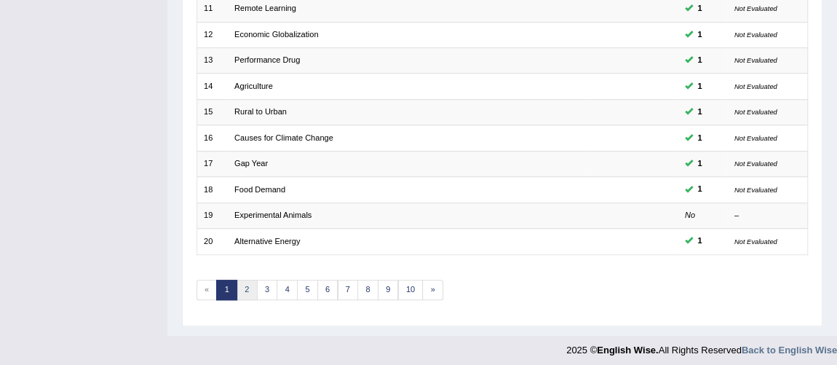
click at [245, 285] on link "2" at bounding box center [247, 290] width 21 height 20
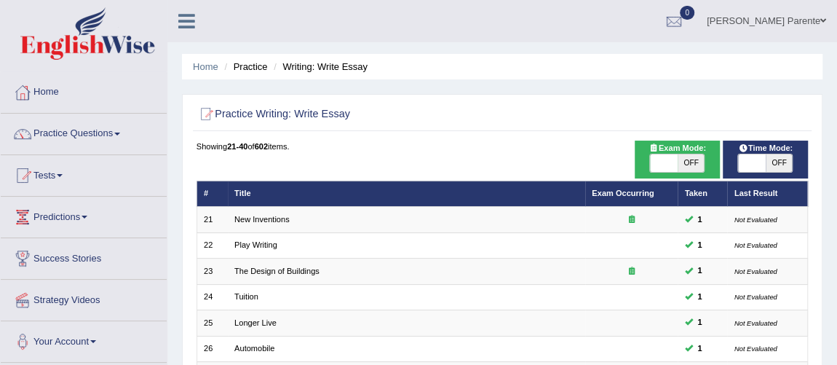
scroll to position [319, 0]
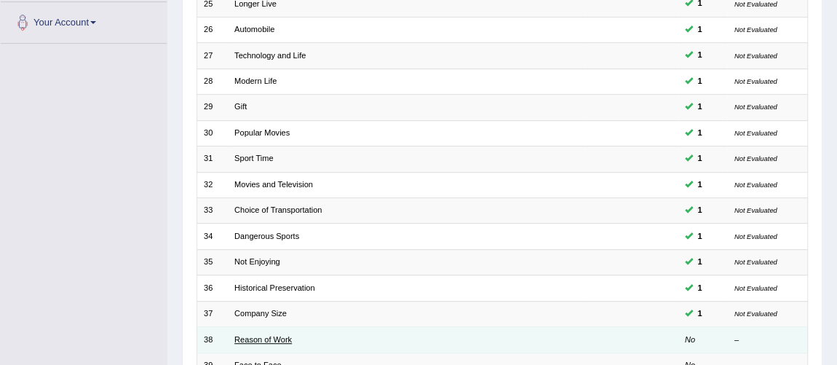
click at [279, 335] on link "Reason of Work" at bounding box center [263, 339] width 58 height 9
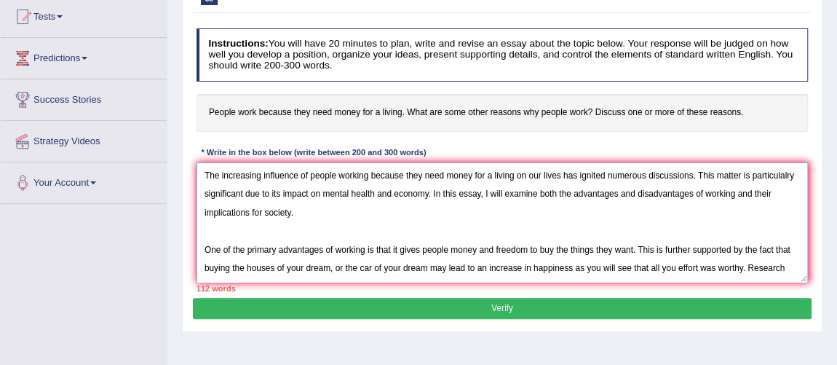
scroll to position [12, 0]
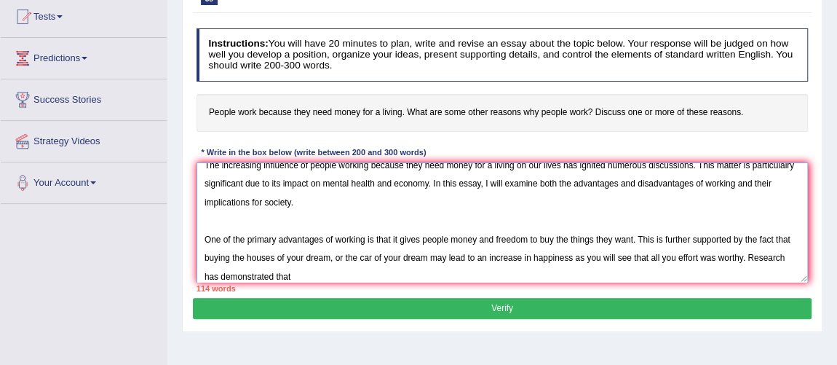
click at [532, 258] on textarea "The increasing influence of people working because they need money for a living…" at bounding box center [503, 222] width 612 height 120
click at [570, 264] on textarea "The increasing influence of people working because they need money for a living…" at bounding box center [503, 222] width 612 height 120
click at [322, 277] on textarea "The increasing influence of people working because they need money for a living…" at bounding box center [503, 222] width 612 height 120
click at [483, 274] on textarea "The increasing influence of people working because they need money for a living…" at bounding box center [503, 222] width 612 height 120
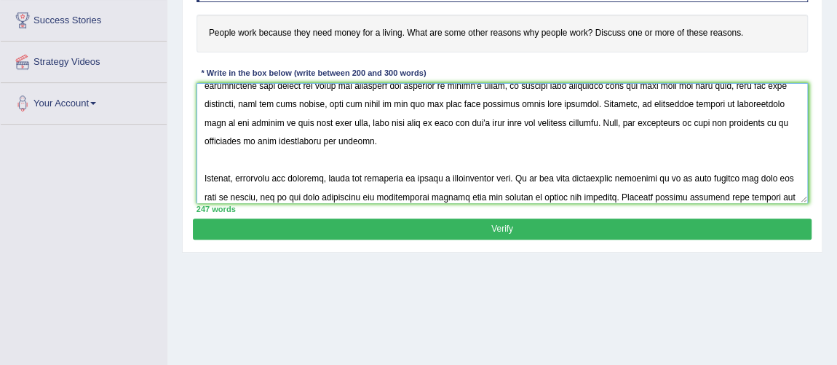
scroll to position [165, 0]
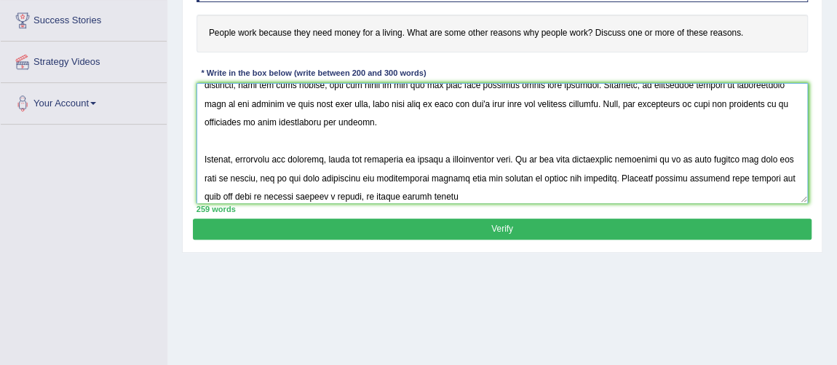
click at [392, 198] on textarea at bounding box center [503, 143] width 612 height 120
drag, startPoint x: 392, startPoint y: 198, endPoint x: 385, endPoint y: 196, distance: 7.6
click at [385, 196] on textarea at bounding box center [503, 143] width 612 height 120
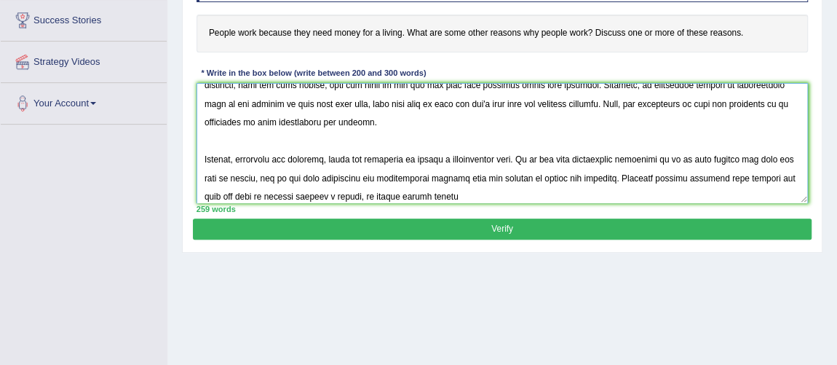
scroll to position [175, 0]
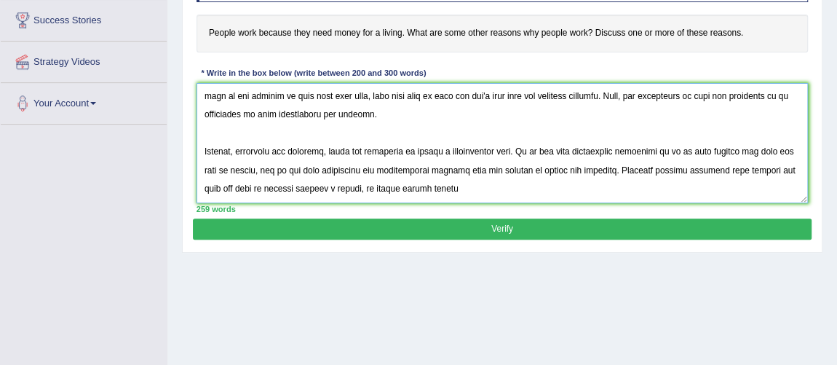
click at [385, 196] on textarea at bounding box center [503, 143] width 612 height 120
click at [521, 176] on textarea at bounding box center [503, 143] width 612 height 120
click at [514, 189] on textarea at bounding box center [503, 143] width 612 height 120
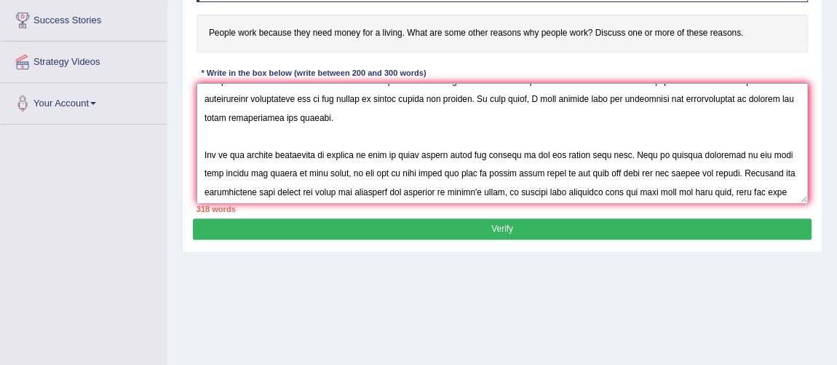
scroll to position [0, 0]
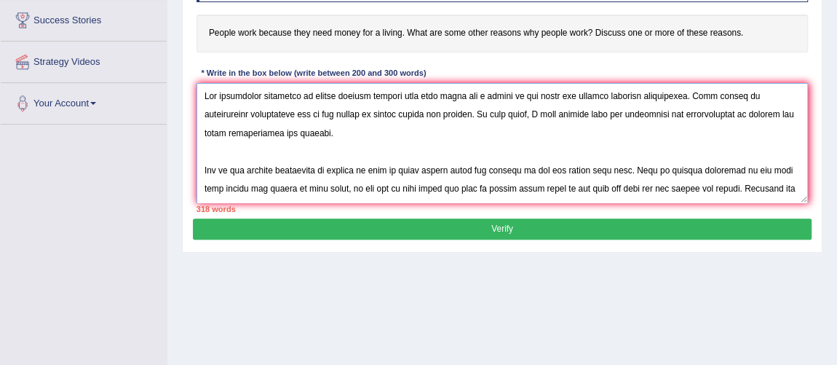
drag, startPoint x: 793, startPoint y: 124, endPoint x: 806, endPoint y: 72, distance: 53.3
click at [806, 72] on div "Instructions: You will have 20 minutes to plan, write and revise an essay about…" at bounding box center [502, 80] width 618 height 275
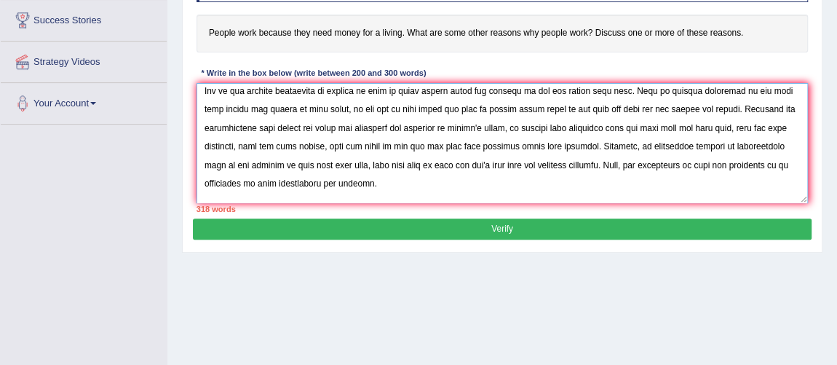
scroll to position [125, 0]
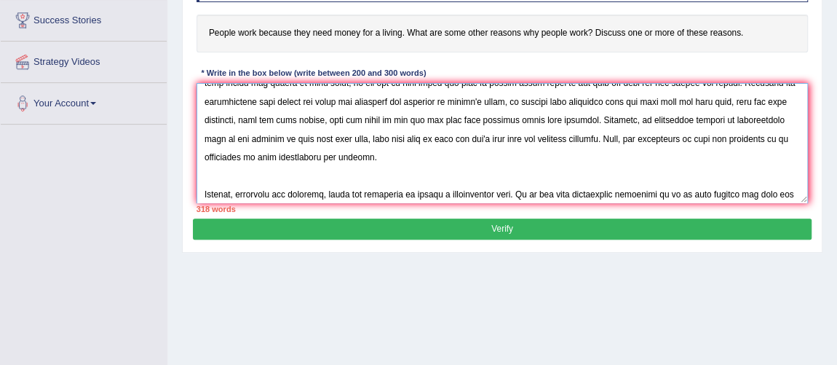
click at [624, 162] on textarea at bounding box center [503, 143] width 612 height 120
click at [633, 141] on textarea at bounding box center [503, 143] width 612 height 120
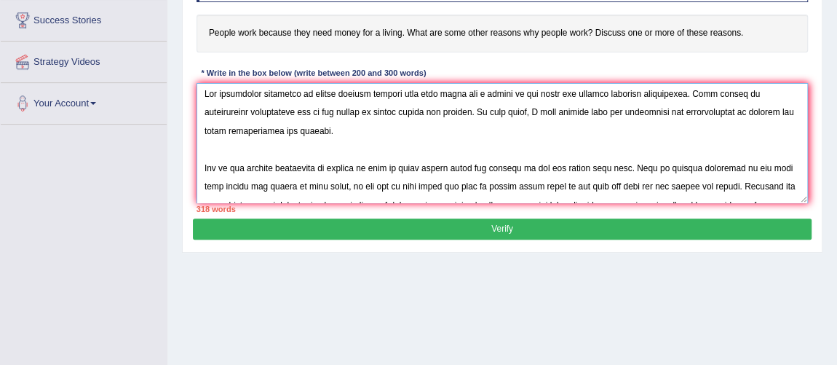
click at [518, 93] on textarea at bounding box center [503, 143] width 612 height 120
click at [756, 92] on textarea at bounding box center [503, 143] width 612 height 120
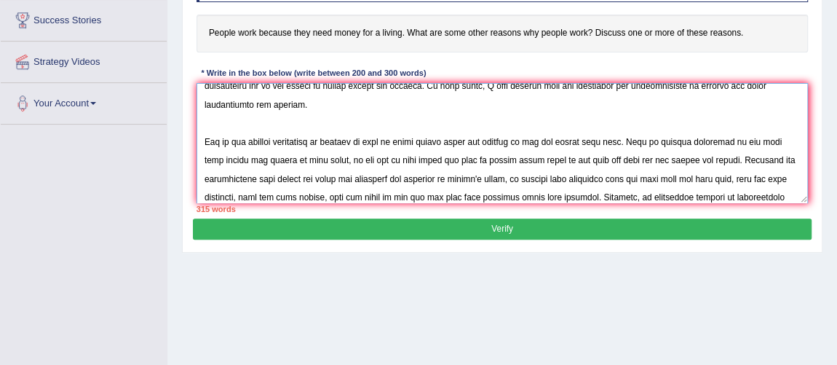
click at [275, 157] on textarea at bounding box center [503, 143] width 612 height 120
click at [461, 162] on textarea at bounding box center [503, 143] width 612 height 120
click at [521, 160] on textarea at bounding box center [503, 143] width 612 height 120
click at [596, 160] on textarea at bounding box center [503, 143] width 612 height 120
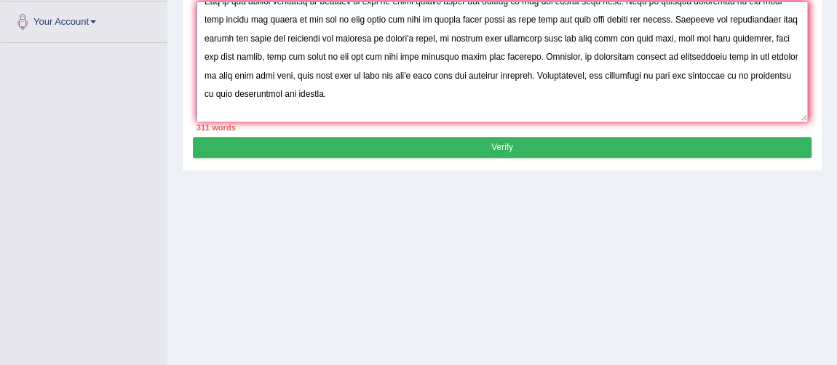
scroll to position [72, 0]
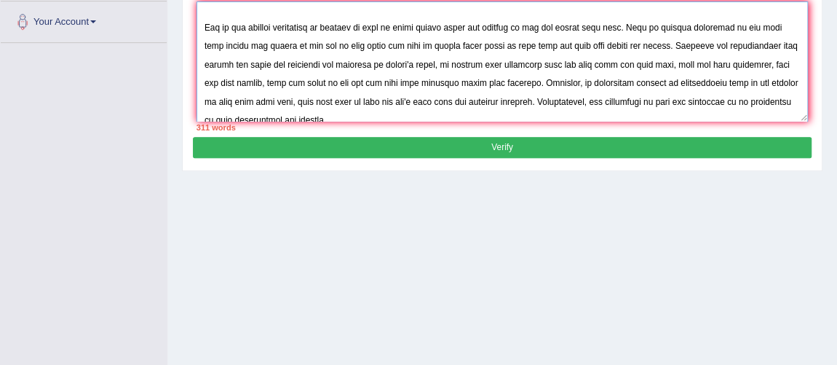
click at [590, 52] on textarea at bounding box center [503, 61] width 612 height 120
click at [732, 63] on textarea at bounding box center [503, 61] width 612 height 120
click at [781, 69] on textarea at bounding box center [503, 61] width 612 height 120
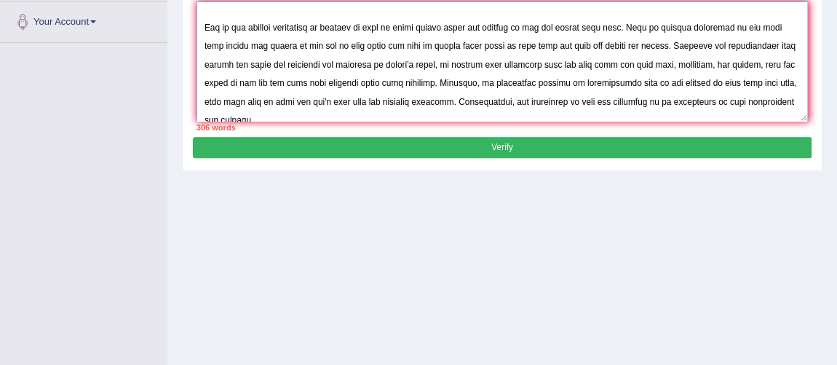
click at [315, 83] on textarea at bounding box center [503, 61] width 612 height 120
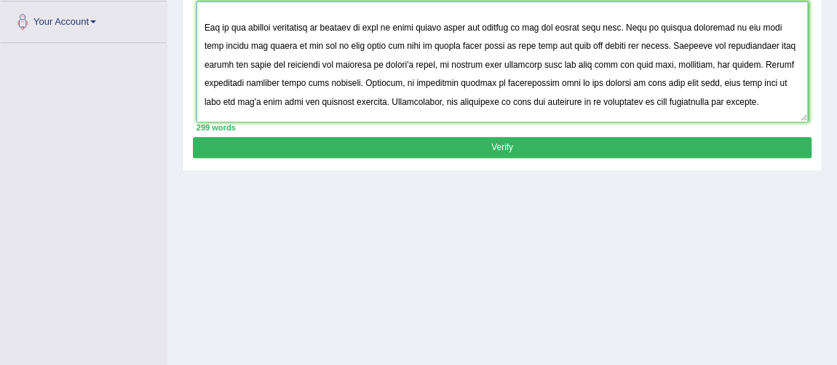
type textarea "The increasing influence of people working because they need money on our lives…"
